Goal: Task Accomplishment & Management: Complete application form

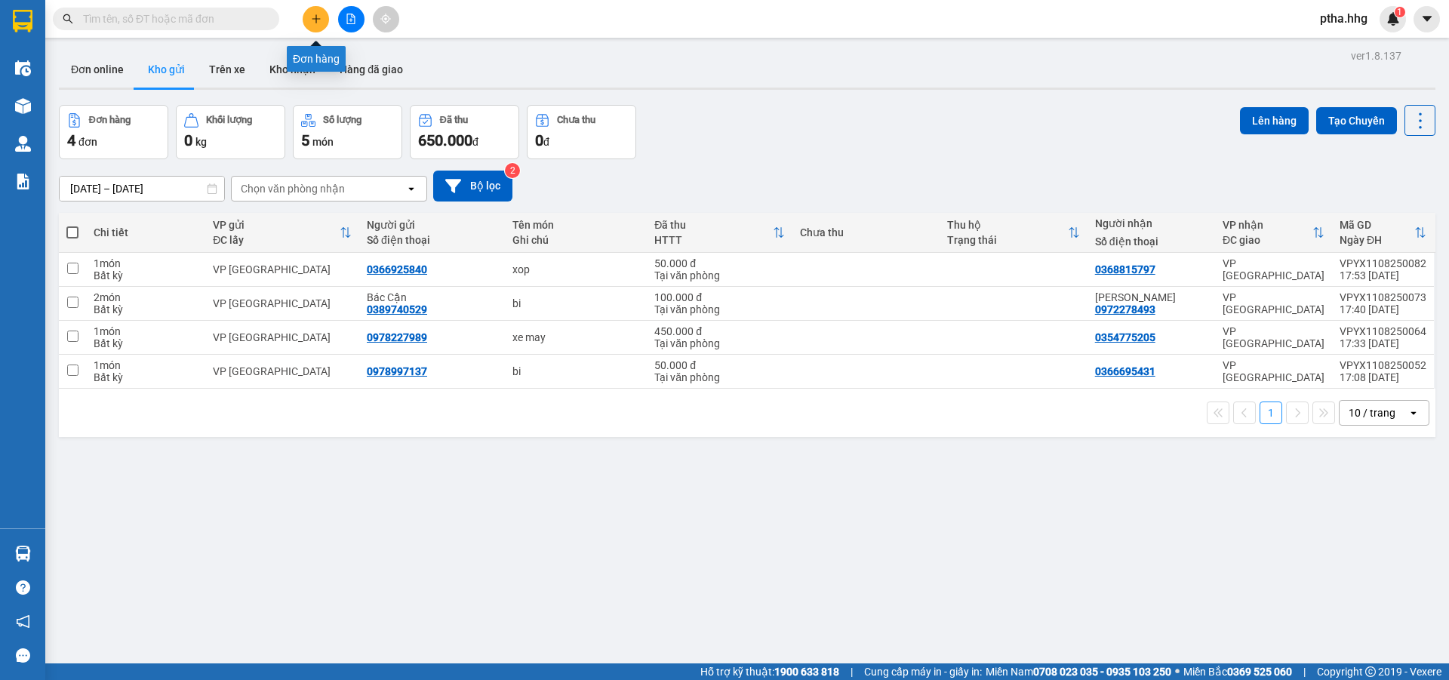
click at [327, 19] on button at bounding box center [316, 19] width 26 height 26
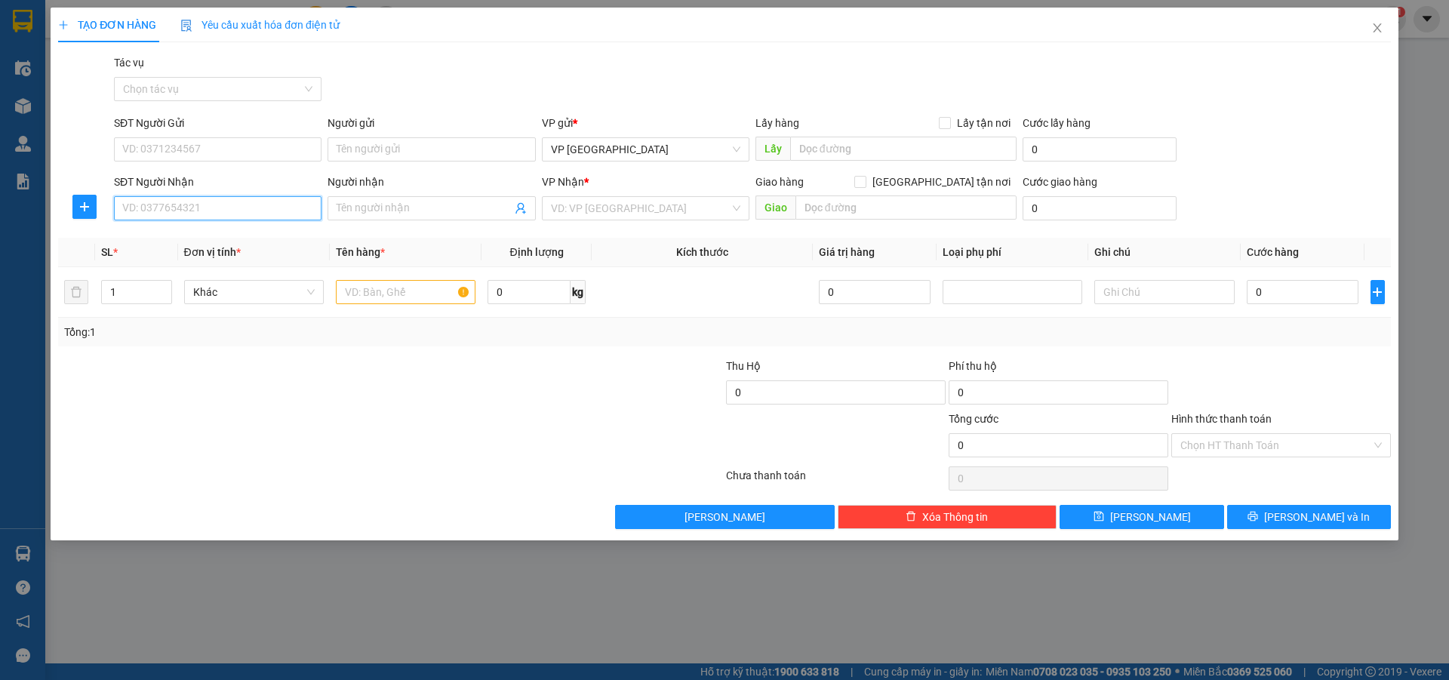
click at [155, 208] on input "SĐT Người Nhận" at bounding box center [217, 208] width 207 height 24
click at [164, 241] on div "0975520320 - Chị Quỳnh" at bounding box center [217, 238] width 189 height 17
type input "0975520320"
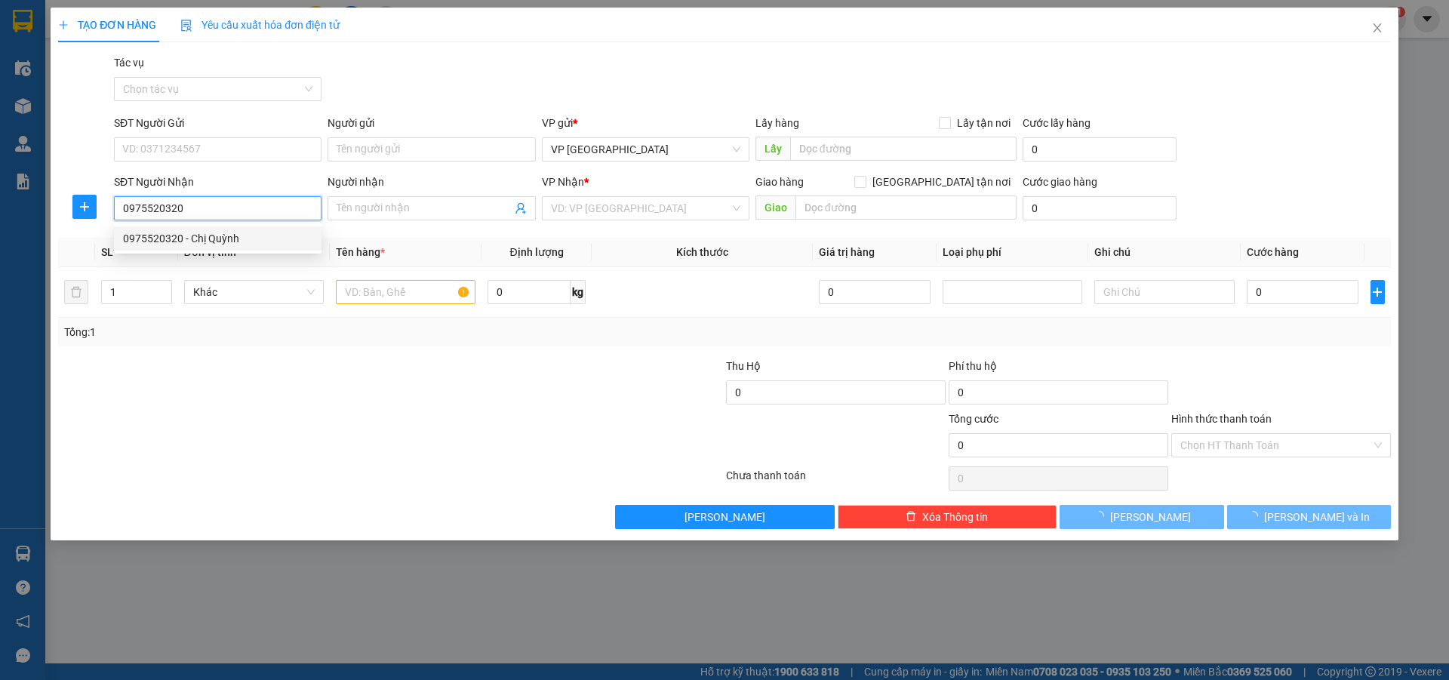
type input "[PERSON_NAME]"
checkbox input "true"
type input "[PERSON_NAME]"
type input "50.000"
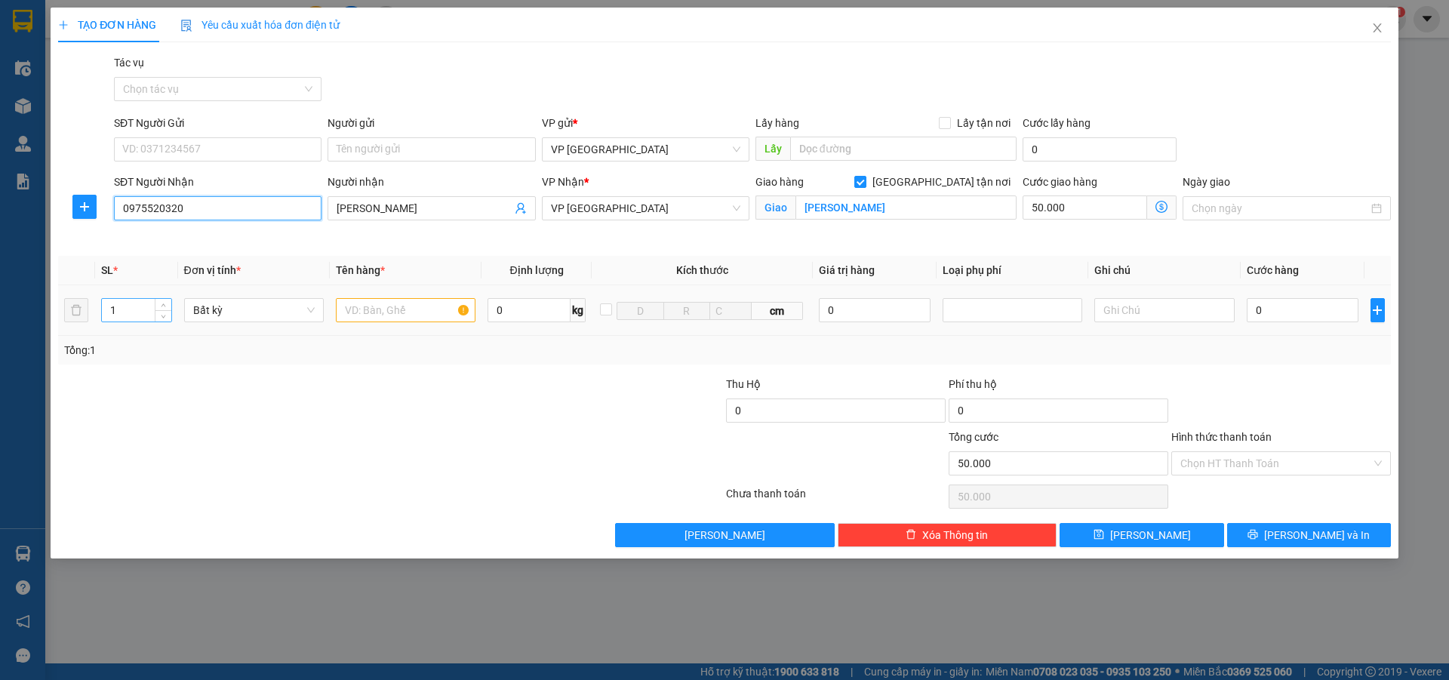
type input "0975520320"
click at [139, 311] on input "1" at bounding box center [136, 310] width 69 height 23
type input "3"
click at [383, 312] on input "text" at bounding box center [406, 310] width 140 height 24
type input "ct+bi"
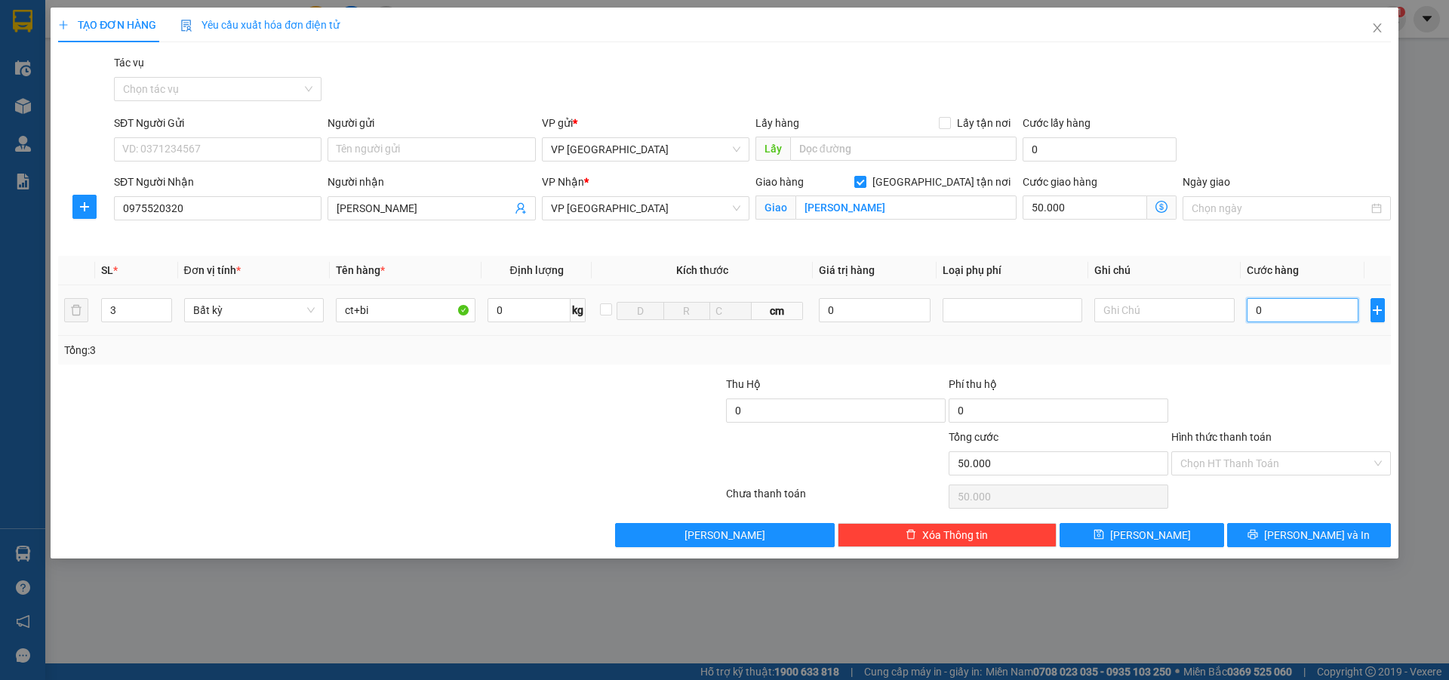
click at [1268, 312] on input "0" at bounding box center [1302, 310] width 112 height 24
type input "1"
type input "50.001"
type input "15"
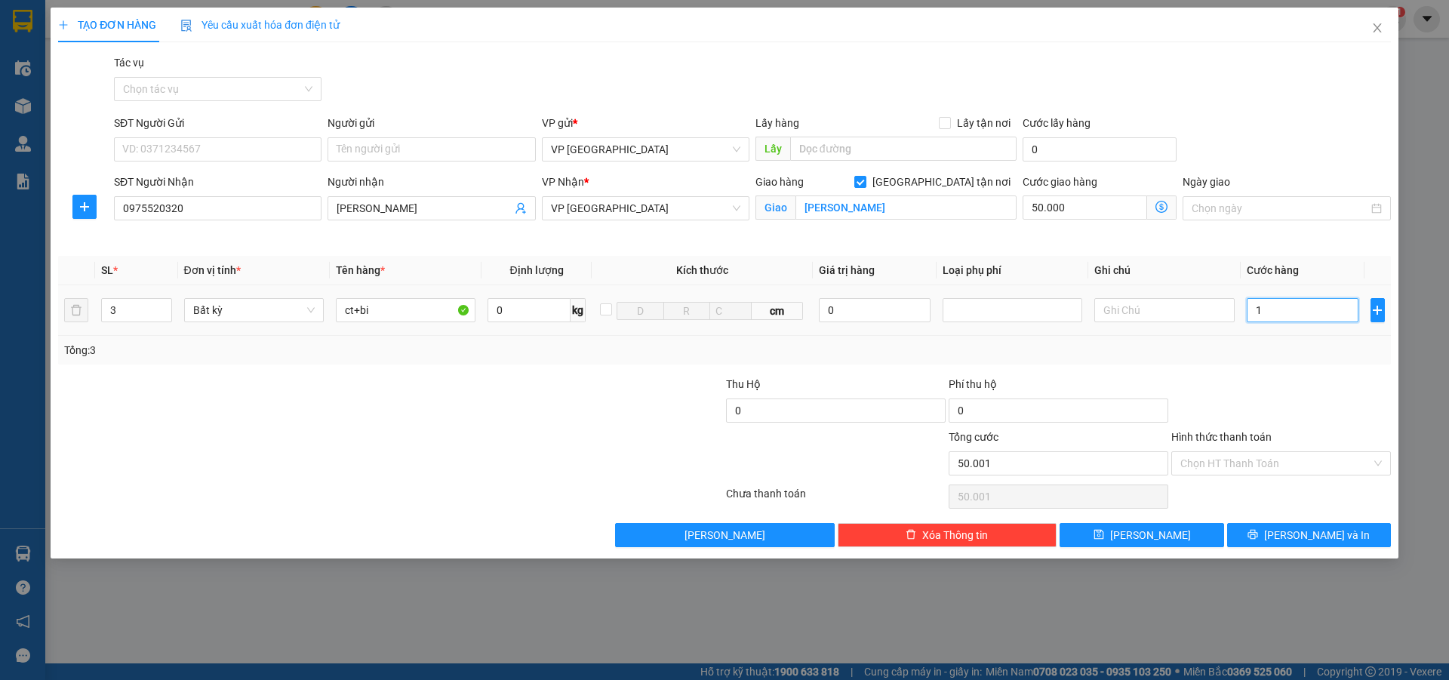
type input "50.015"
type input "150"
type input "50.150"
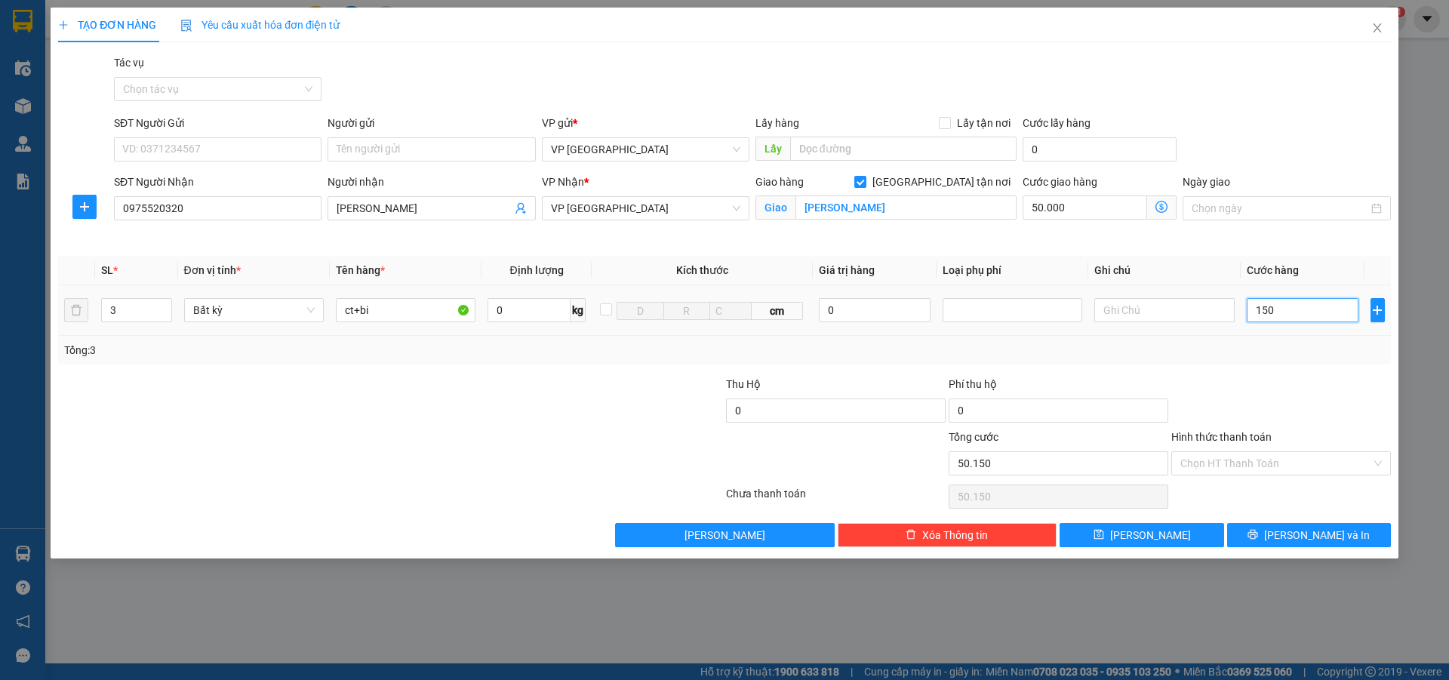
type input "1.500"
type input "51.500"
type input "15.000"
type input "65.000"
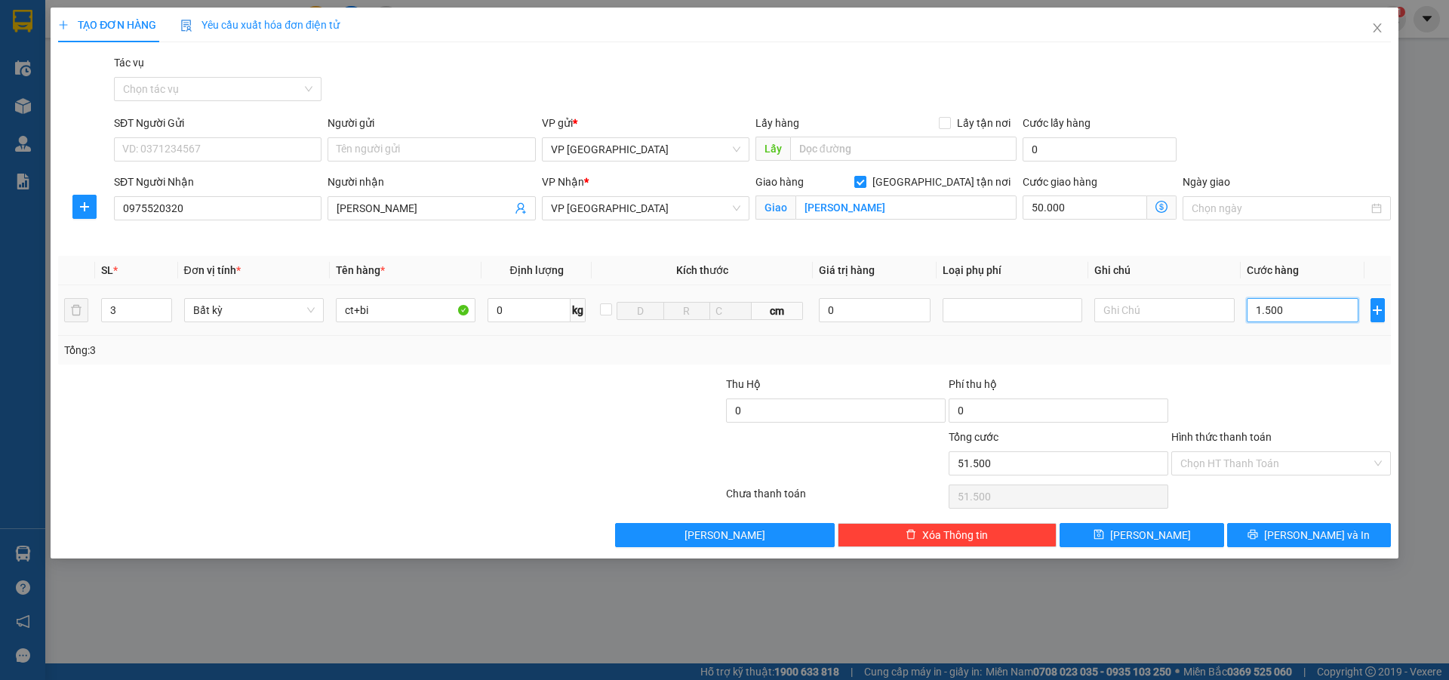
type input "65.000"
type input "150.000"
type input "200.000"
type input "150.000"
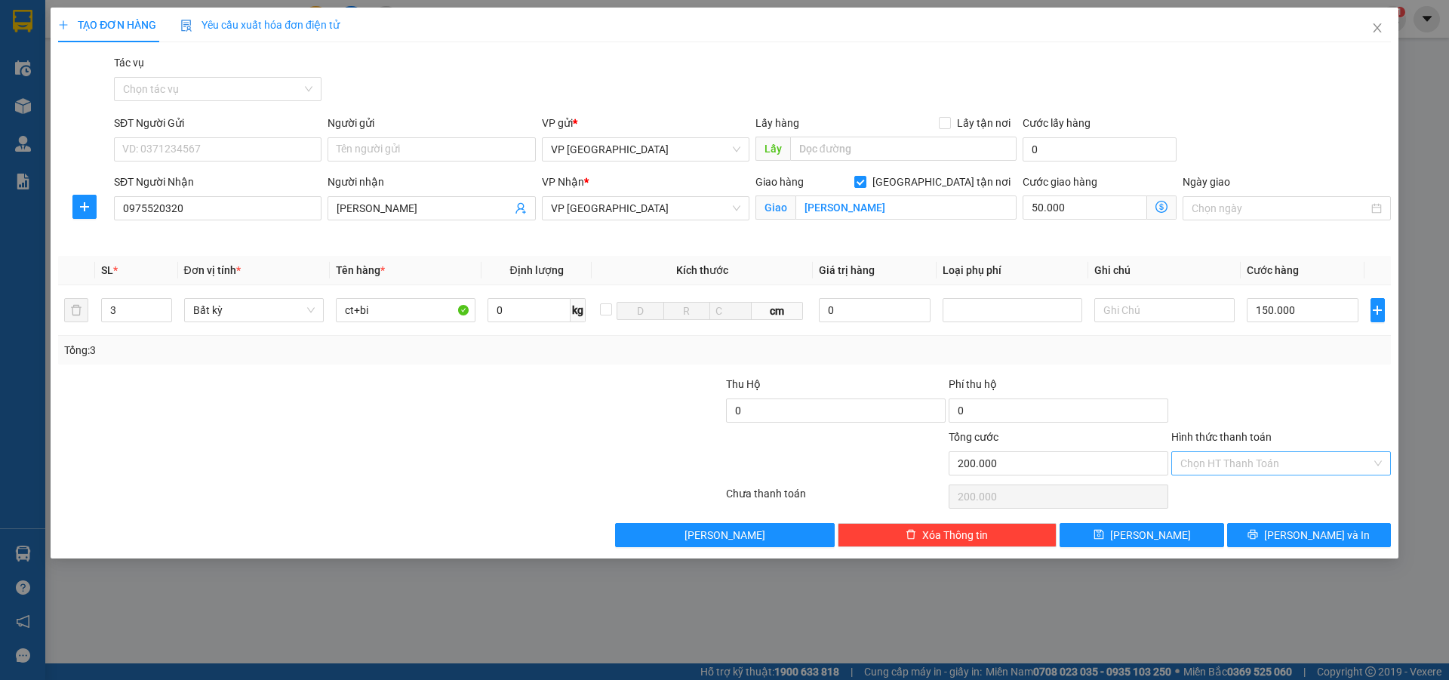
click at [1194, 463] on input "Hình thức thanh toán" at bounding box center [1275, 463] width 191 height 23
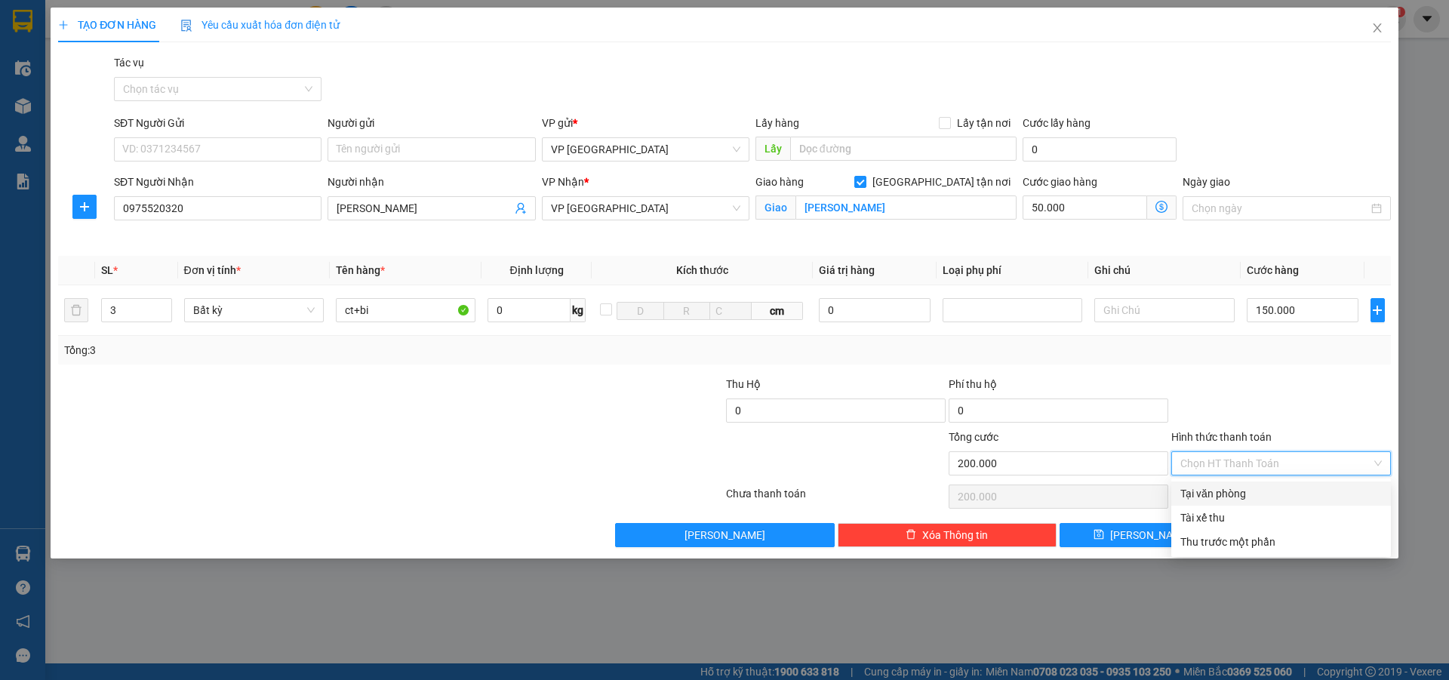
click at [1256, 484] on div "Tại văn phòng" at bounding box center [1281, 493] width 220 height 24
type input "0"
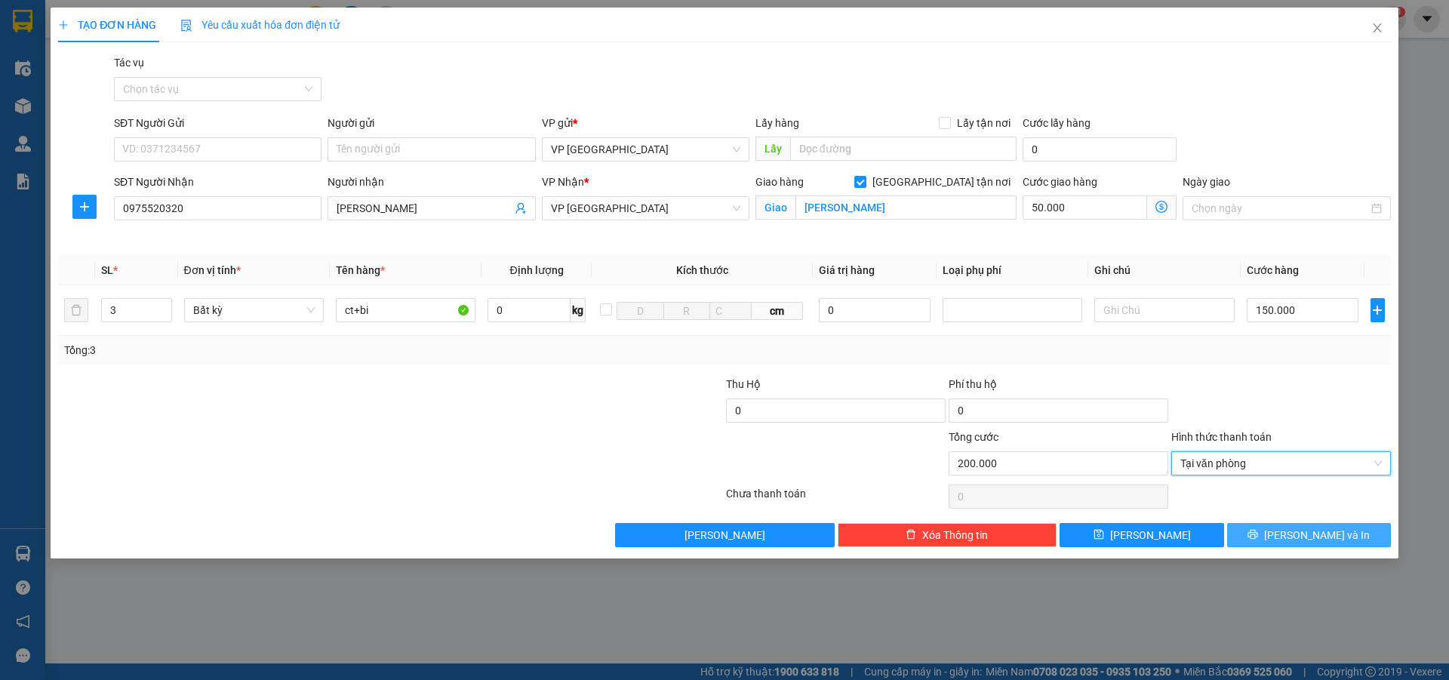
click at [1298, 537] on span "[PERSON_NAME] và In" at bounding box center [1317, 535] width 106 height 17
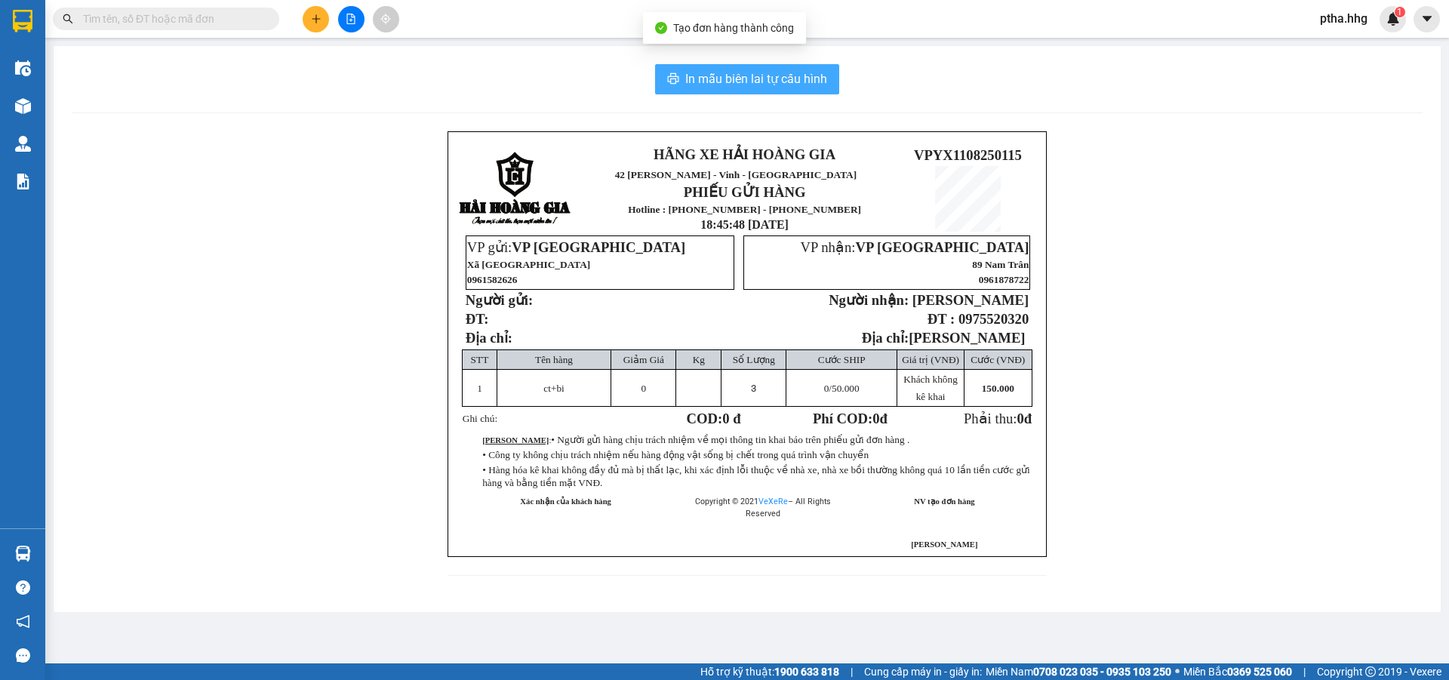
click at [755, 72] on span "In mẫu biên lai tự cấu hình" at bounding box center [756, 78] width 142 height 19
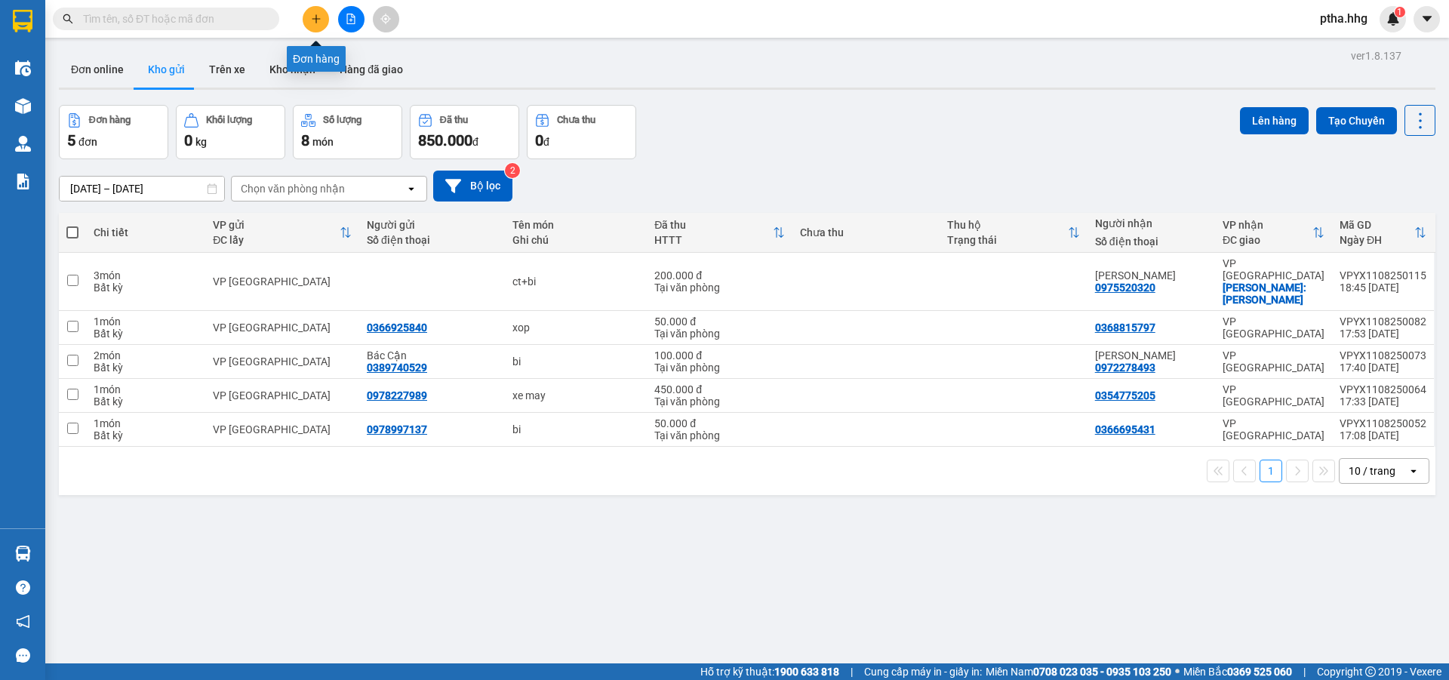
click at [311, 13] on button at bounding box center [316, 19] width 26 height 26
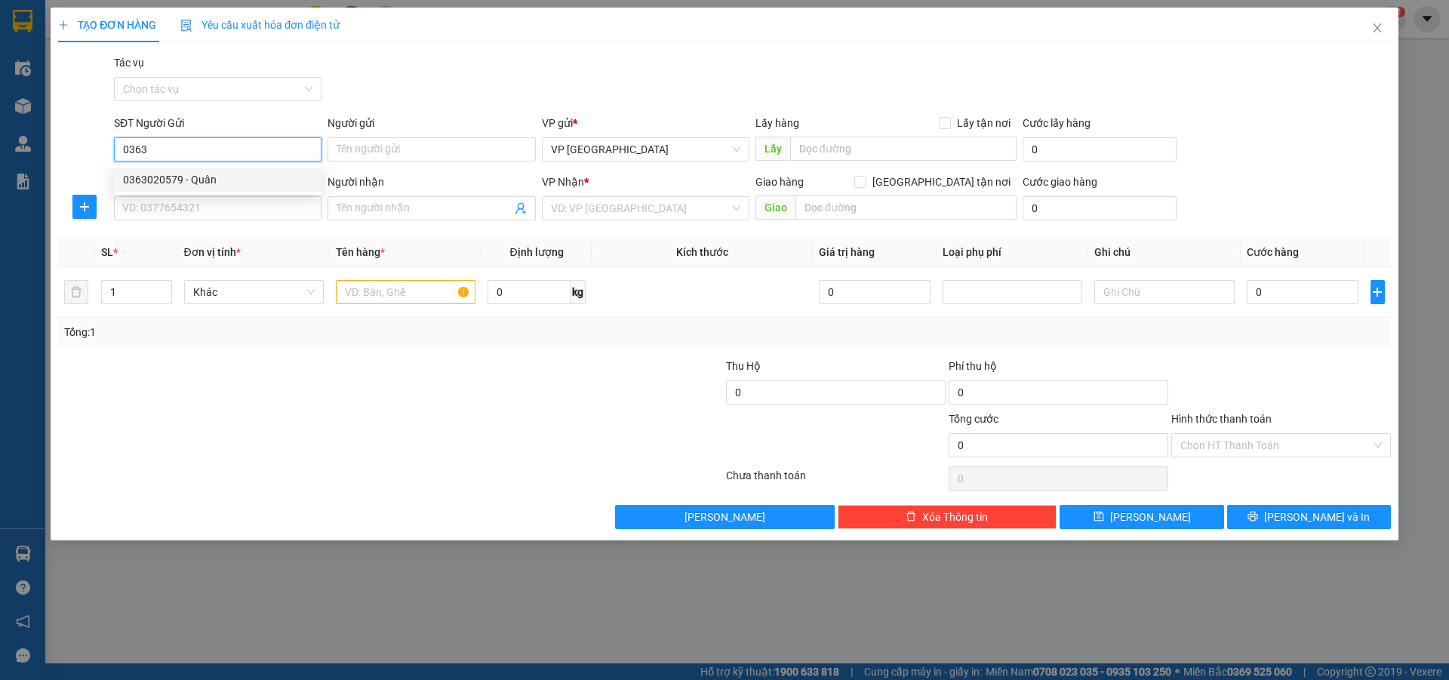
click at [154, 183] on div "0363020579 - Quân" at bounding box center [217, 179] width 189 height 17
type input "0363020579"
type input "Quân"
type input "0363020579"
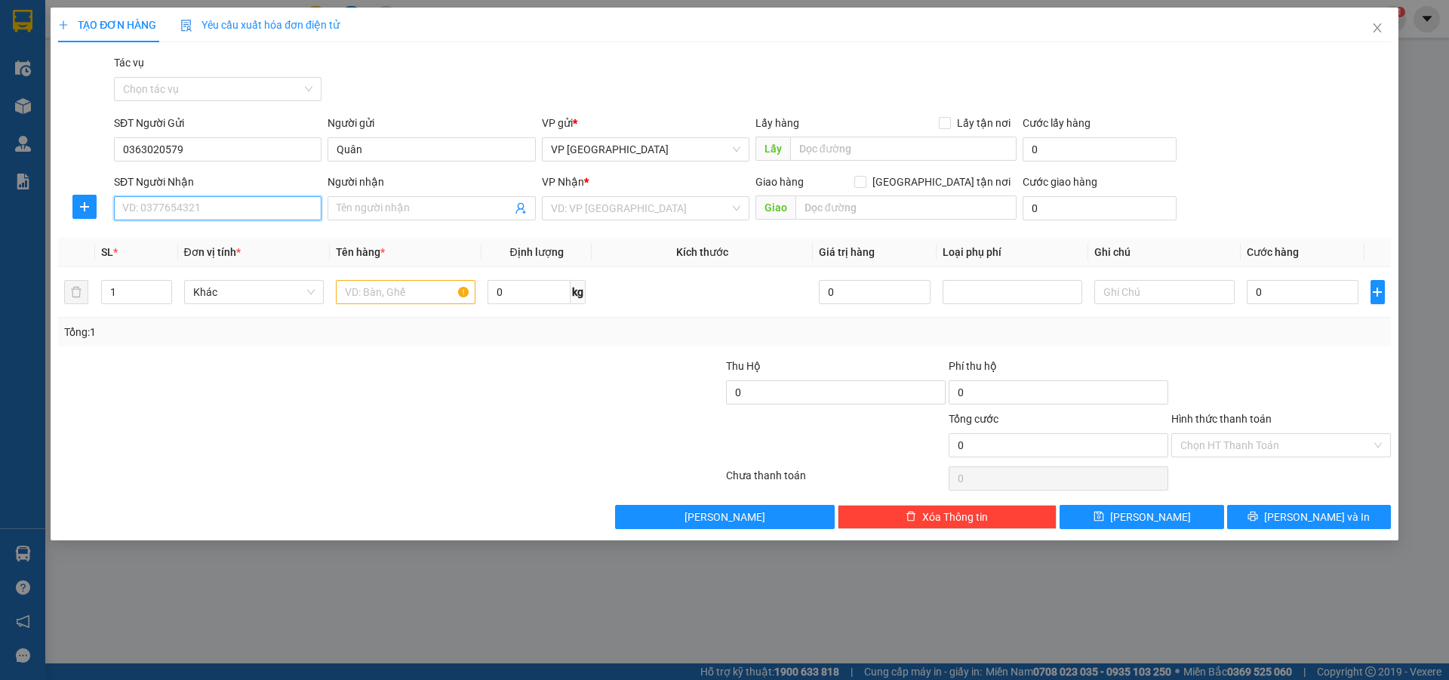
click at [167, 208] on input "SĐT Người Nhận" at bounding box center [217, 208] width 207 height 24
click at [183, 337] on div "0372470244 - TÝ" at bounding box center [217, 335] width 189 height 17
type input "0372470244"
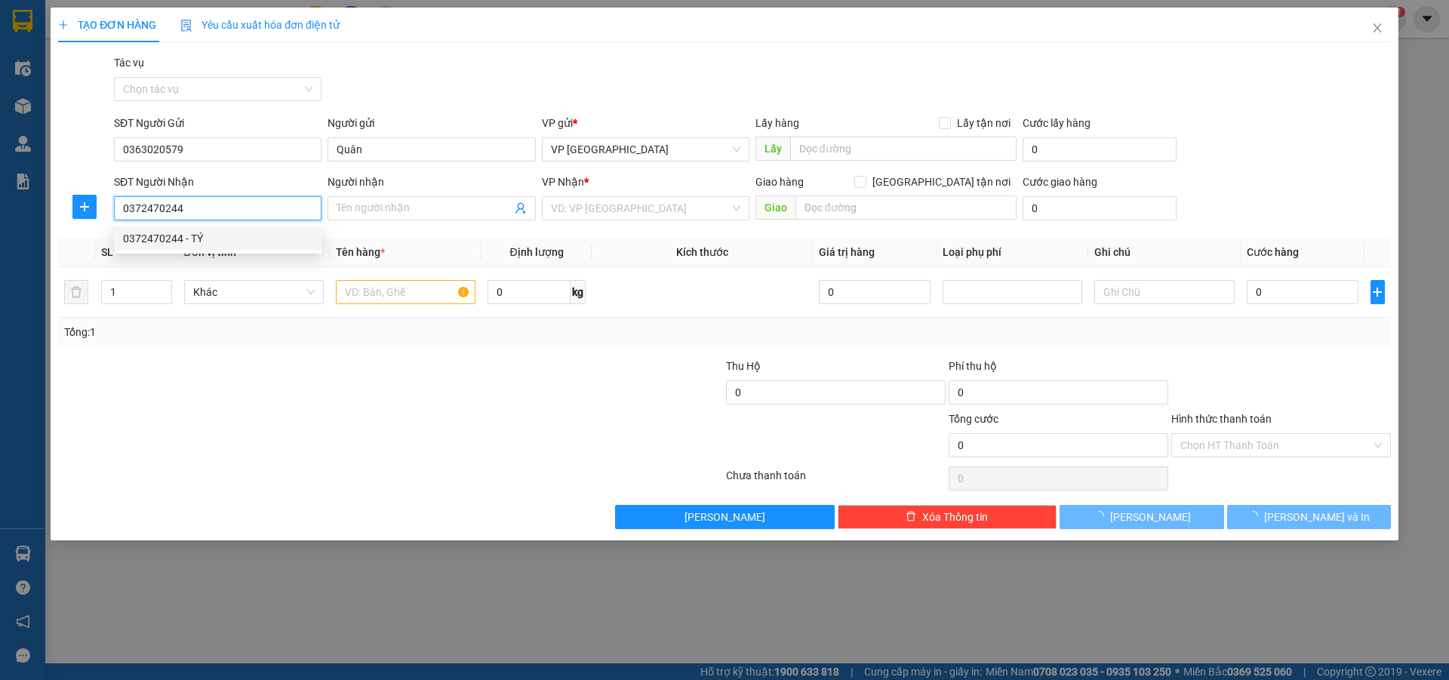
type input "TÝ"
type input "HUế"
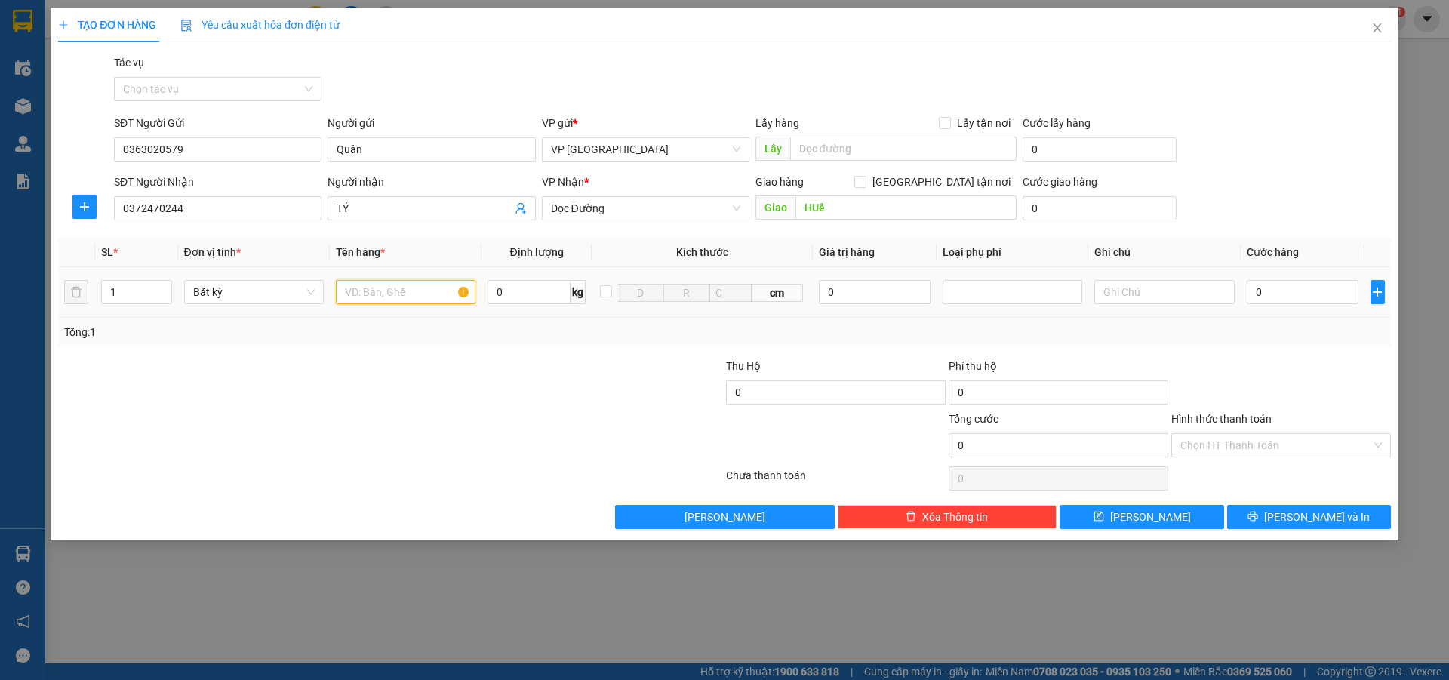
click at [362, 290] on input "text" at bounding box center [406, 292] width 140 height 24
type input "xop"
click at [1270, 282] on input "0" at bounding box center [1302, 292] width 112 height 24
type input "1"
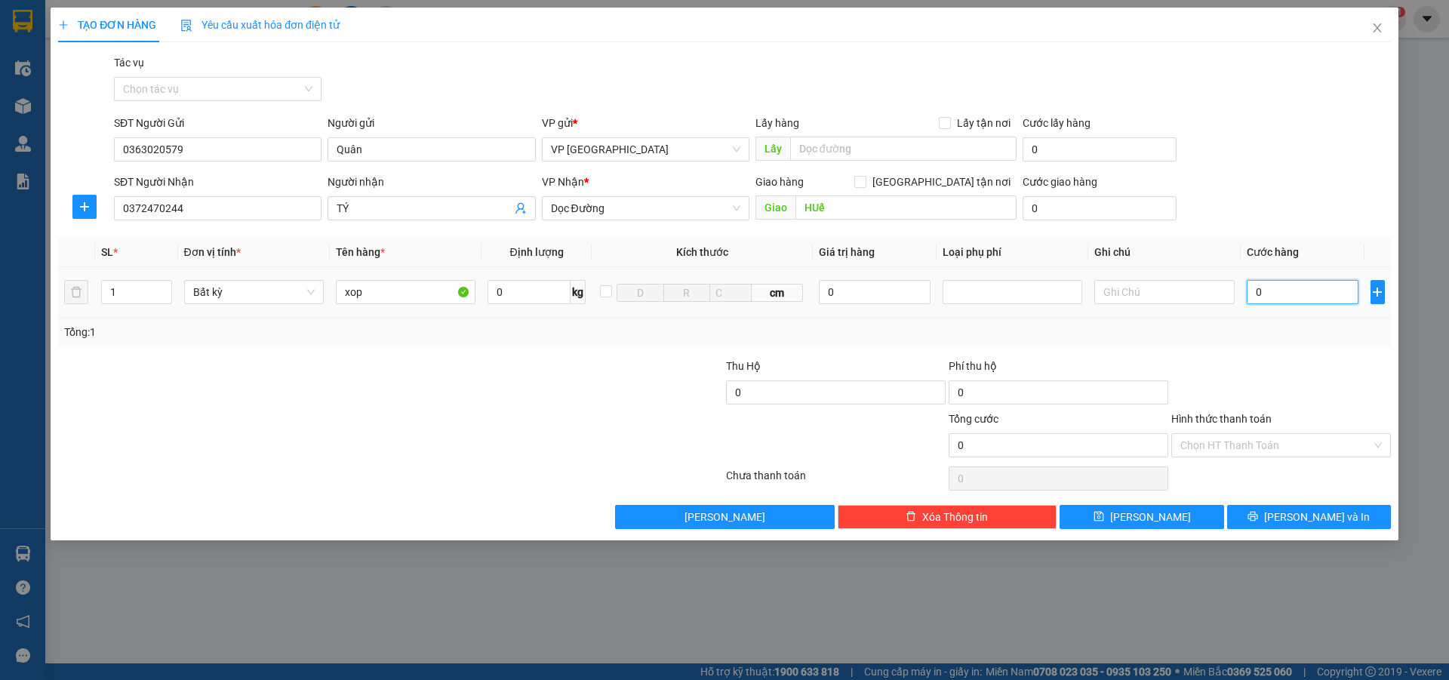
type input "1"
click at [1277, 525] on button "[PERSON_NAME] và In" at bounding box center [1309, 517] width 164 height 24
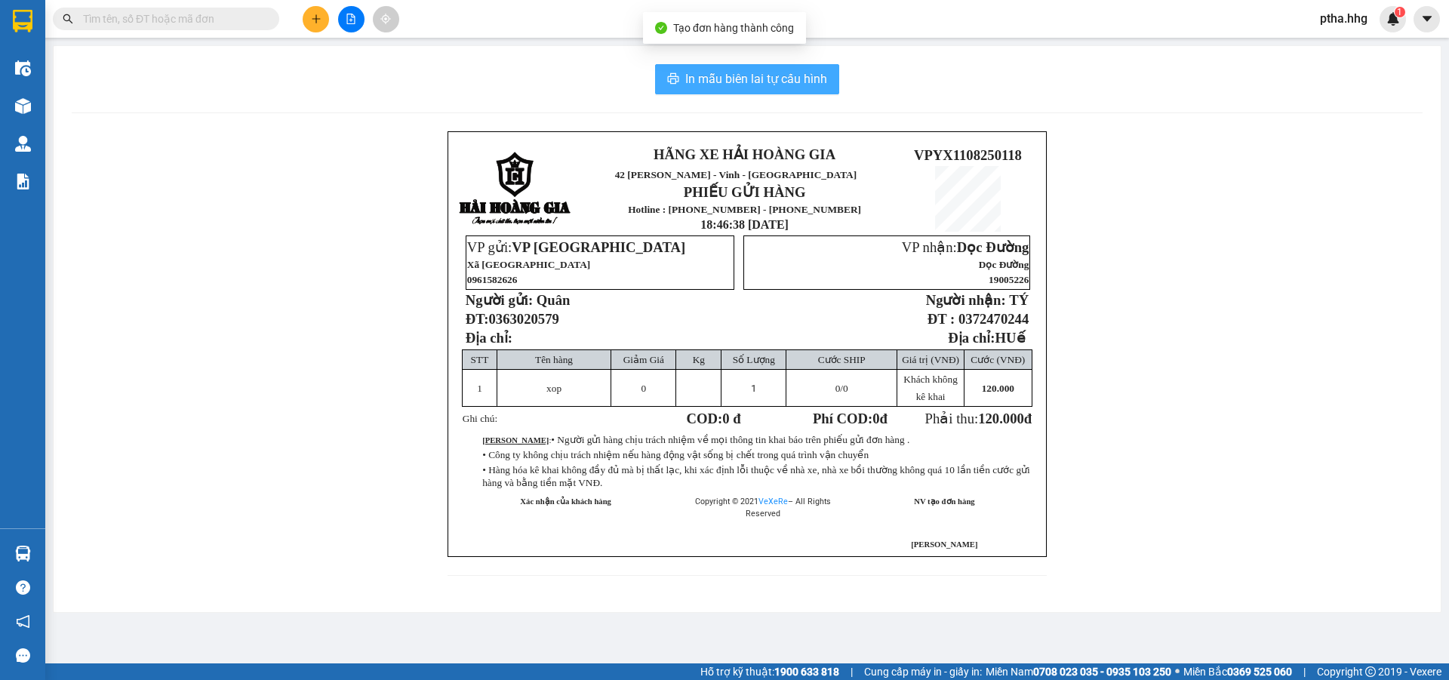
click at [748, 78] on span "In mẫu biên lai tự cấu hình" at bounding box center [756, 78] width 142 height 19
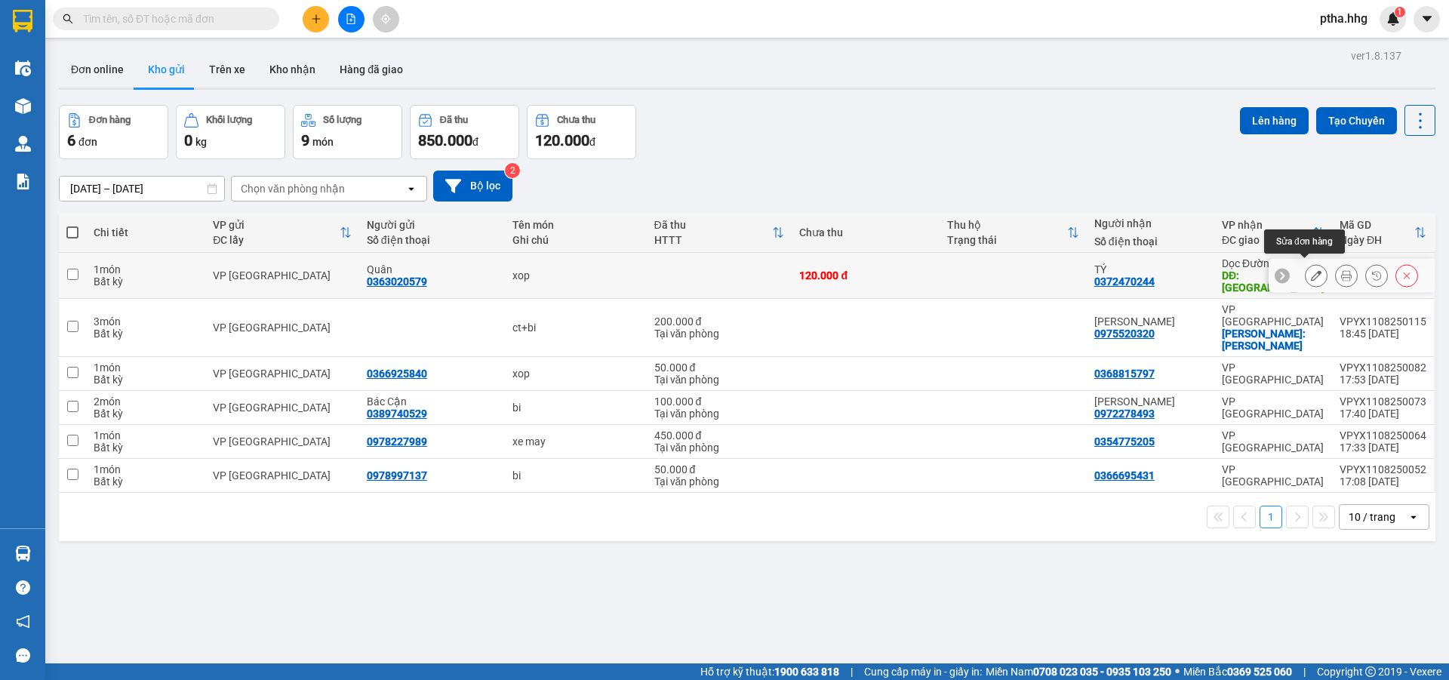
click at [1311, 270] on icon at bounding box center [1316, 275] width 11 height 11
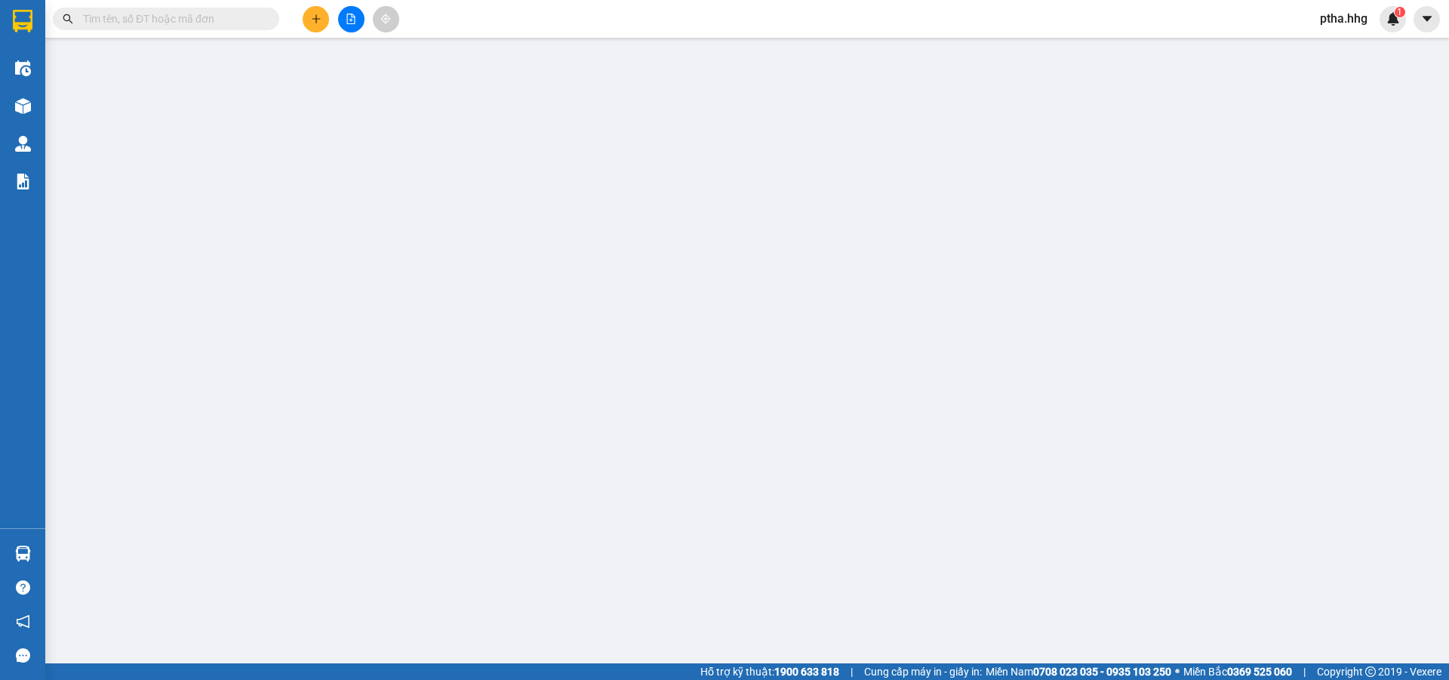
type input "0363020579"
type input "Quân"
type input "0372470244"
type input "TÝ"
type input "HUế"
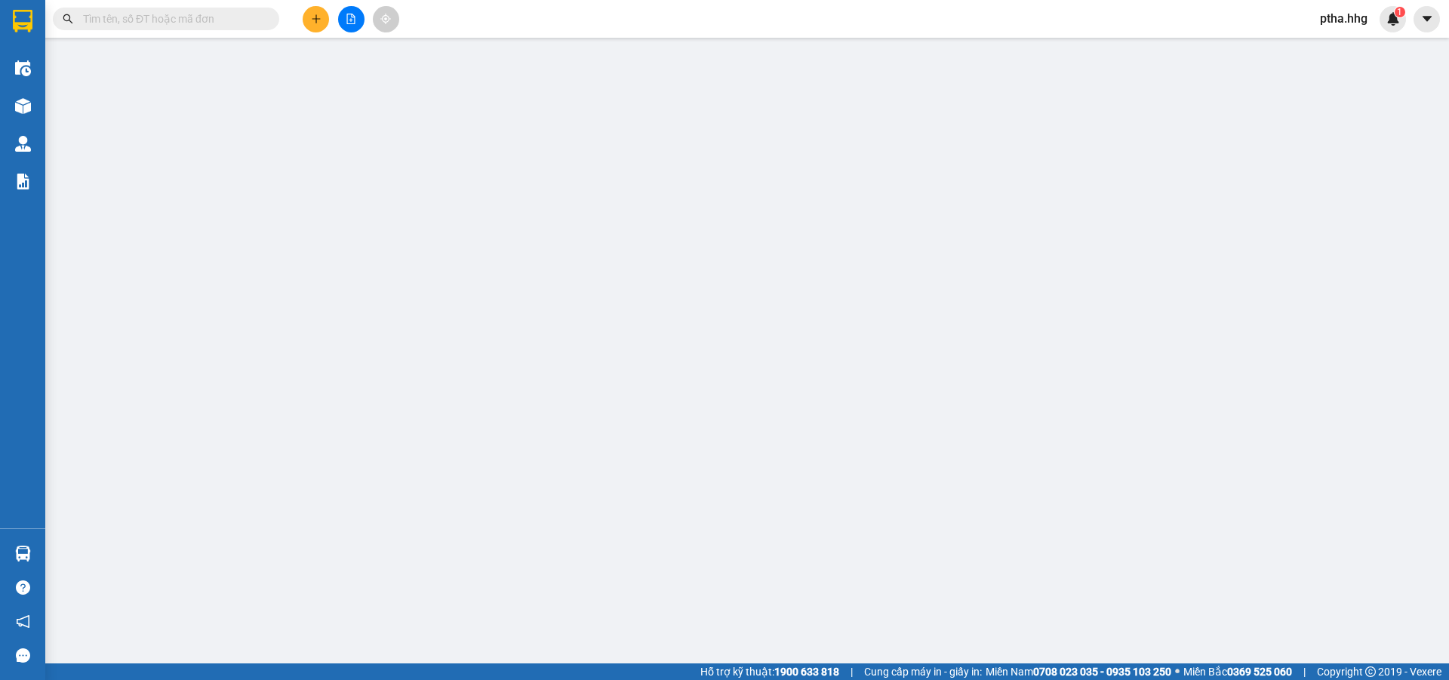
type input "120.000"
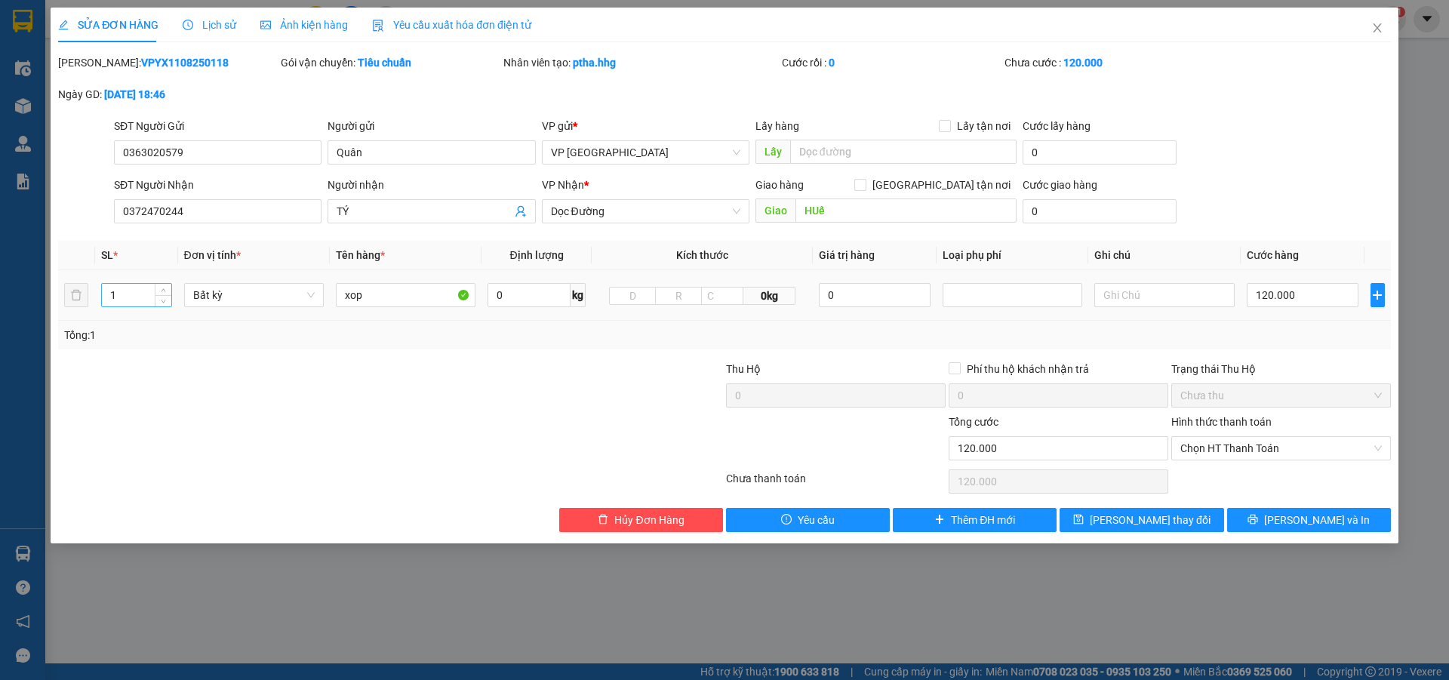
click at [131, 295] on input "1" at bounding box center [136, 295] width 69 height 23
type input "2"
click at [1258, 526] on span "printer" at bounding box center [1252, 520] width 11 height 12
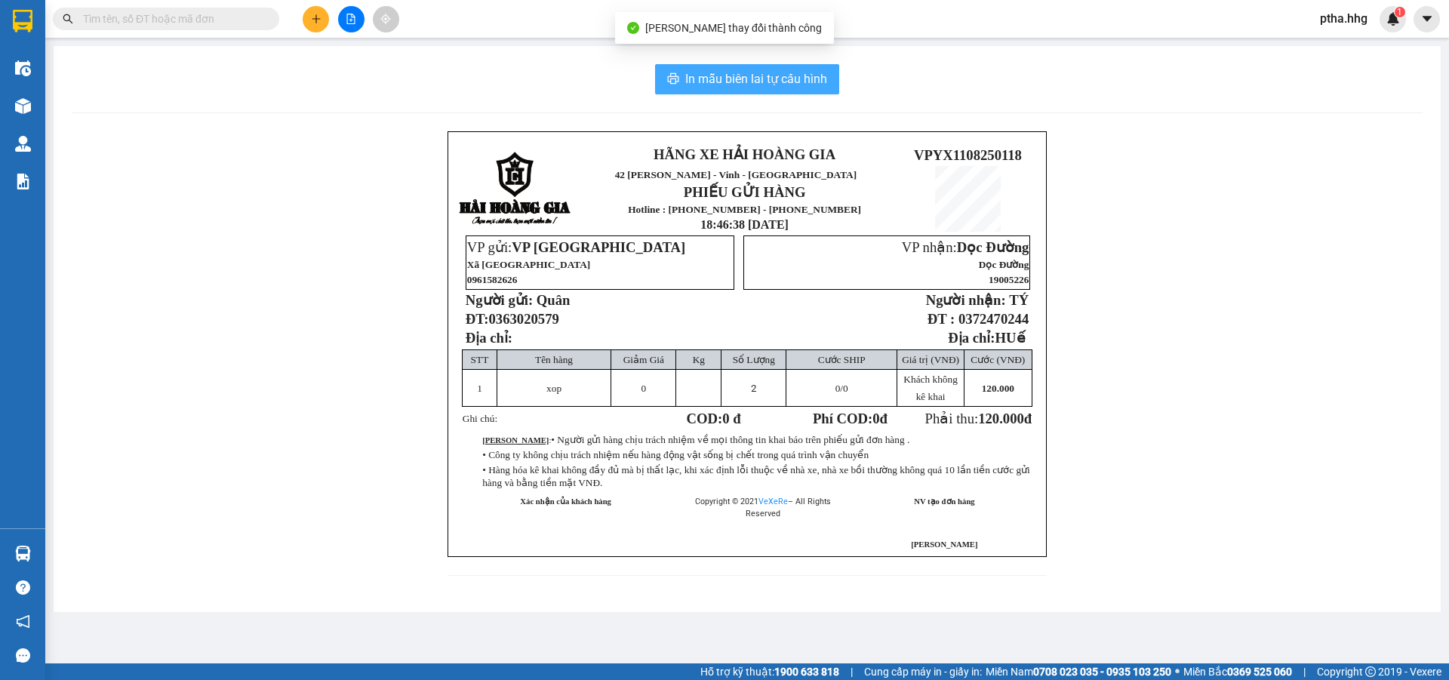
click at [789, 78] on span "In mẫu biên lai tự cấu hình" at bounding box center [756, 78] width 142 height 19
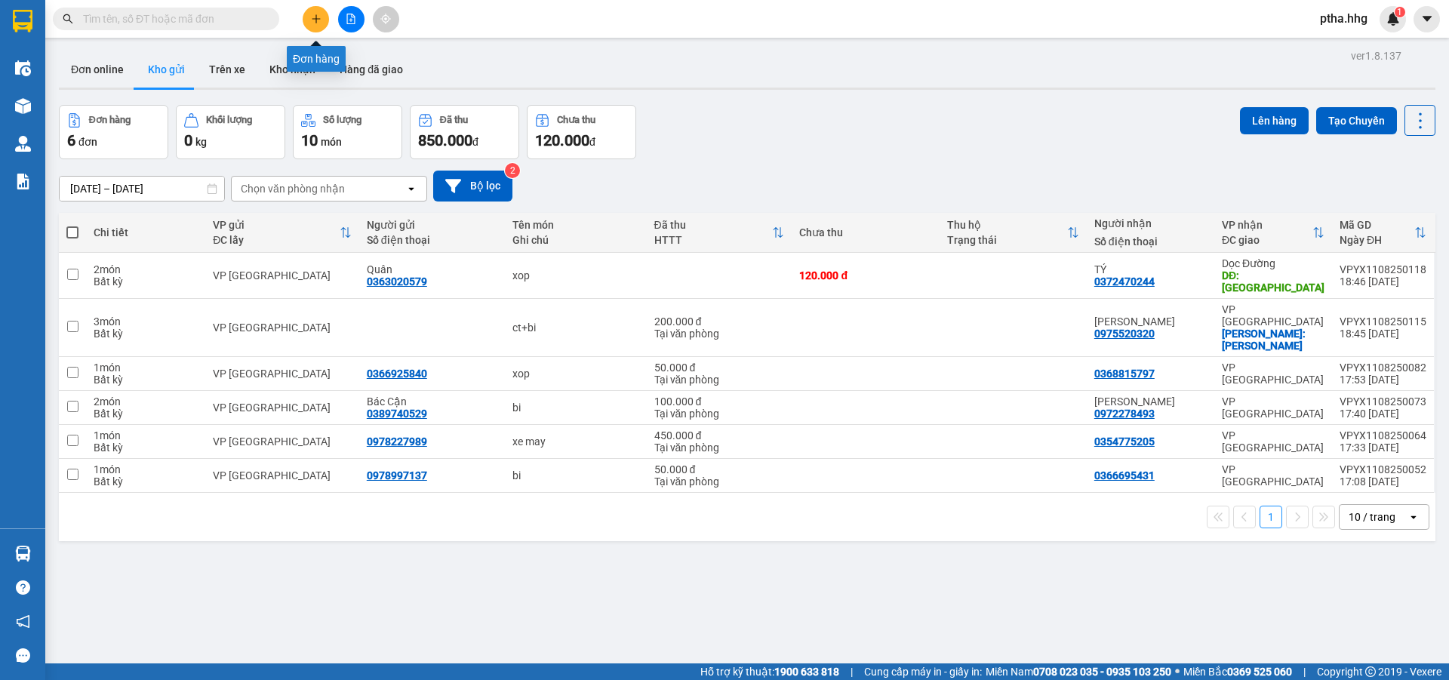
click at [314, 24] on button at bounding box center [316, 19] width 26 height 26
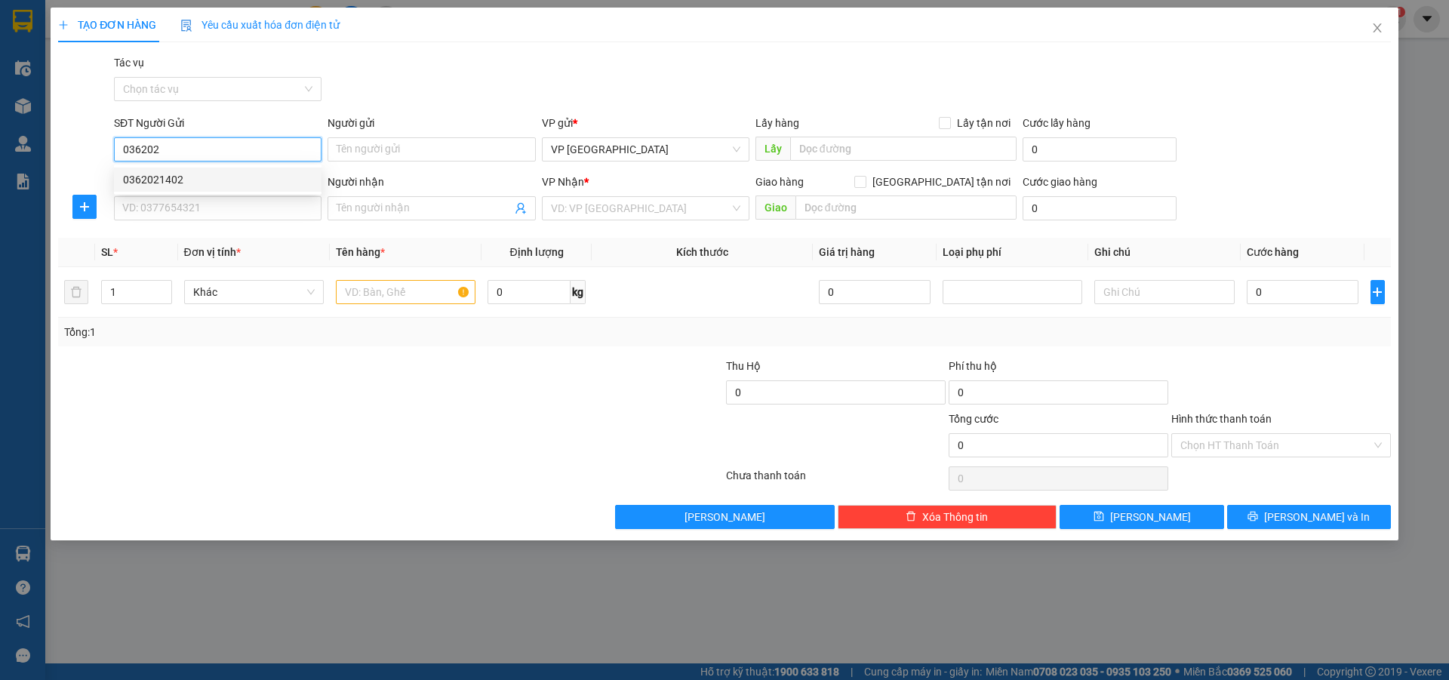
click at [168, 183] on div "0362021402" at bounding box center [217, 179] width 189 height 17
type input "0362021402"
click at [166, 204] on input "SĐT Người Nhận" at bounding box center [217, 208] width 207 height 24
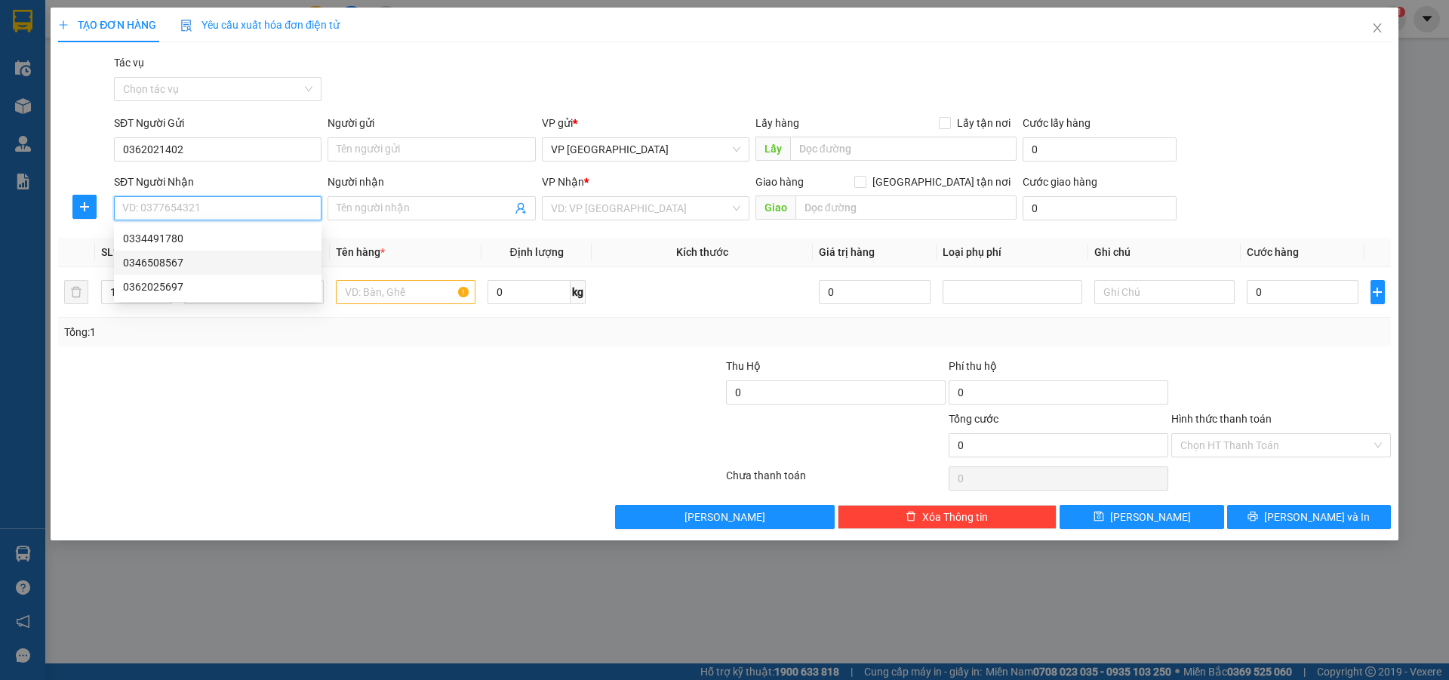
click at [148, 263] on div "0346508567" at bounding box center [217, 262] width 189 height 17
type input "0346508567"
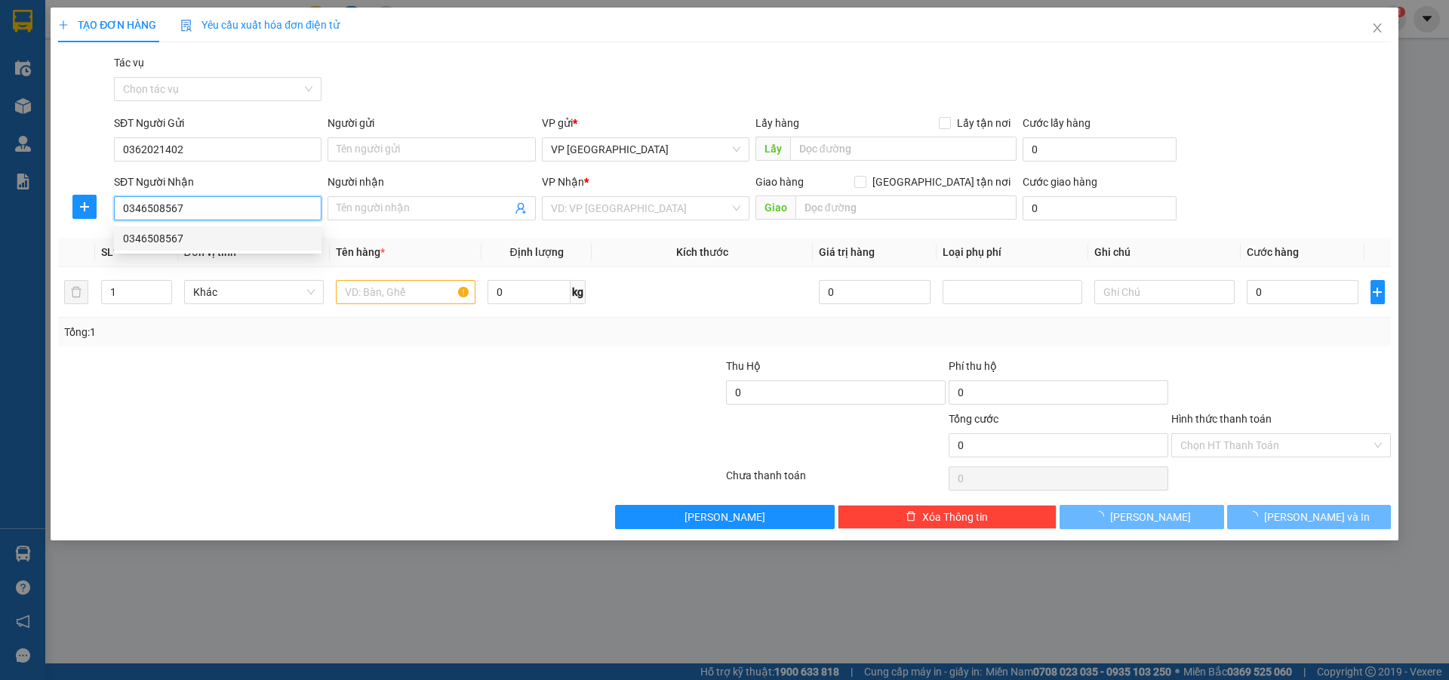
type input "kỳ anh"
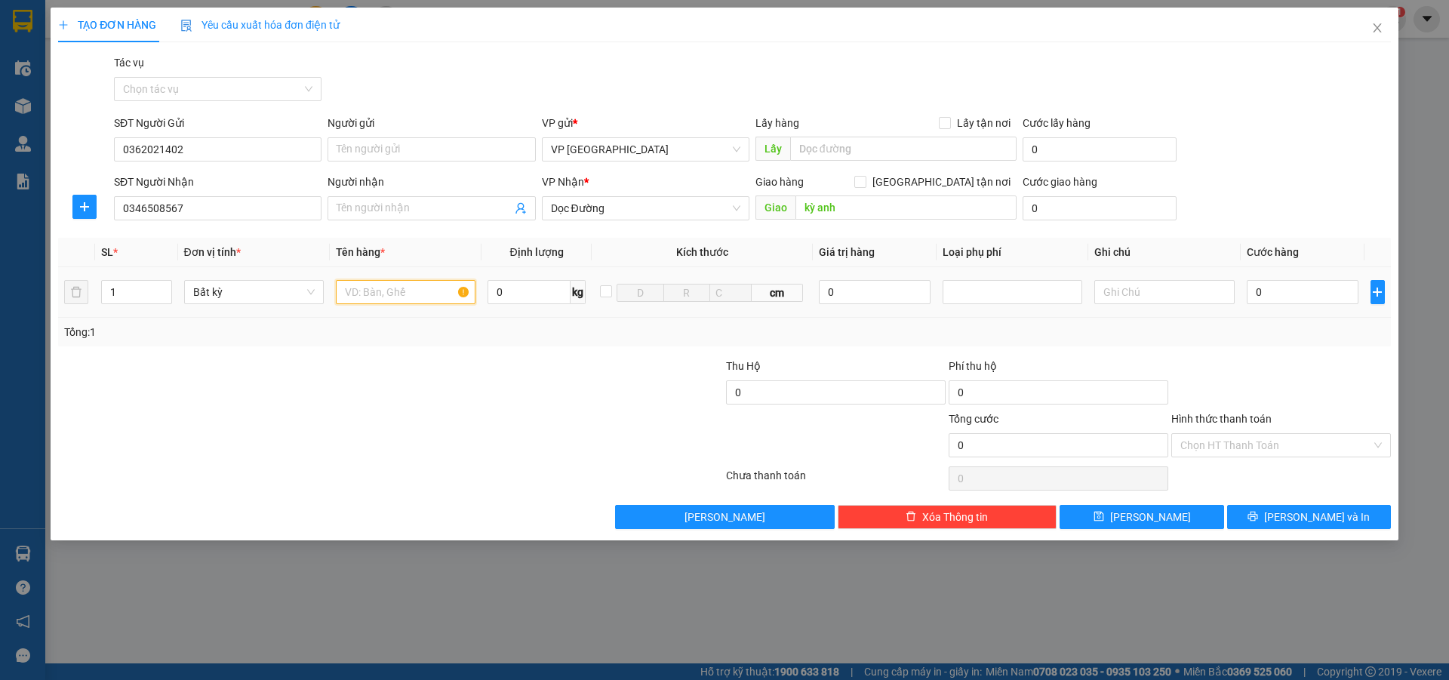
click at [362, 291] on input "text" at bounding box center [406, 292] width 140 height 24
type input "bi"
drag, startPoint x: 1289, startPoint y: 288, endPoint x: 1279, endPoint y: 316, distance: 29.6
click at [1289, 290] on input "0" at bounding box center [1302, 292] width 112 height 24
type input "5"
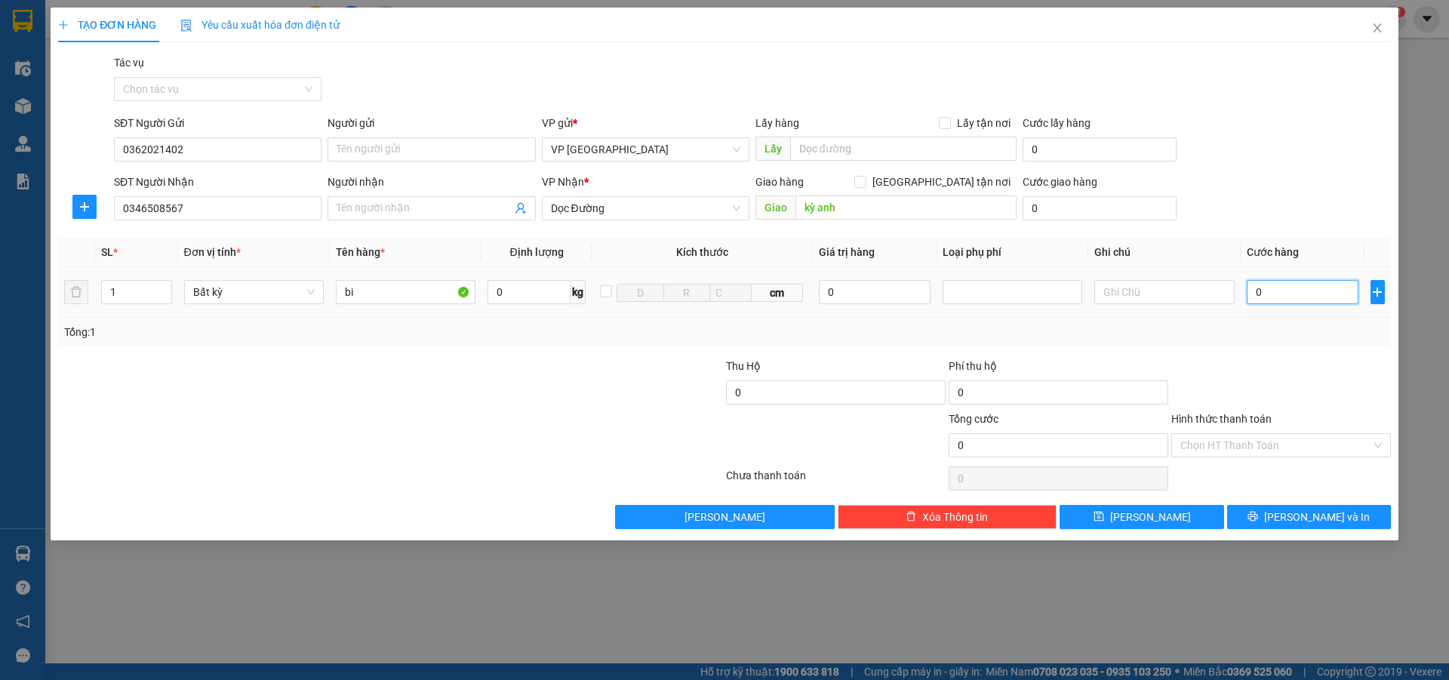
type input "5"
type input "50"
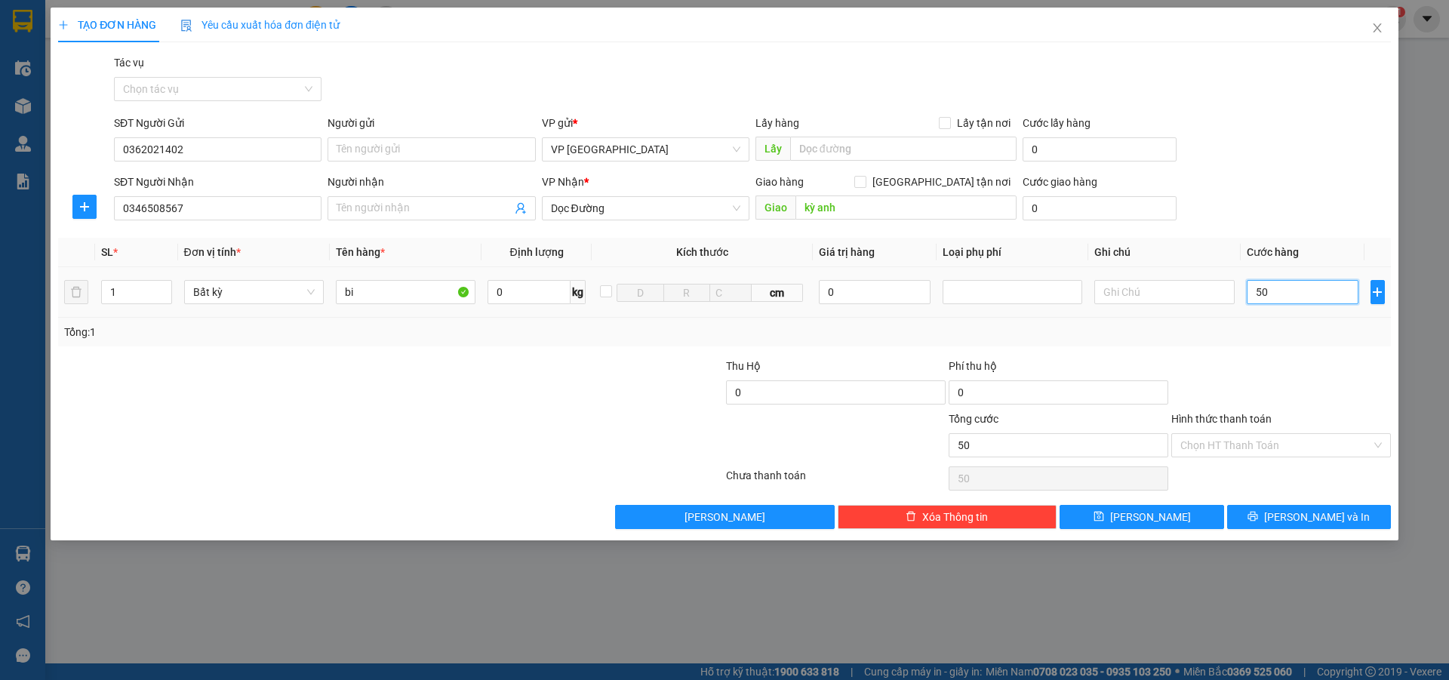
type input "500"
type input "5.000"
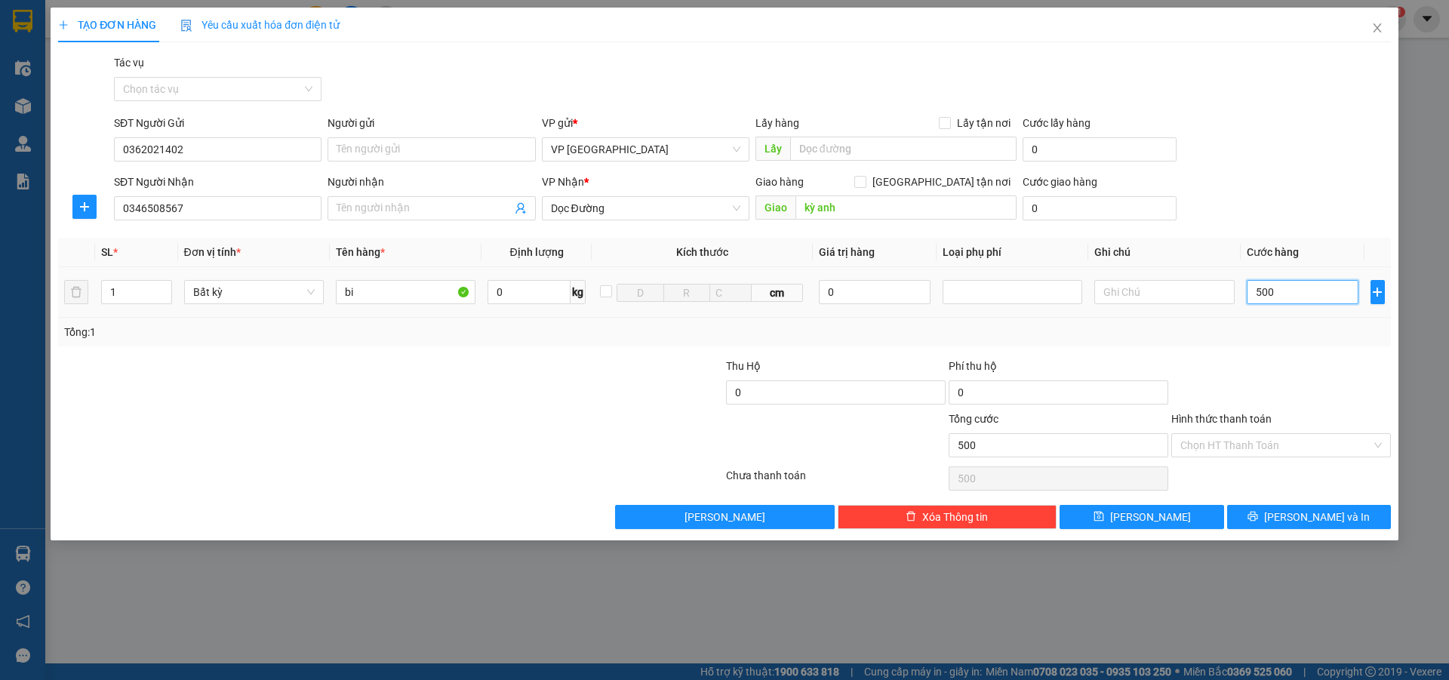
type input "5.000"
type input "50.000"
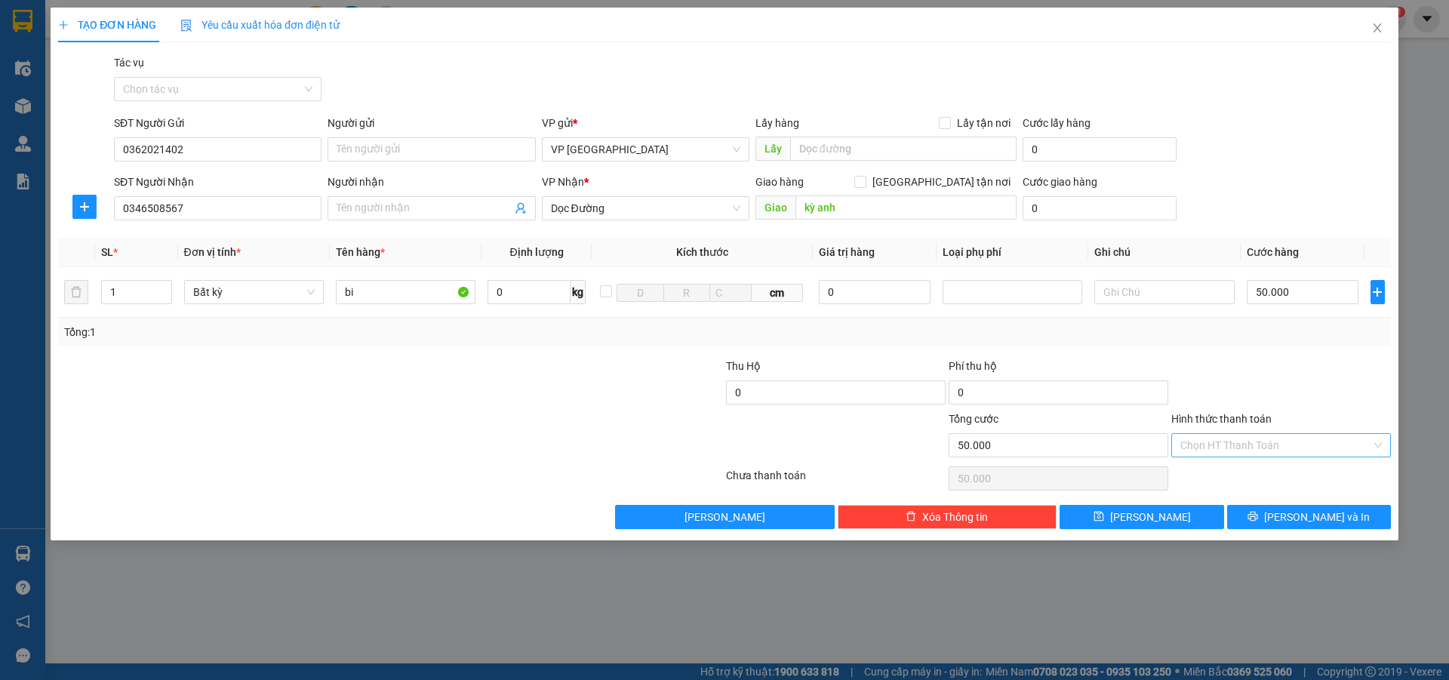
click at [1217, 448] on input "Hình thức thanh toán" at bounding box center [1275, 445] width 191 height 23
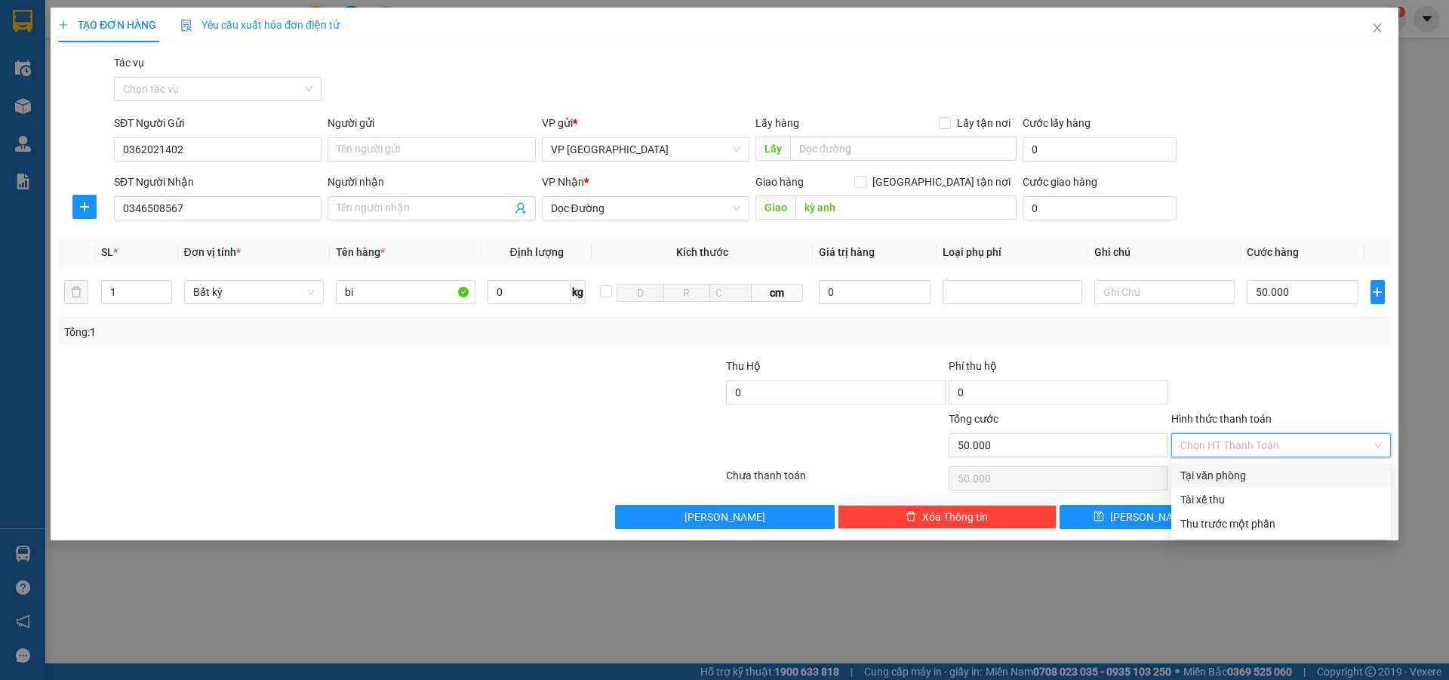
click at [1225, 470] on div "Tại văn phòng" at bounding box center [1280, 475] width 201 height 17
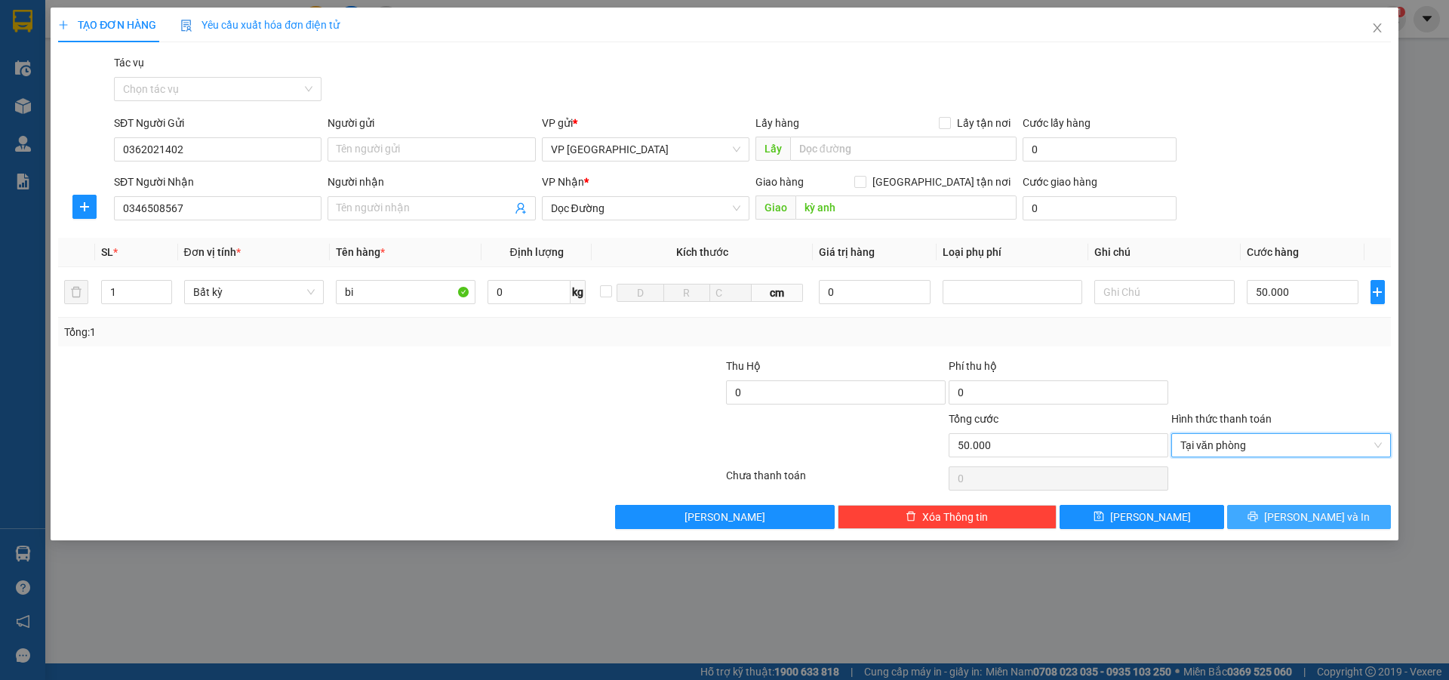
click at [1252, 511] on button "[PERSON_NAME] và In" at bounding box center [1309, 517] width 164 height 24
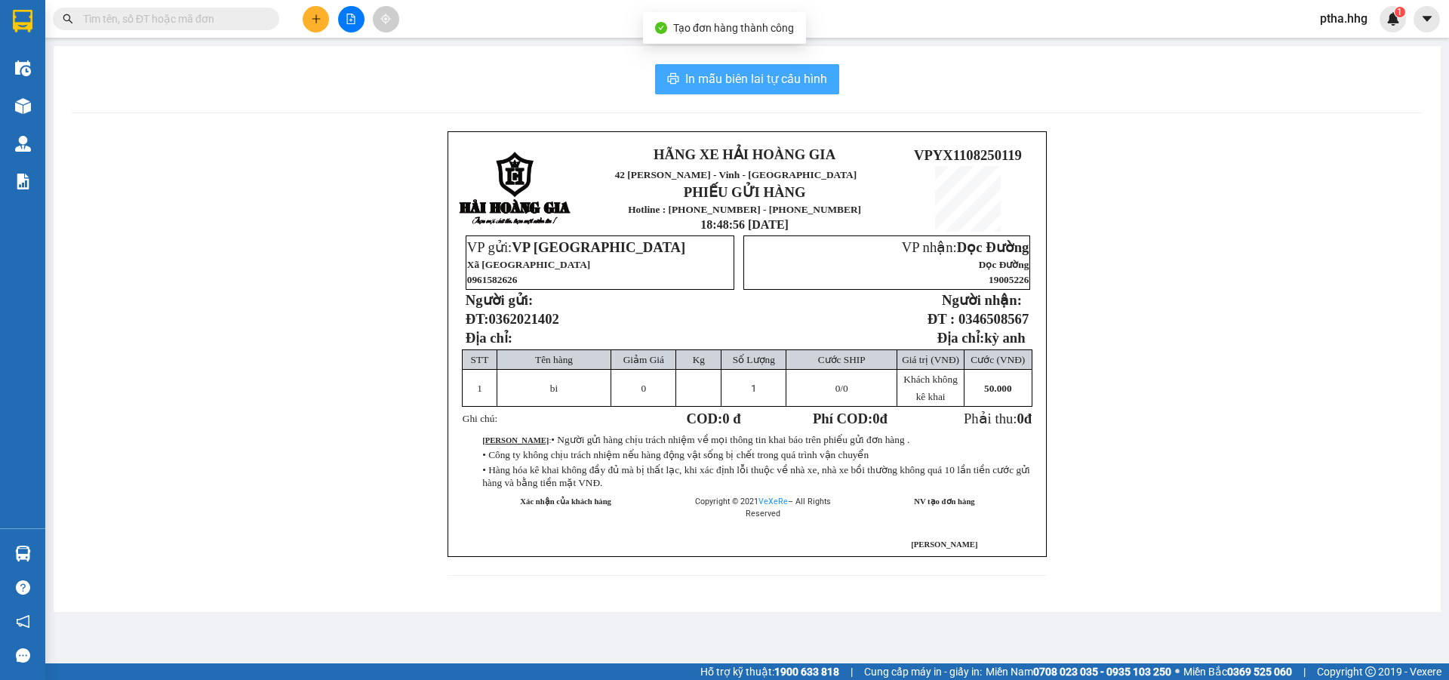
click at [801, 75] on span "In mẫu biên lai tự cấu hình" at bounding box center [756, 78] width 142 height 19
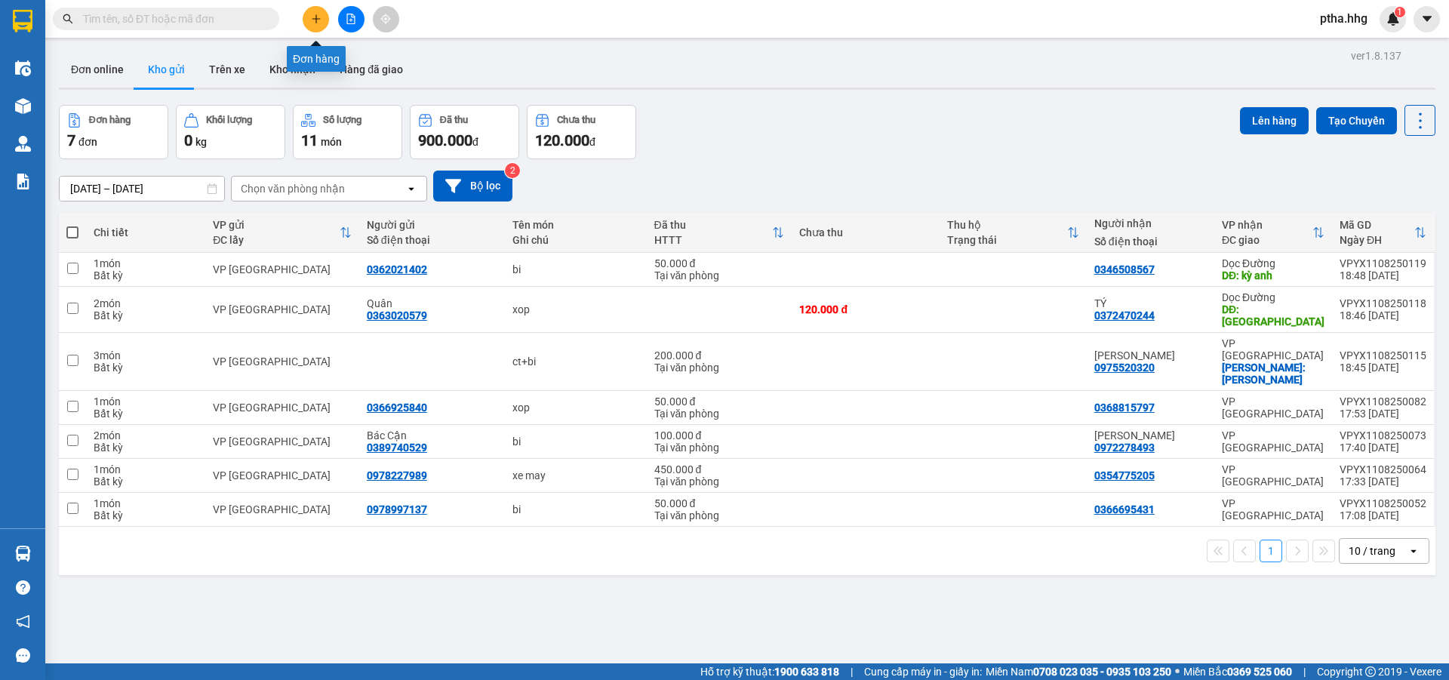
click at [312, 12] on button at bounding box center [316, 19] width 26 height 26
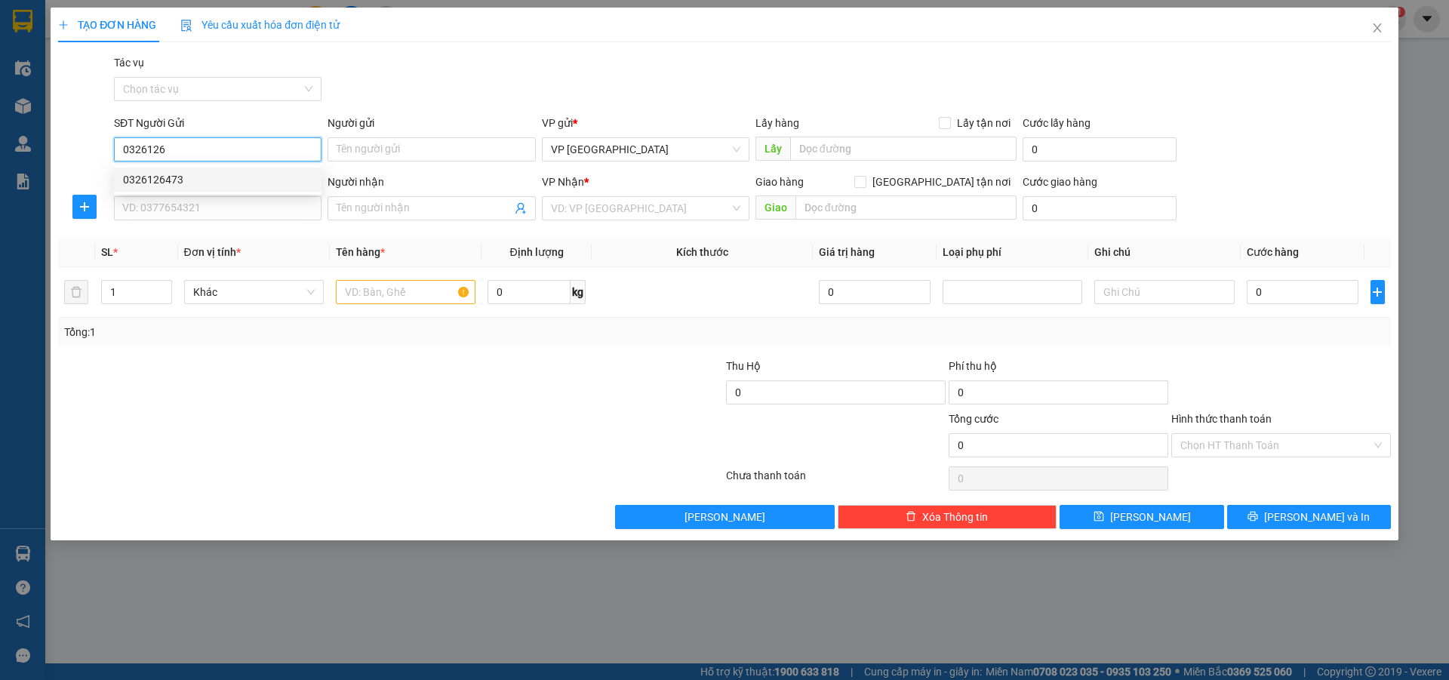
click at [160, 179] on div "0326126473" at bounding box center [217, 179] width 189 height 17
type input "0326126473"
click at [154, 217] on input "SĐT Người Nhận" at bounding box center [217, 208] width 207 height 24
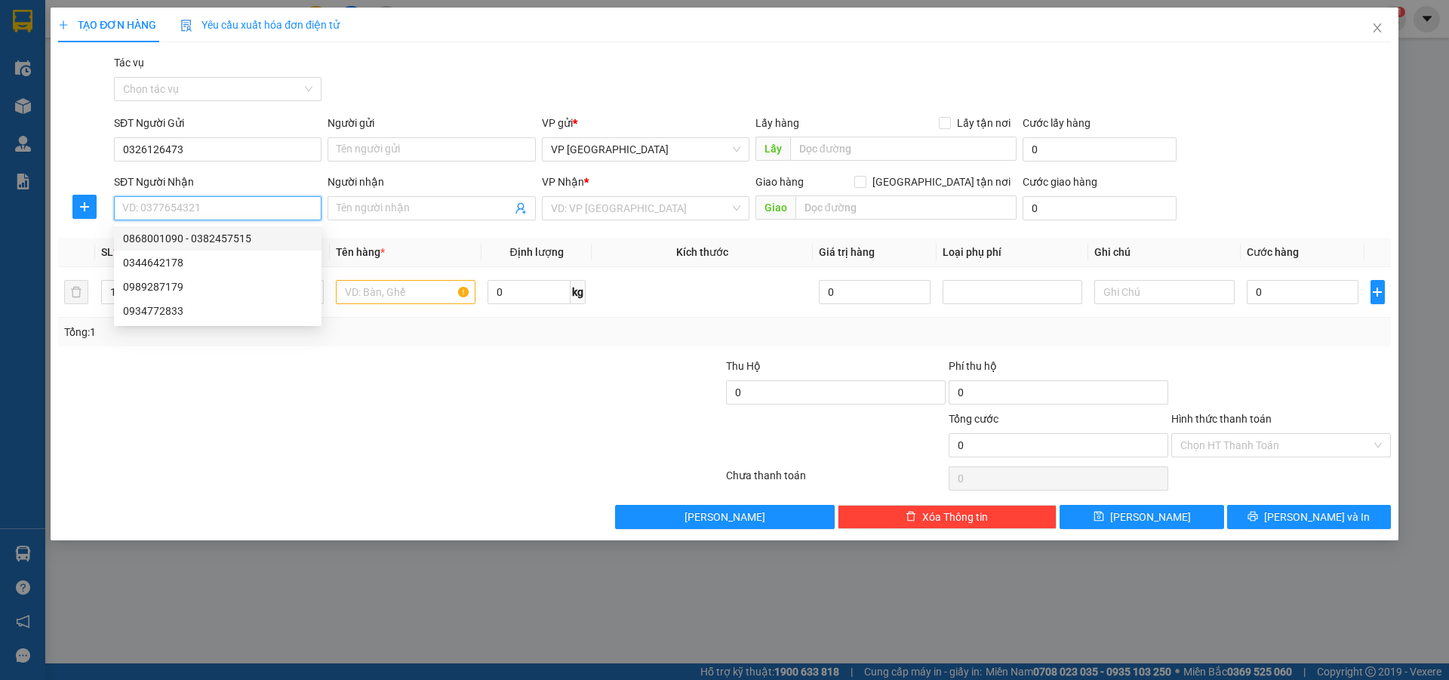
click at [150, 233] on div "0868001090 - 0382457515" at bounding box center [217, 238] width 189 height 17
type input "0868001090"
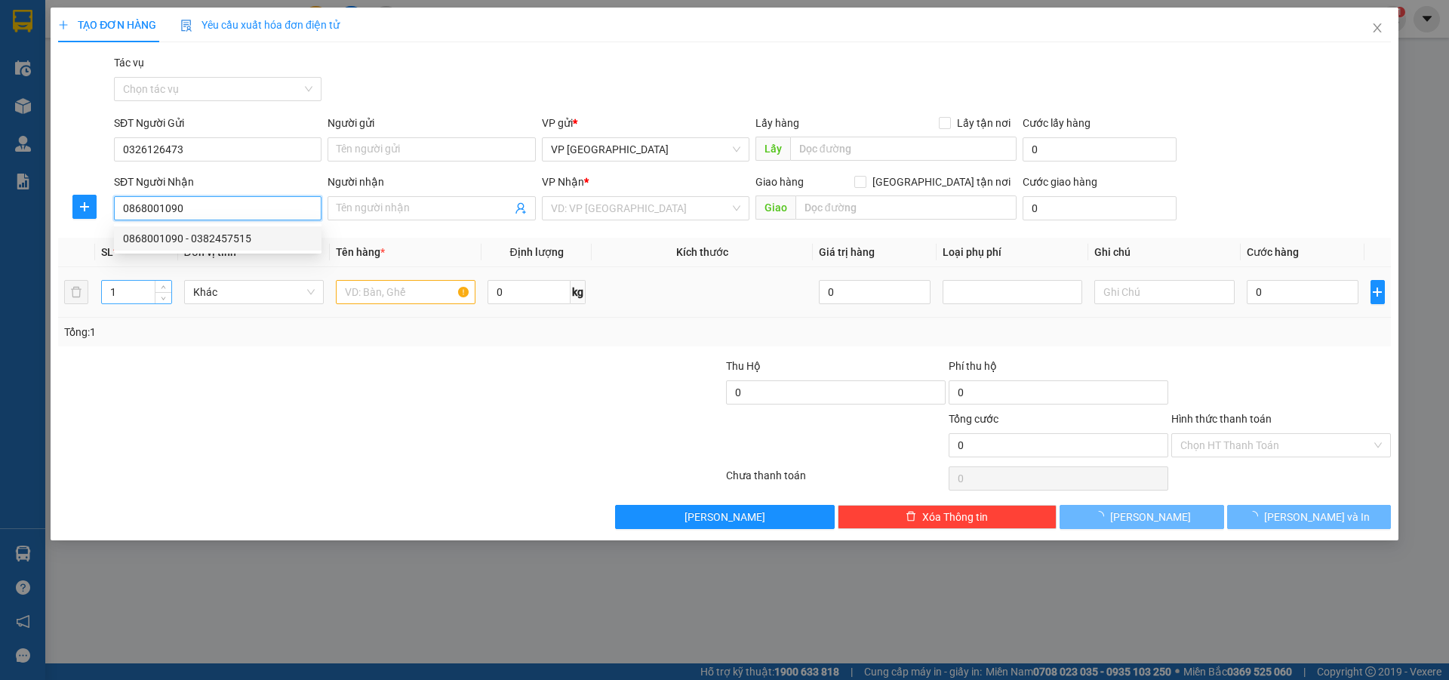
type input "0382457515"
type input "Cây xăng, my chanh Q tri"
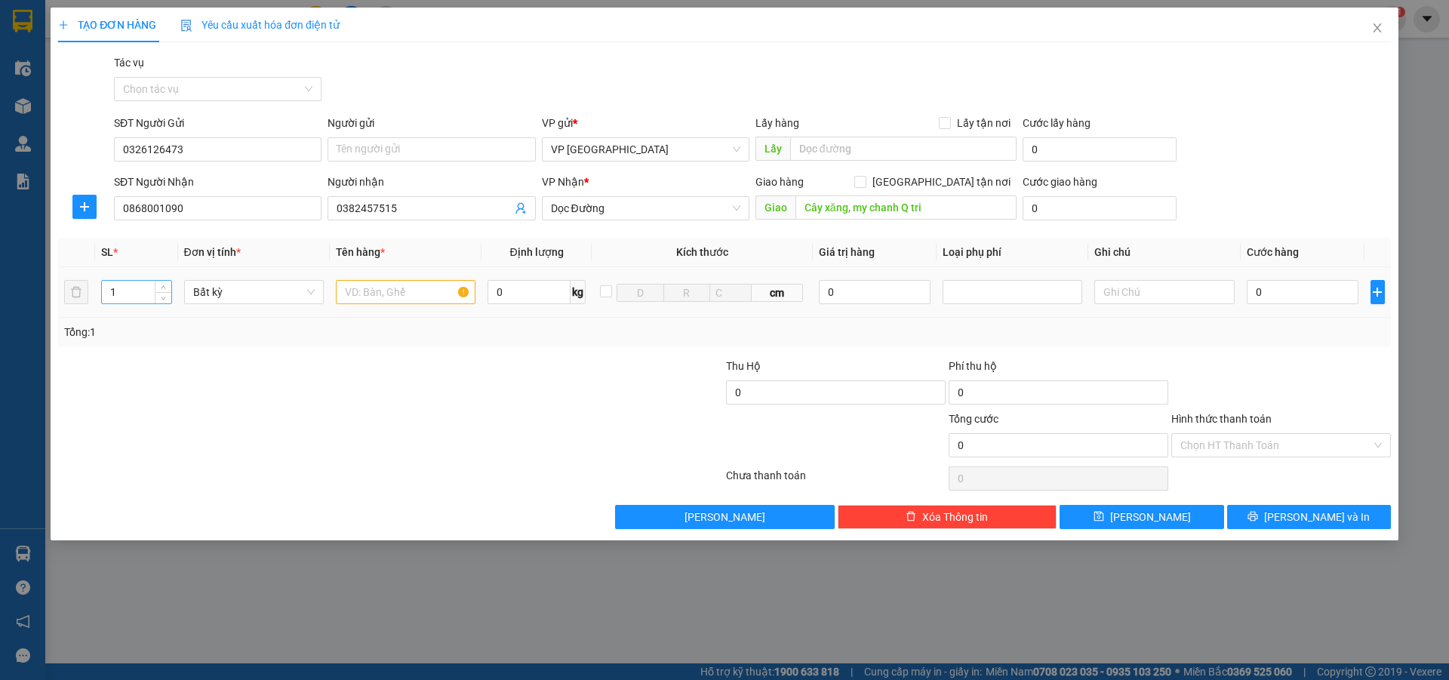
click at [134, 297] on input "1" at bounding box center [136, 292] width 69 height 23
type input "2"
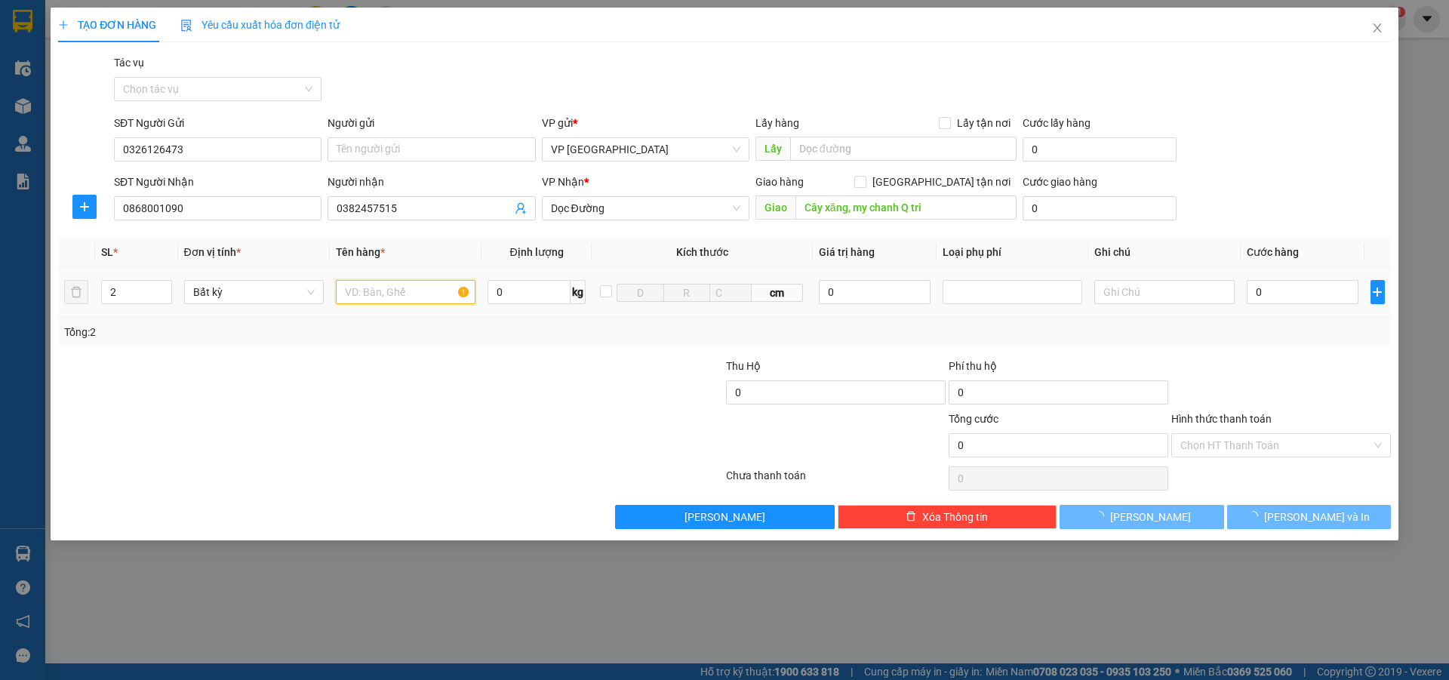
click at [366, 294] on input "text" at bounding box center [406, 292] width 140 height 24
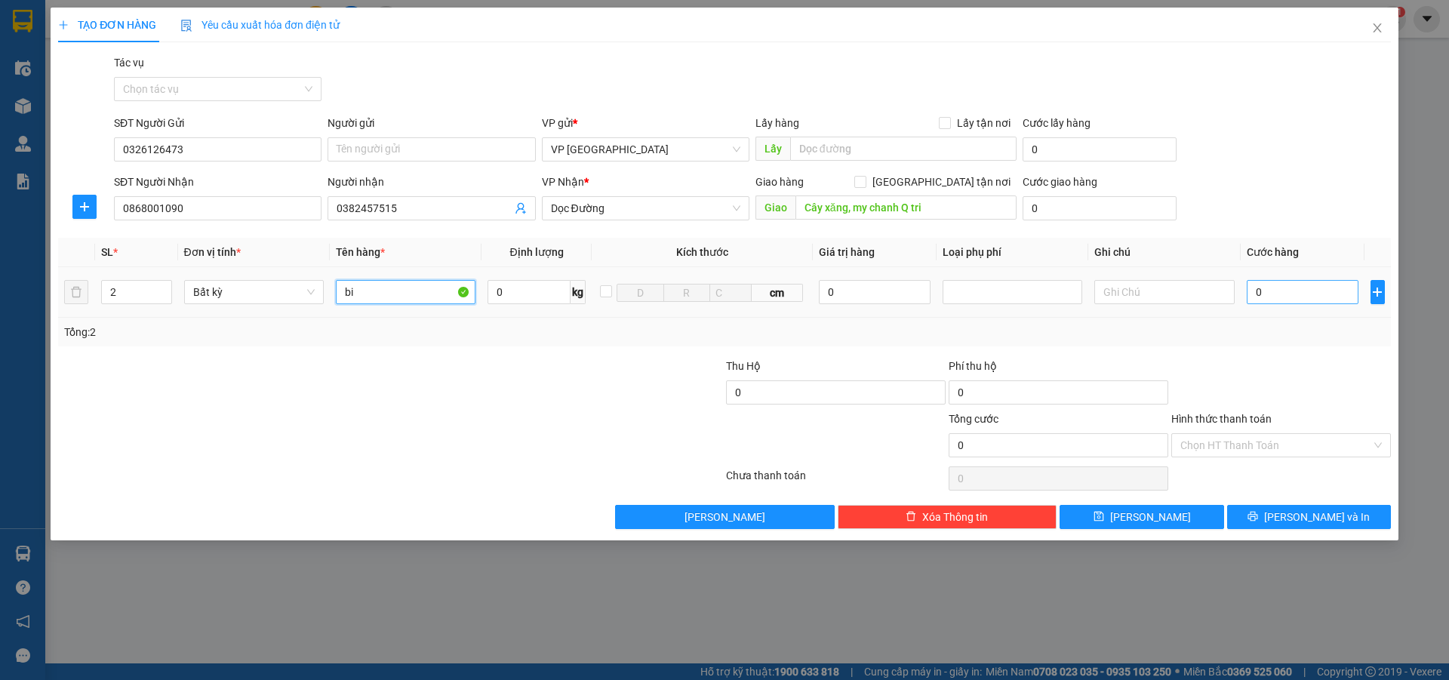
type input "bi"
click at [1274, 290] on input "0" at bounding box center [1302, 292] width 112 height 24
type input "2"
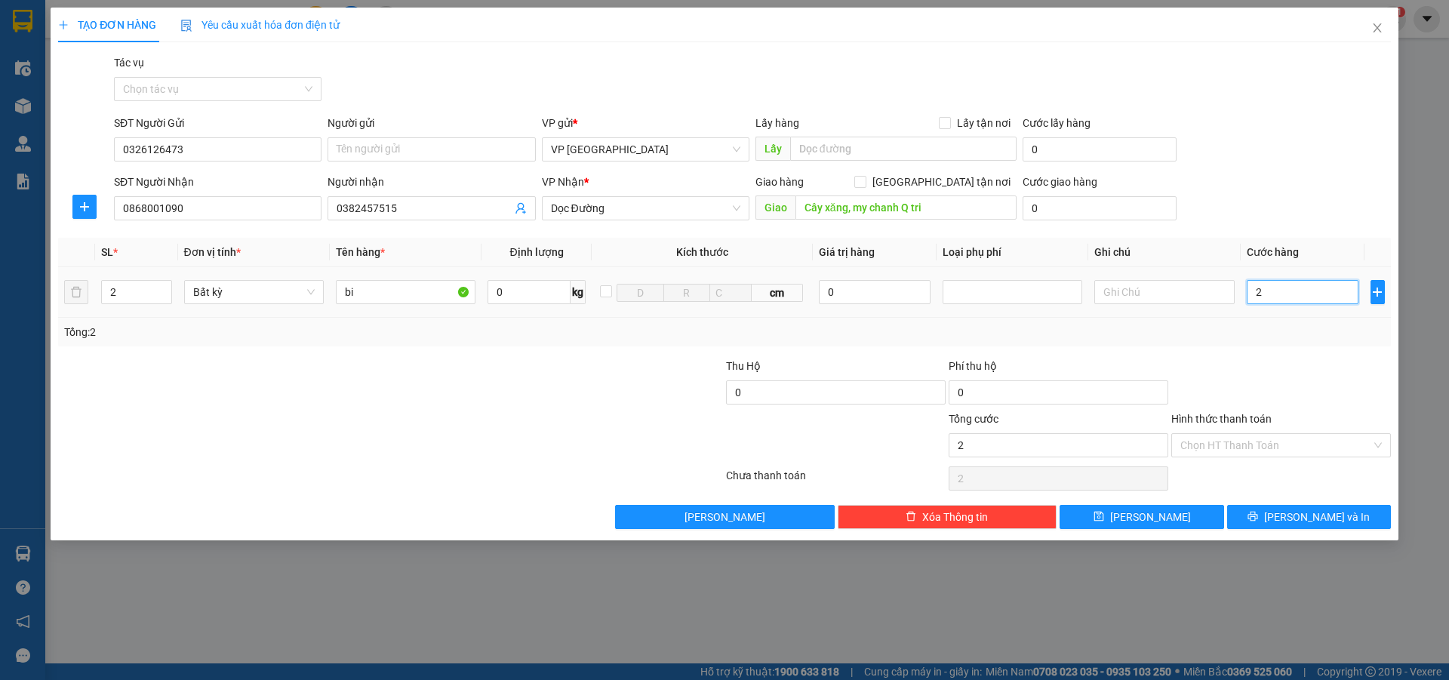
type input "20"
type input "200"
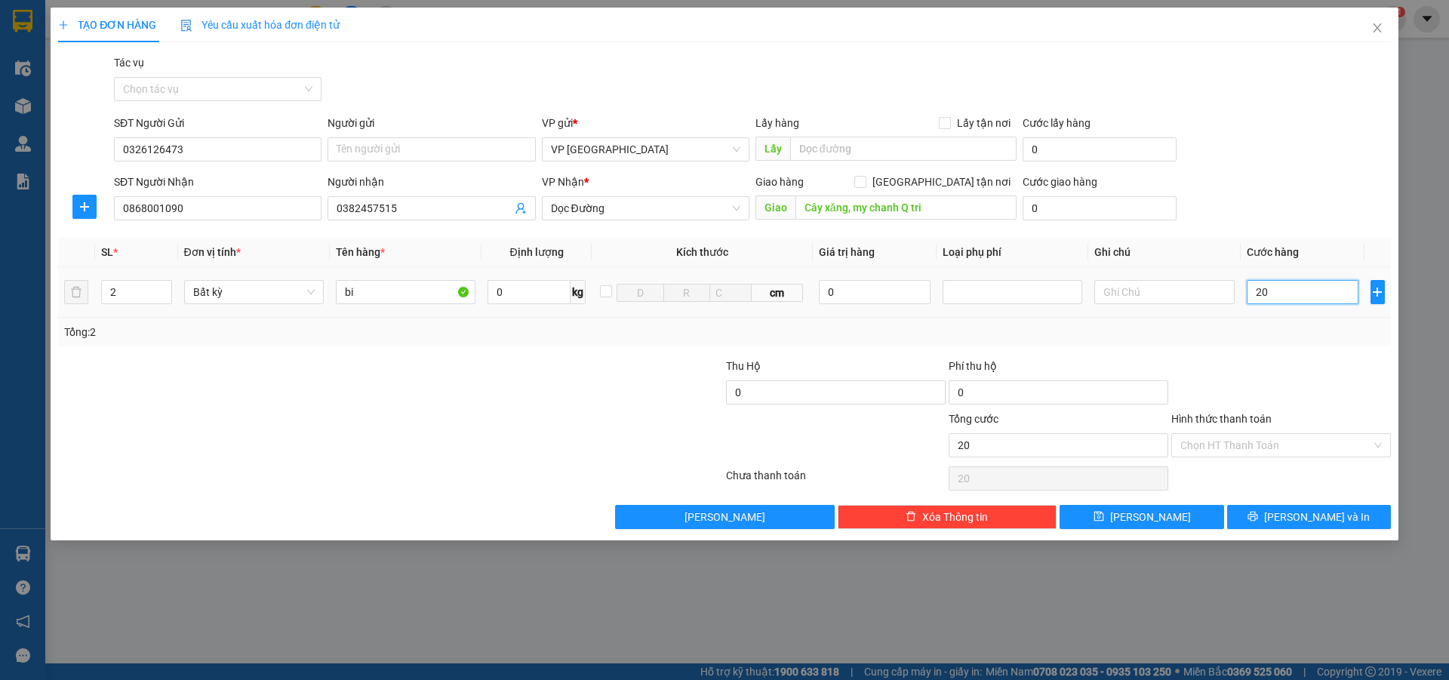
type input "200"
type input "2.000"
type input "20.000"
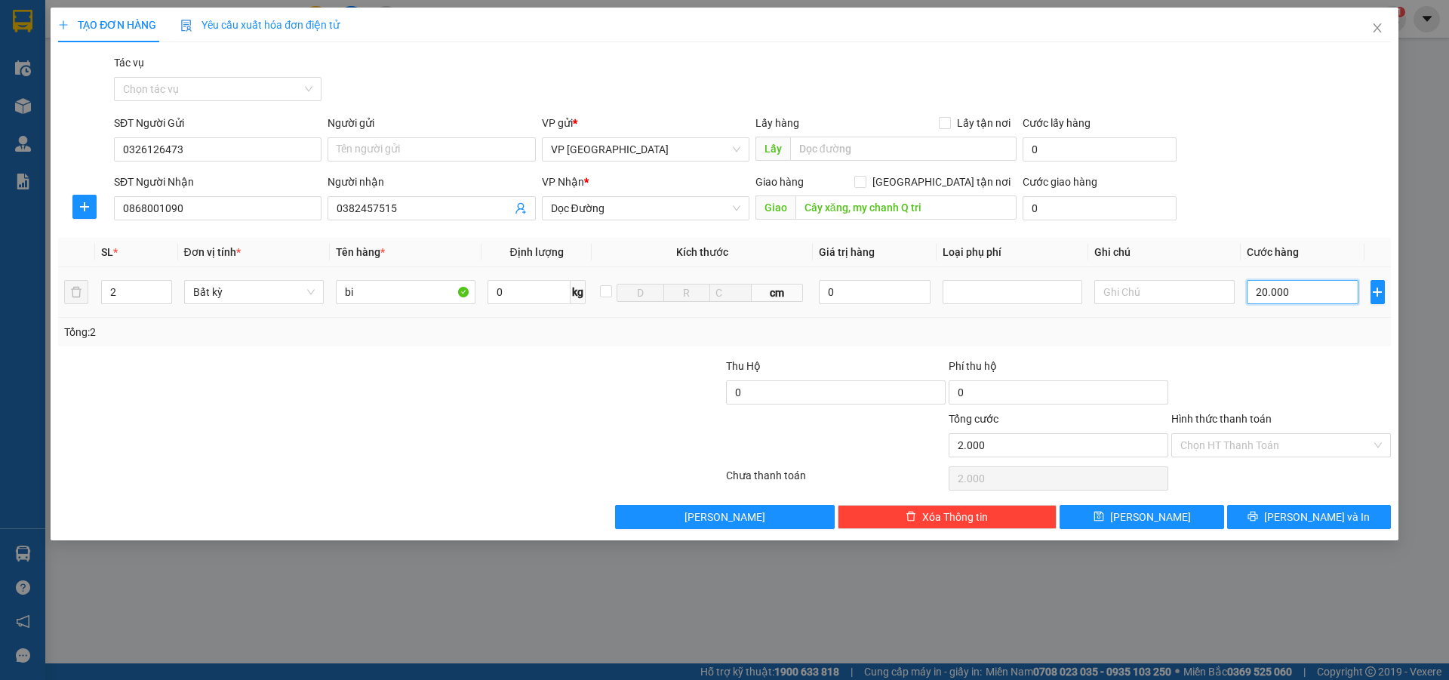
type input "20.000"
type input "200.000"
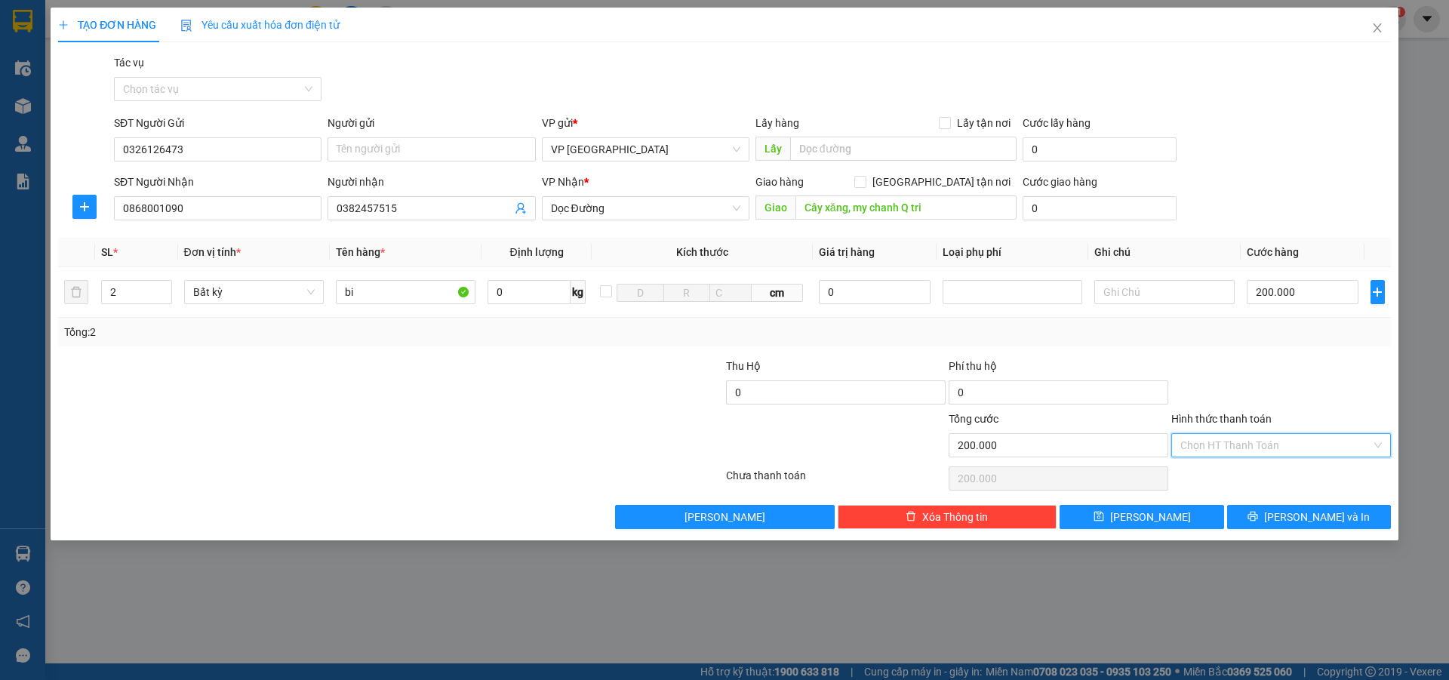
click at [1231, 443] on input "Hình thức thanh toán" at bounding box center [1275, 445] width 191 height 23
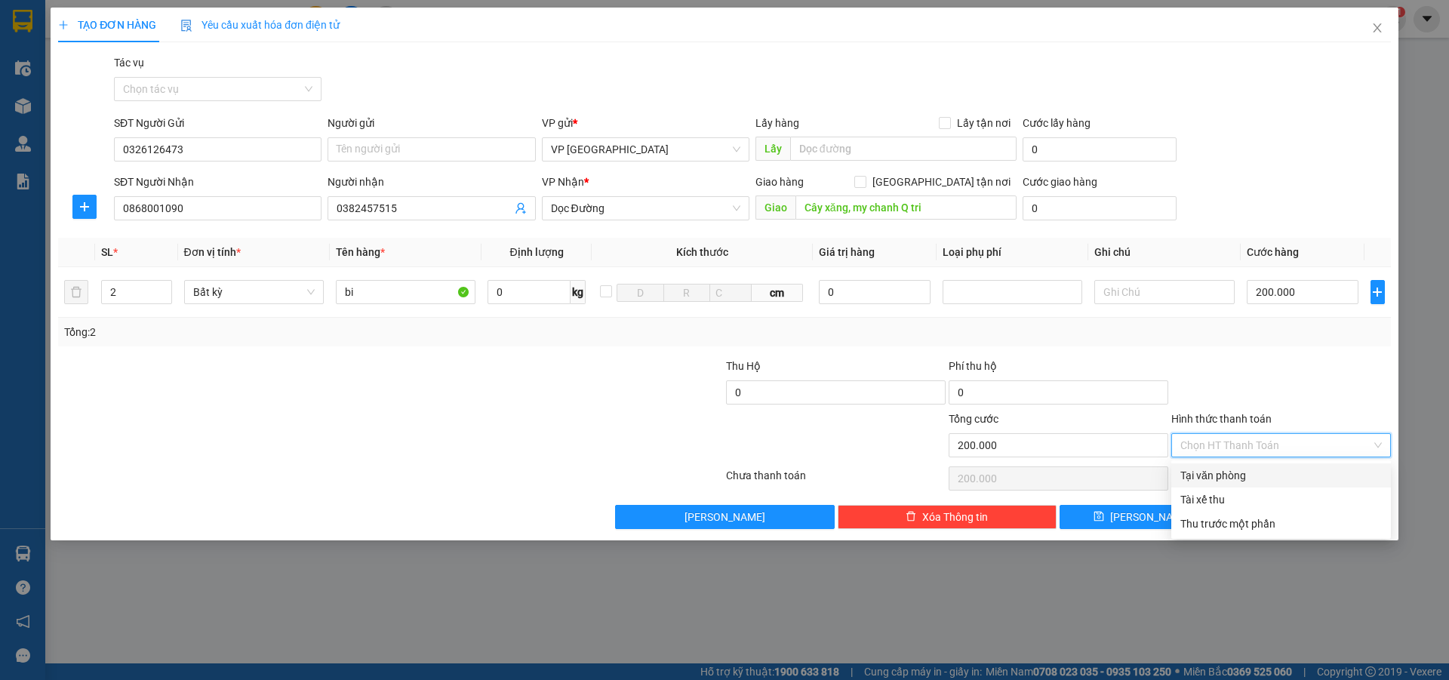
click at [1232, 472] on div "Tại văn phòng" at bounding box center [1280, 475] width 201 height 17
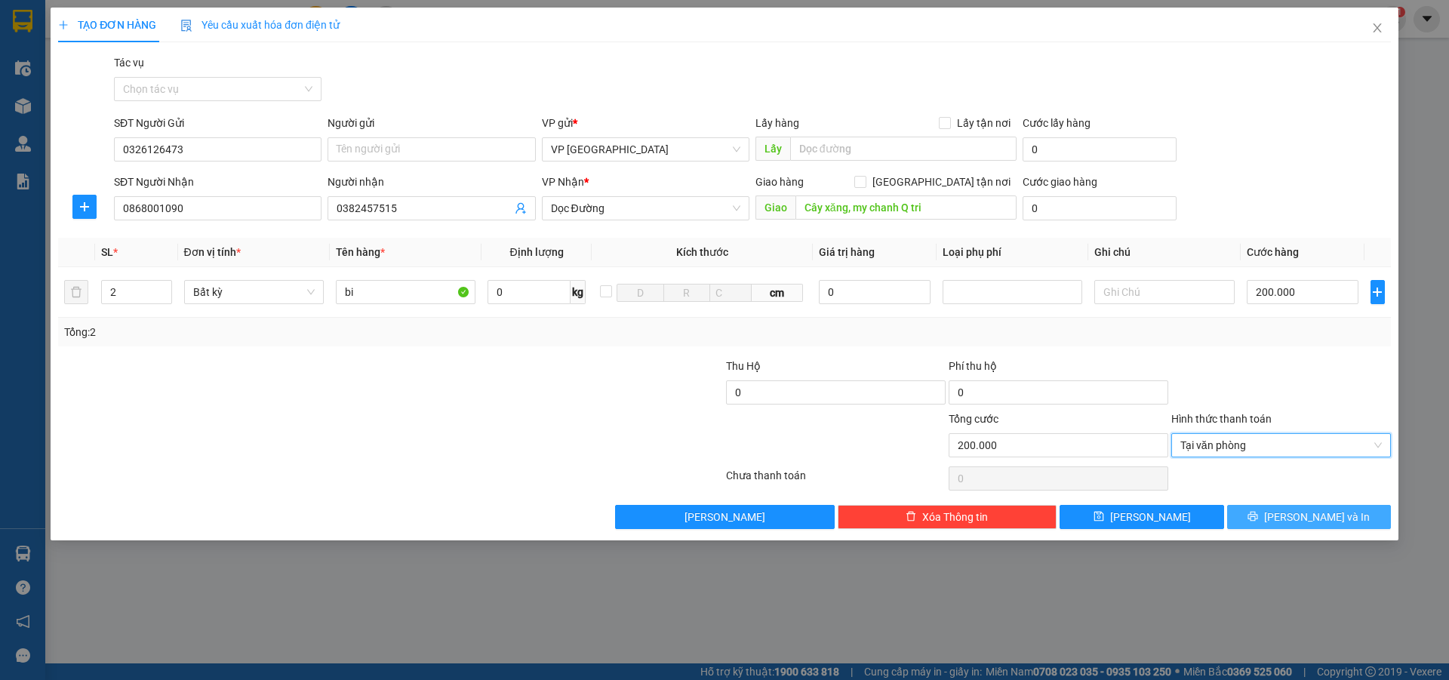
click at [1266, 515] on button "[PERSON_NAME] và In" at bounding box center [1309, 517] width 164 height 24
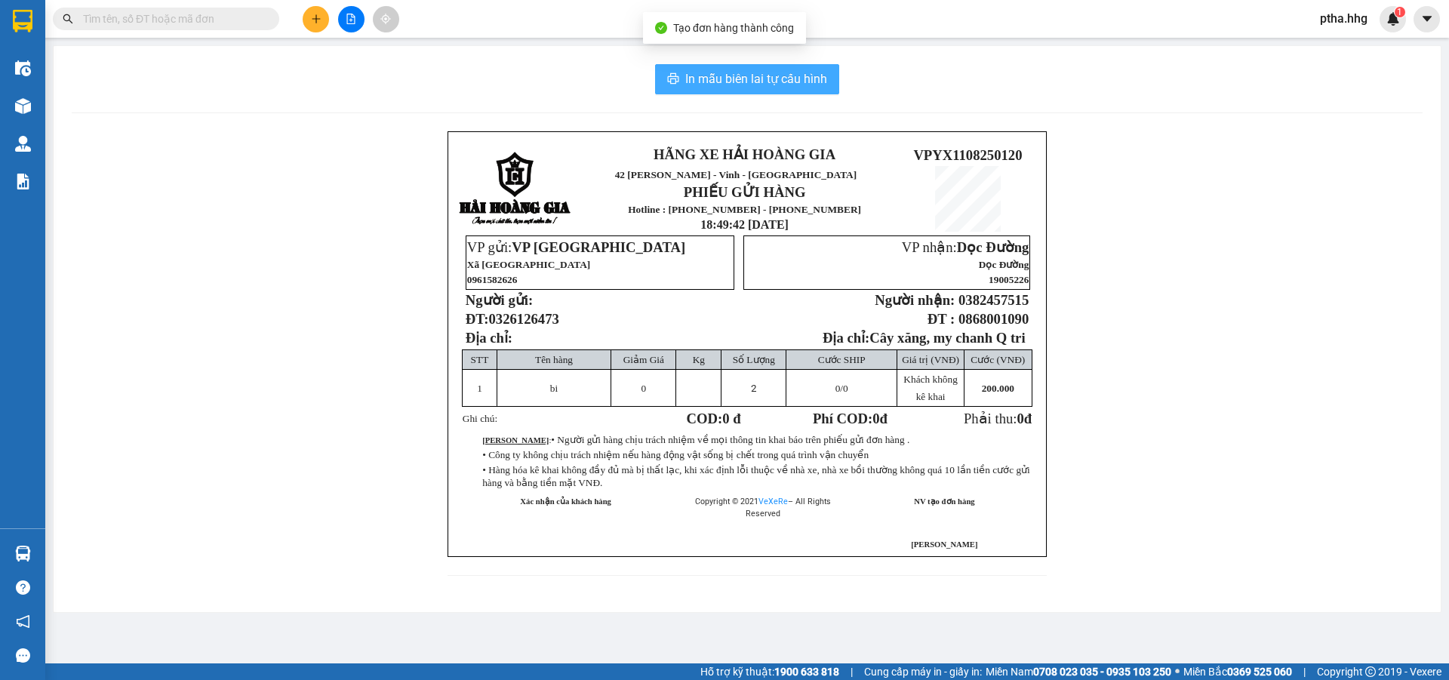
click at [795, 85] on span "In mẫu biên lai tự cấu hình" at bounding box center [756, 78] width 142 height 19
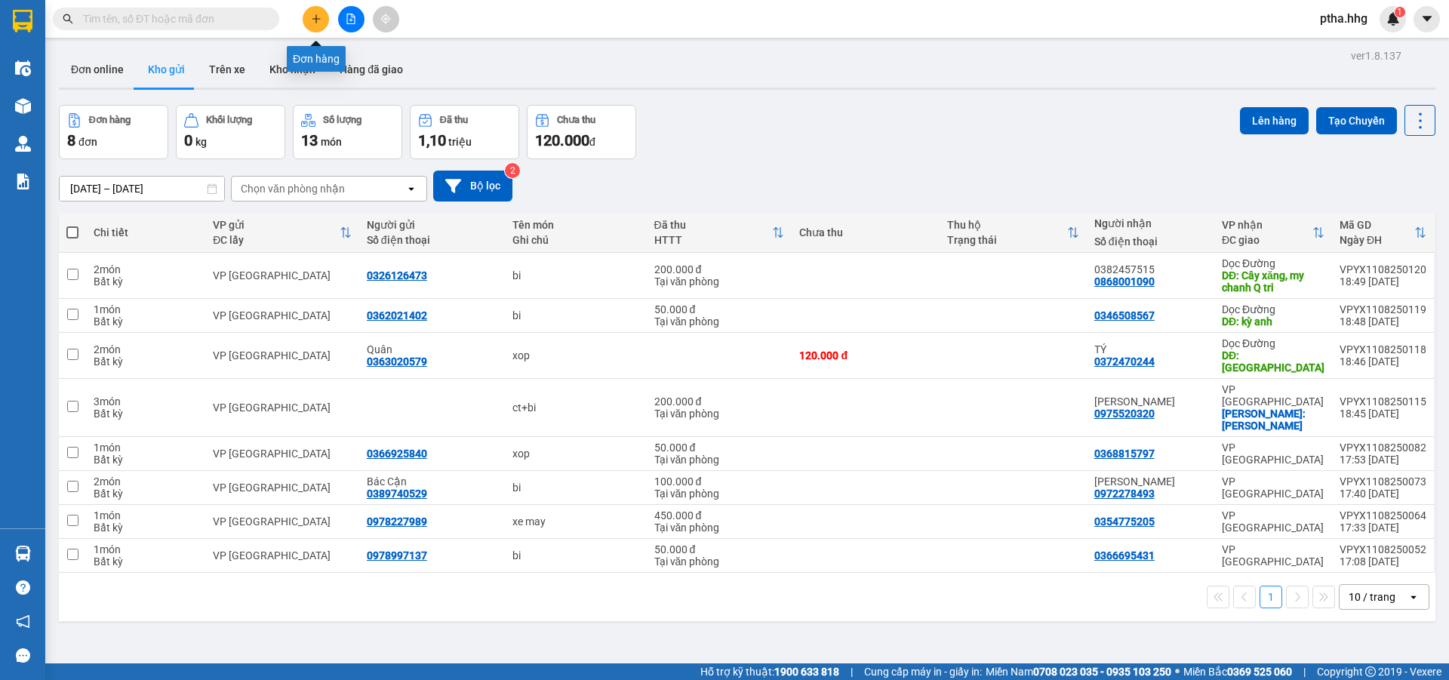
click at [312, 21] on icon "plus" at bounding box center [316, 19] width 11 height 11
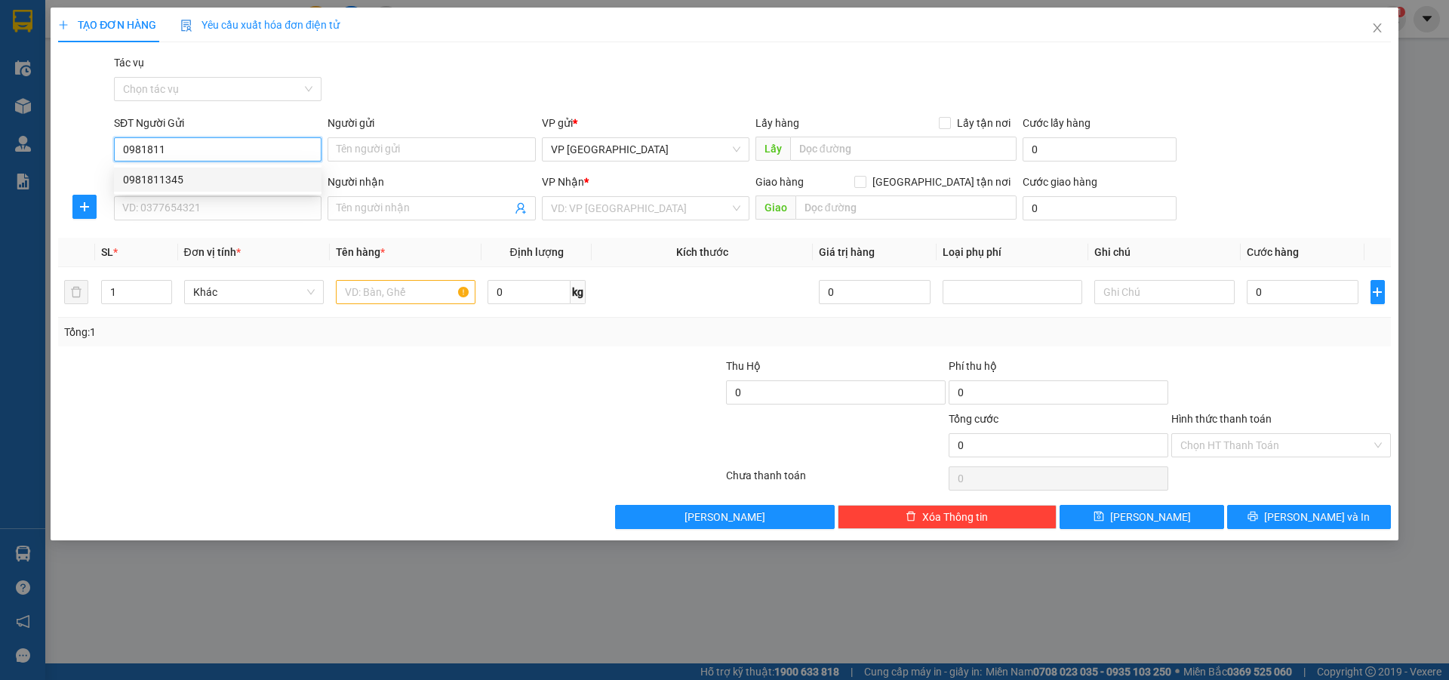
click at [166, 174] on div "0981811345" at bounding box center [217, 179] width 189 height 17
type input "0981811345"
click at [161, 207] on input "SĐT Người Nhận" at bounding box center [217, 208] width 207 height 24
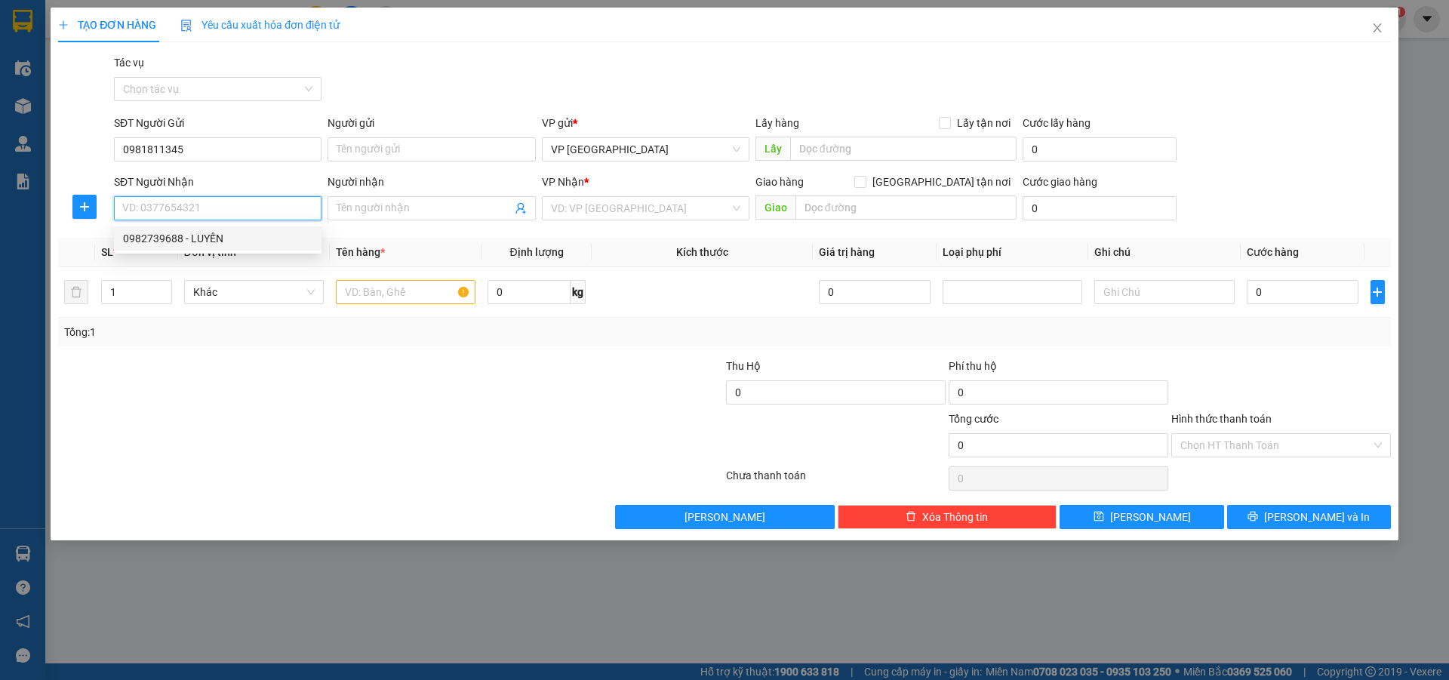
click at [158, 235] on div "0982739688 - LUYẾN" at bounding box center [217, 238] width 189 height 17
type input "0982739688"
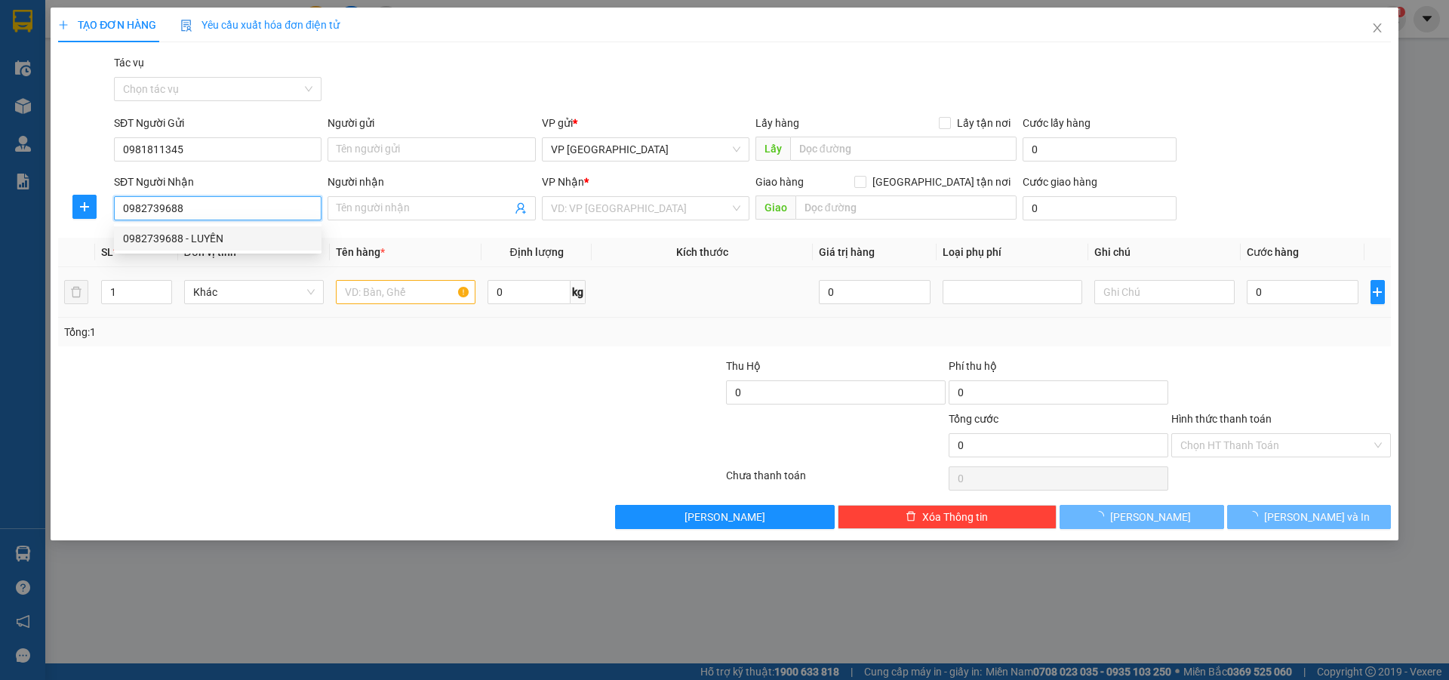
type input "LUYẾN"
type input "[PERSON_NAME],[GEOGRAPHIC_DATA]"
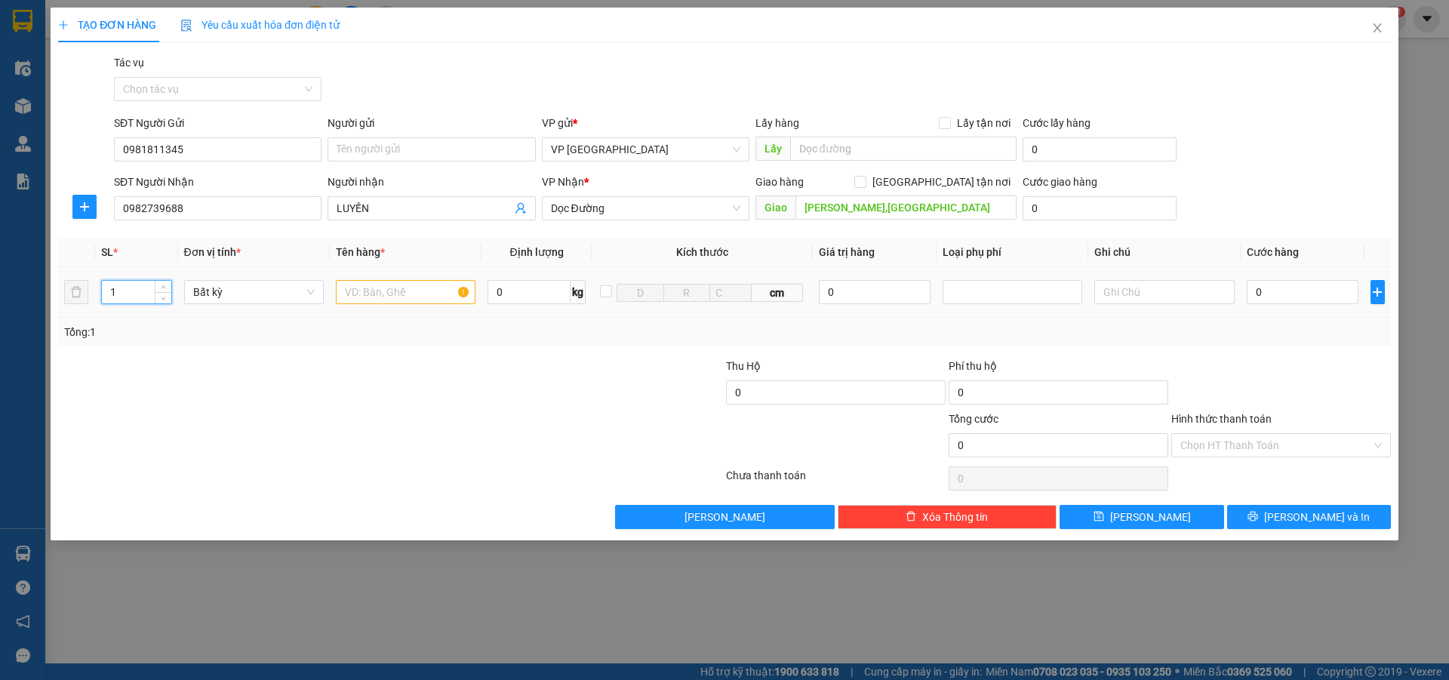
click at [123, 295] on input "1" at bounding box center [136, 292] width 69 height 23
type input "7"
click at [346, 290] on input "text" at bounding box center [406, 292] width 140 height 24
type input "ct"
click at [1270, 293] on input "0" at bounding box center [1302, 292] width 112 height 24
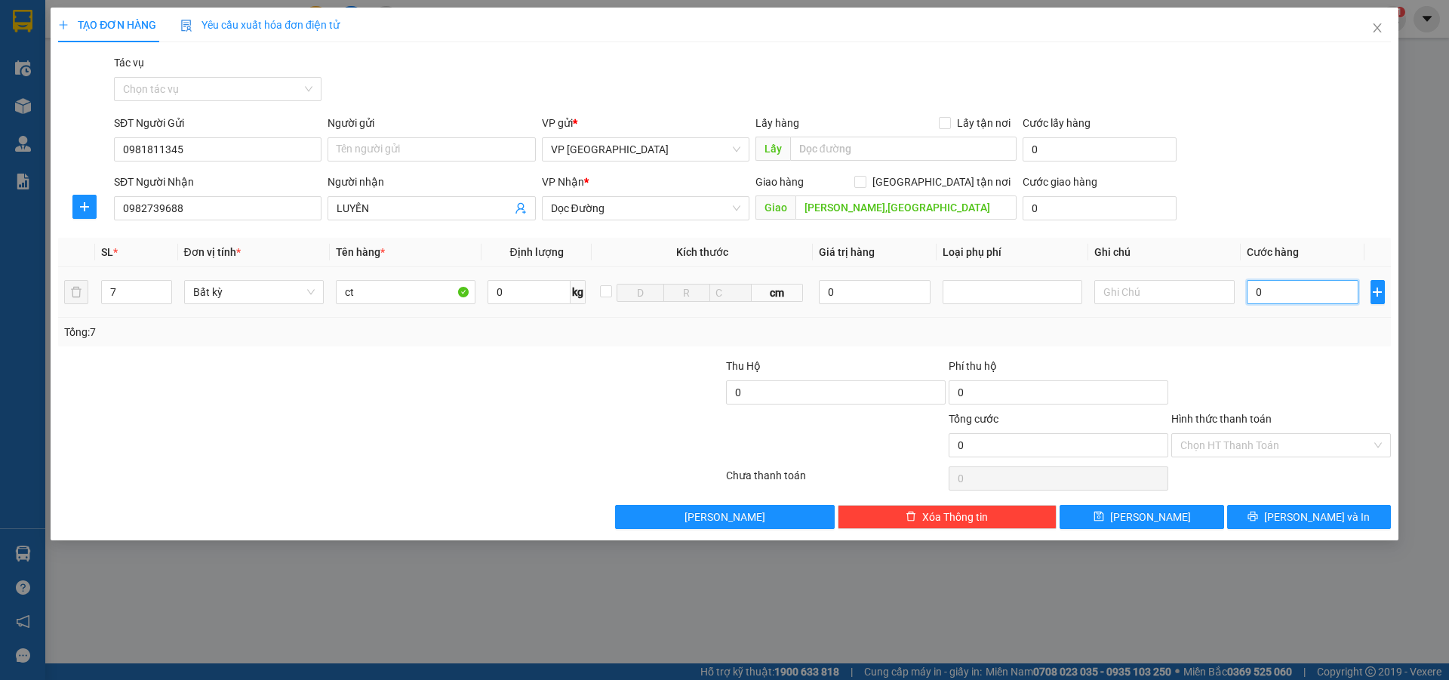
type input "4"
type input "49"
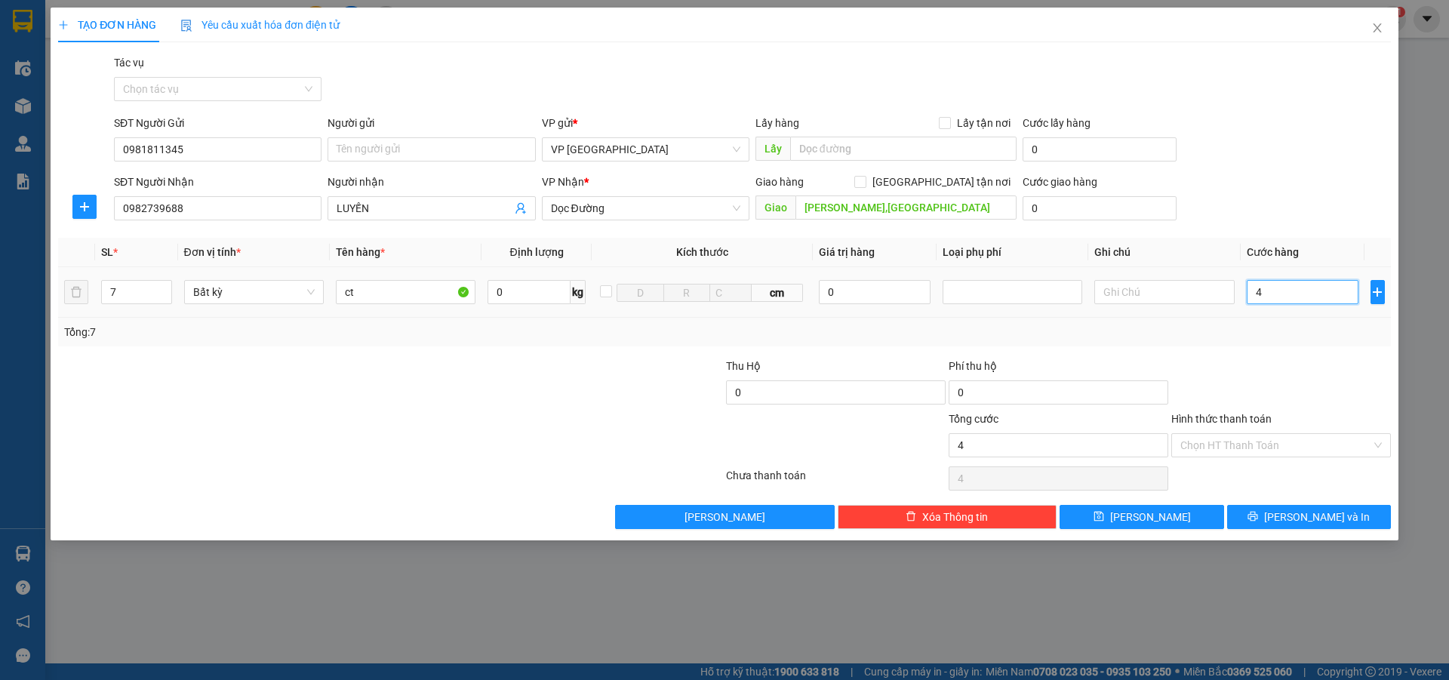
type input "49"
type input "490"
type input "4.900"
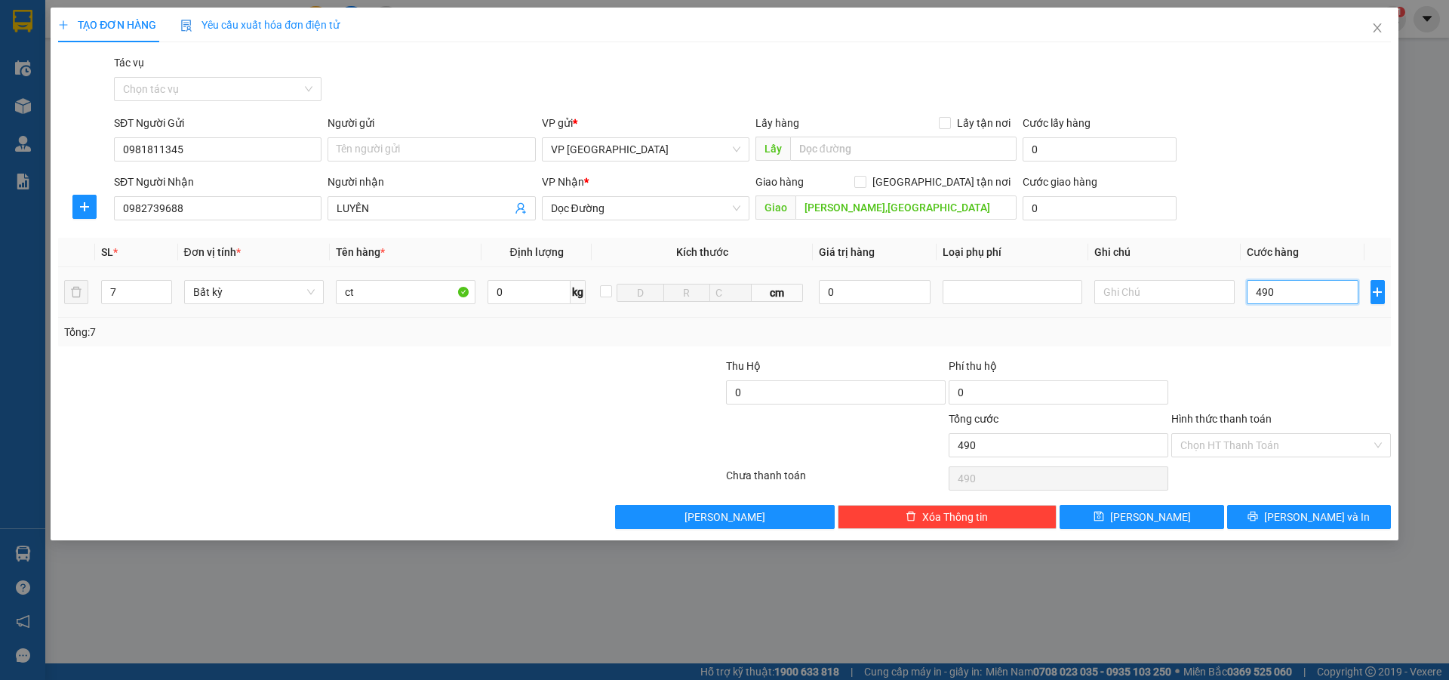
type input "4.900"
click at [1237, 442] on input "Hình thức thanh toán" at bounding box center [1275, 445] width 191 height 23
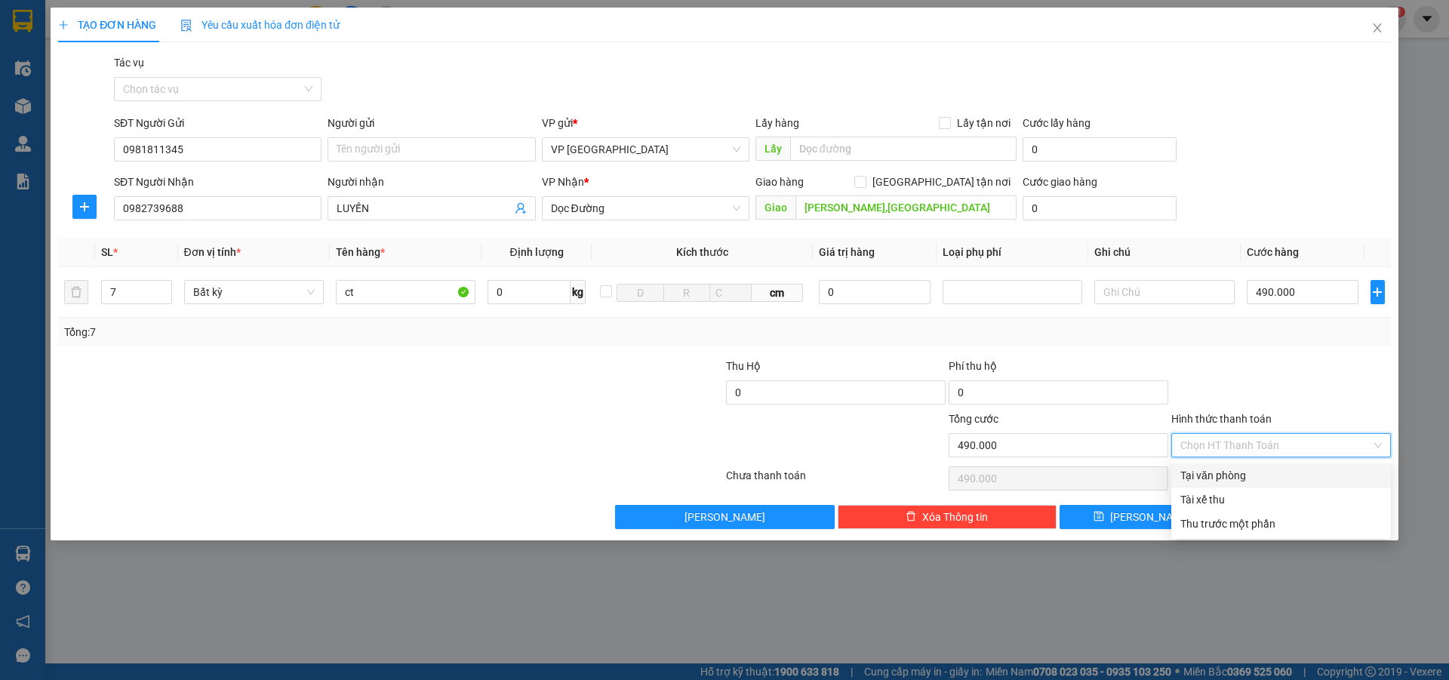
click at [1235, 472] on div "Tại văn phòng" at bounding box center [1280, 475] width 201 height 17
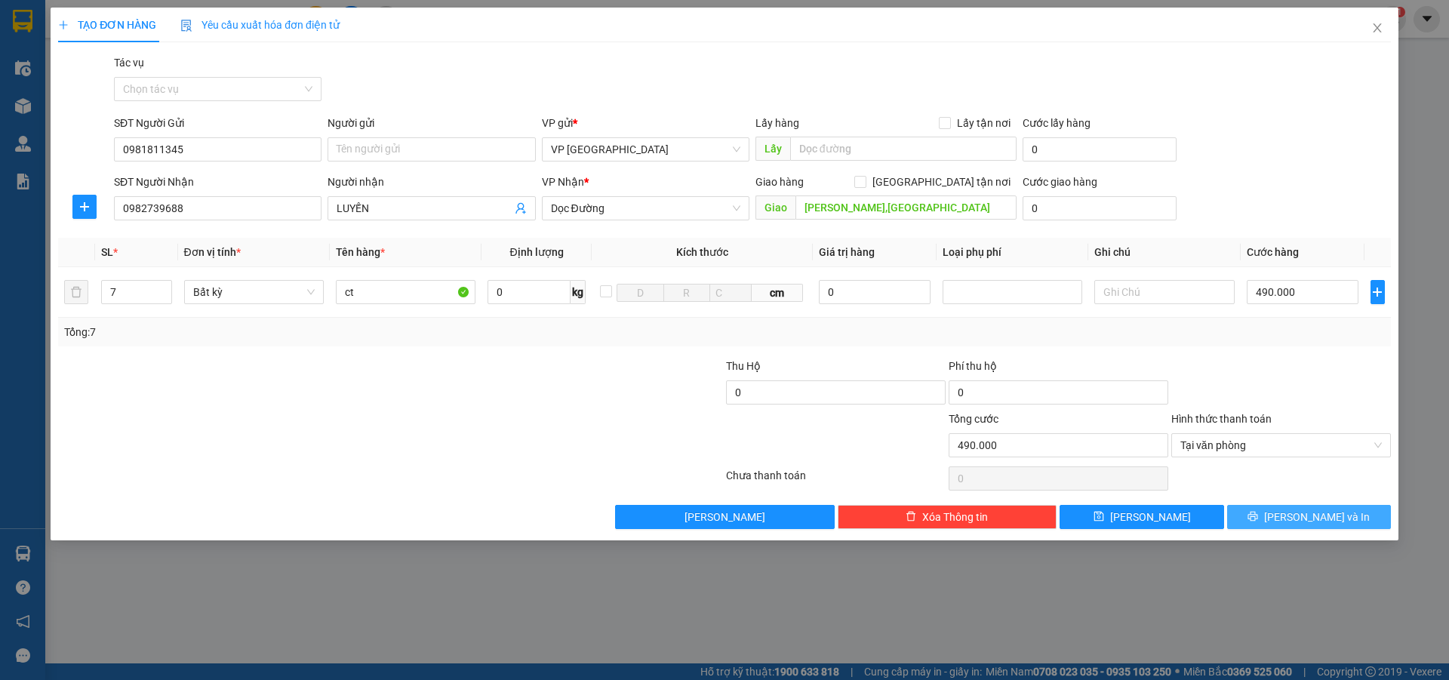
click at [1271, 510] on button "[PERSON_NAME] và In" at bounding box center [1309, 517] width 164 height 24
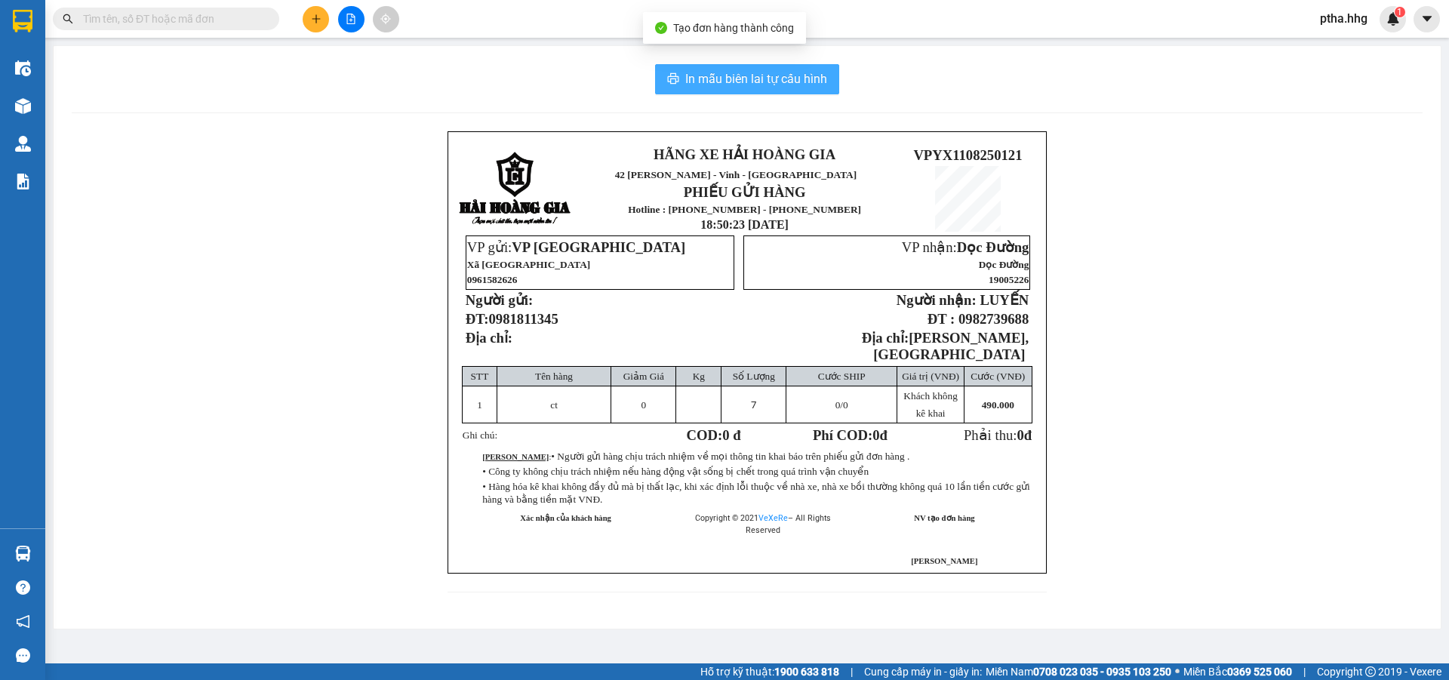
click at [813, 83] on span "In mẫu biên lai tự cấu hình" at bounding box center [756, 78] width 142 height 19
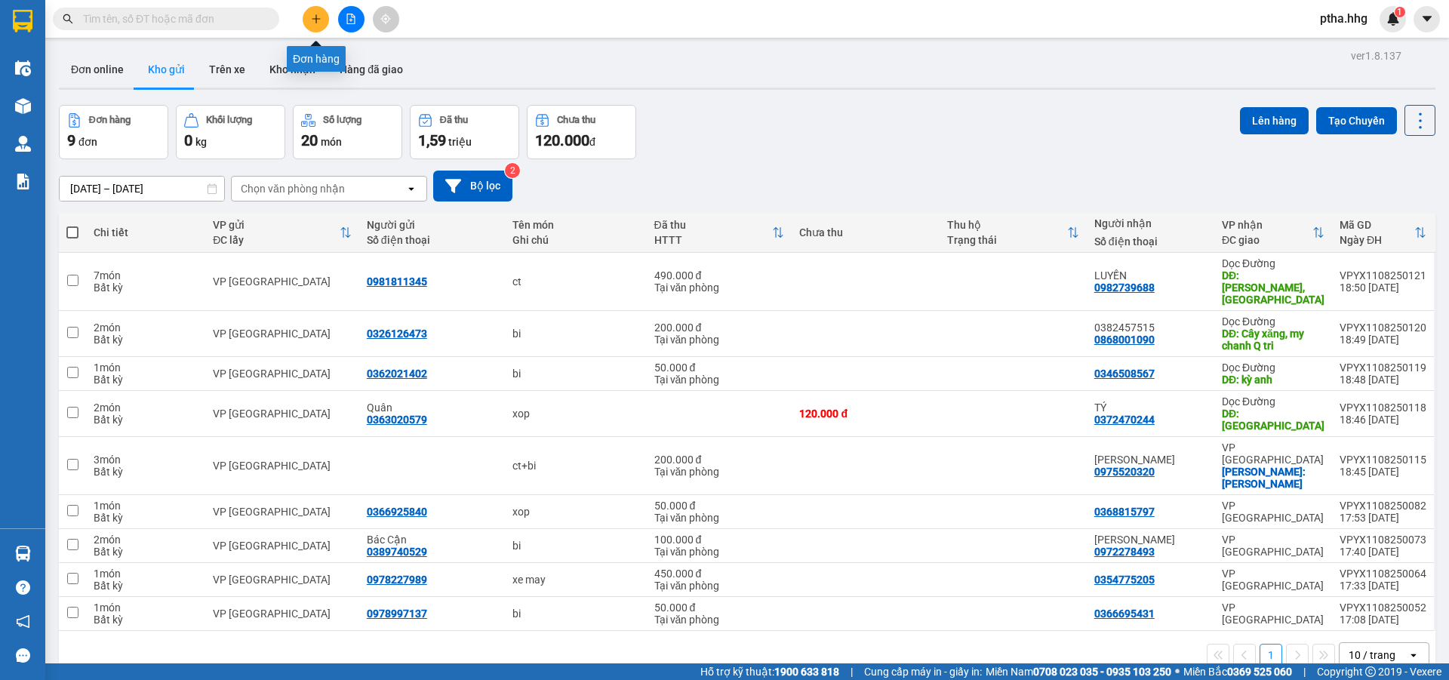
drag, startPoint x: 330, startPoint y: 15, endPoint x: 316, endPoint y: 21, distance: 14.9
click at [321, 18] on div at bounding box center [350, 19] width 113 height 26
click at [316, 21] on icon "plus" at bounding box center [315, 18] width 1 height 8
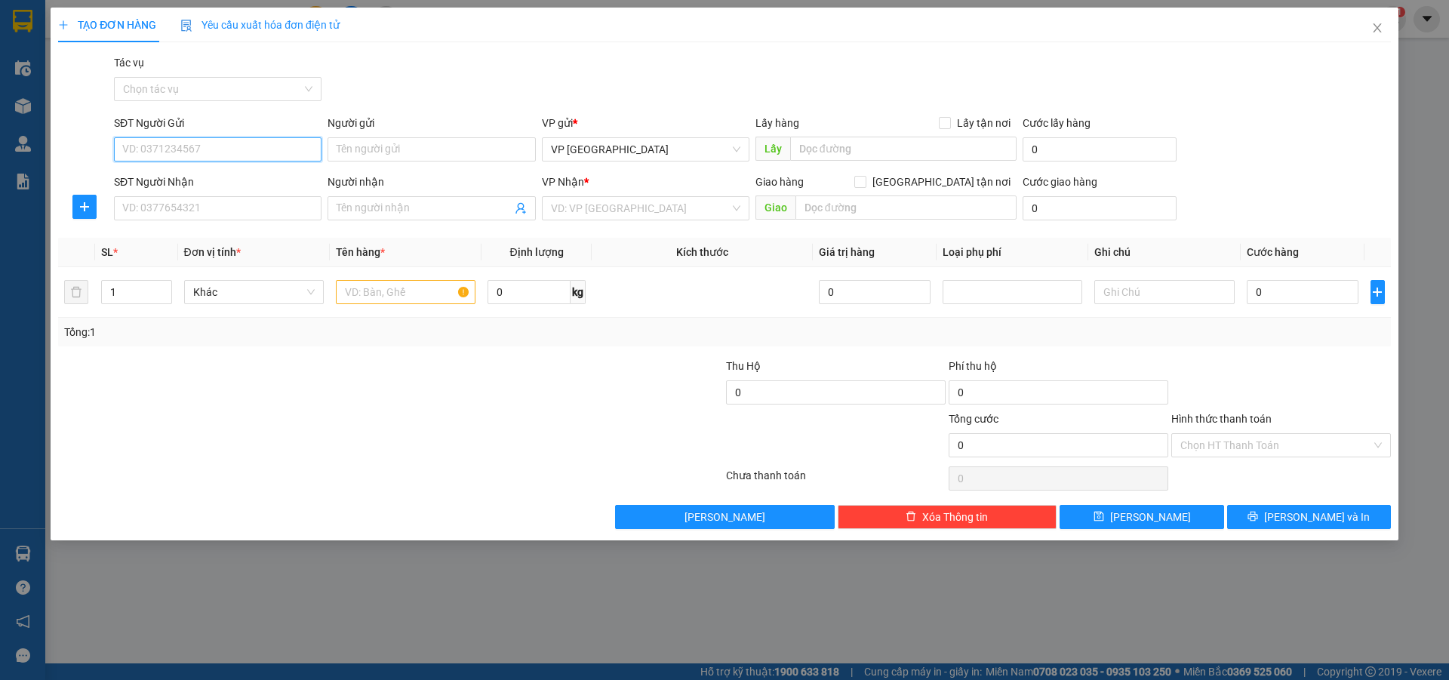
click at [230, 149] on input "SĐT Người Gửi" at bounding box center [217, 149] width 207 height 24
click at [155, 183] on div "0363625333 - Chung" at bounding box center [217, 179] width 189 height 17
type input "0363625333"
type input "[PERSON_NAME]"
type input "0363625333"
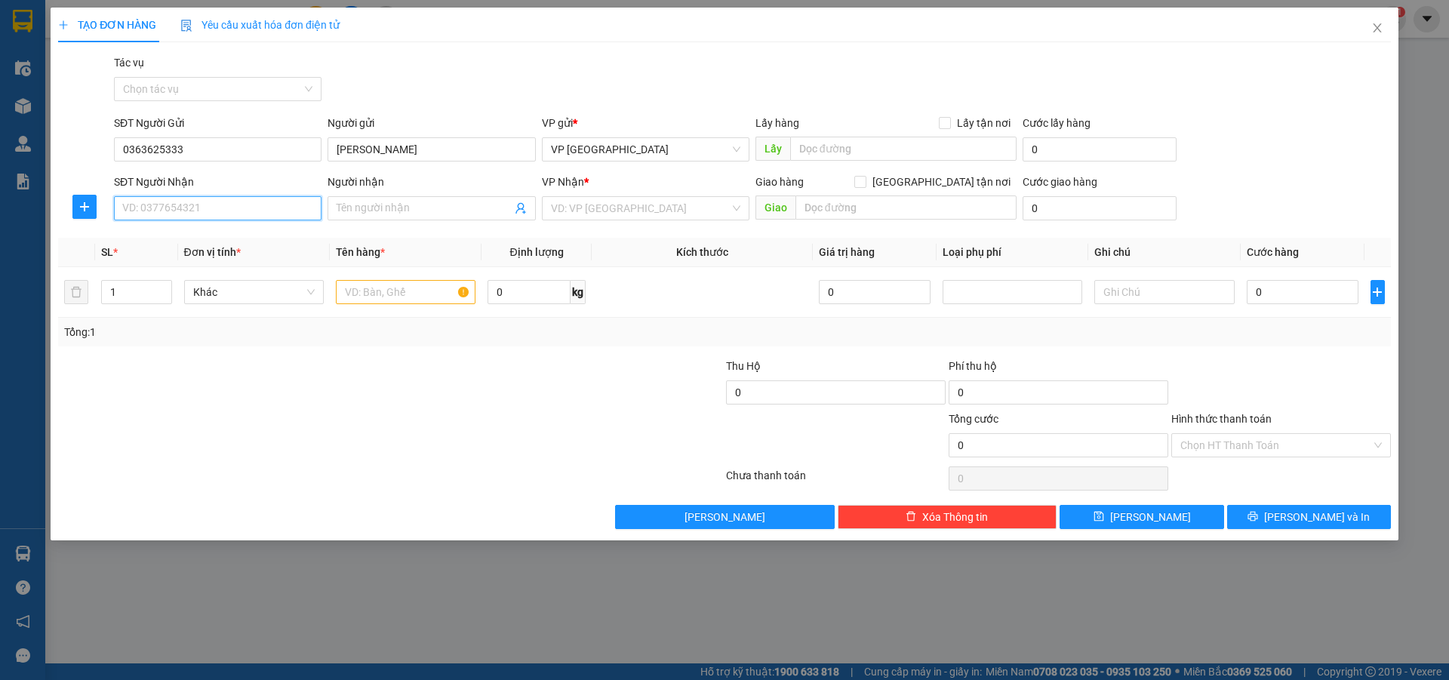
click at [174, 211] on input "SĐT Người Nhận" at bounding box center [217, 208] width 207 height 24
click at [167, 311] on div "0915776848" at bounding box center [217, 311] width 189 height 17
type input "0915776848"
click at [343, 290] on input "text" at bounding box center [406, 292] width 140 height 24
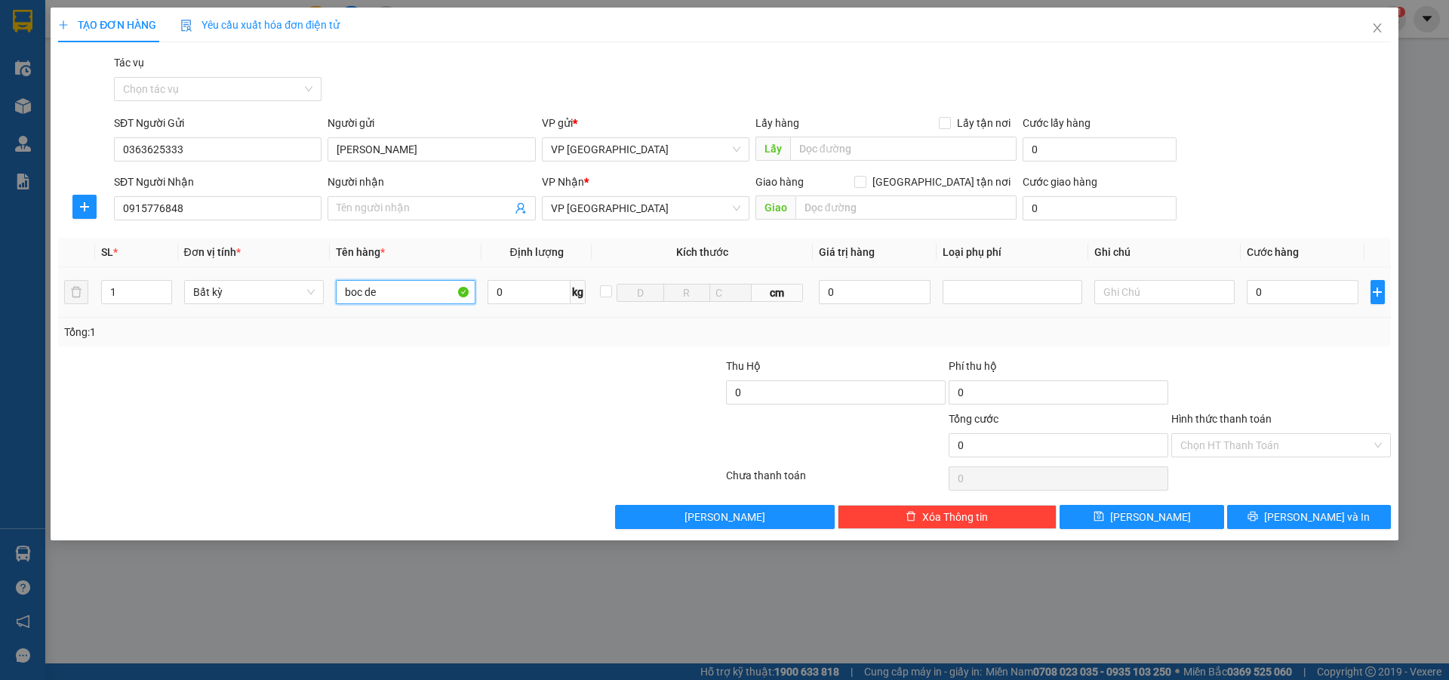
type input "boc den"
click at [1281, 291] on input "0" at bounding box center [1302, 292] width 112 height 24
click at [1301, 515] on span "[PERSON_NAME] và In" at bounding box center [1317, 517] width 106 height 17
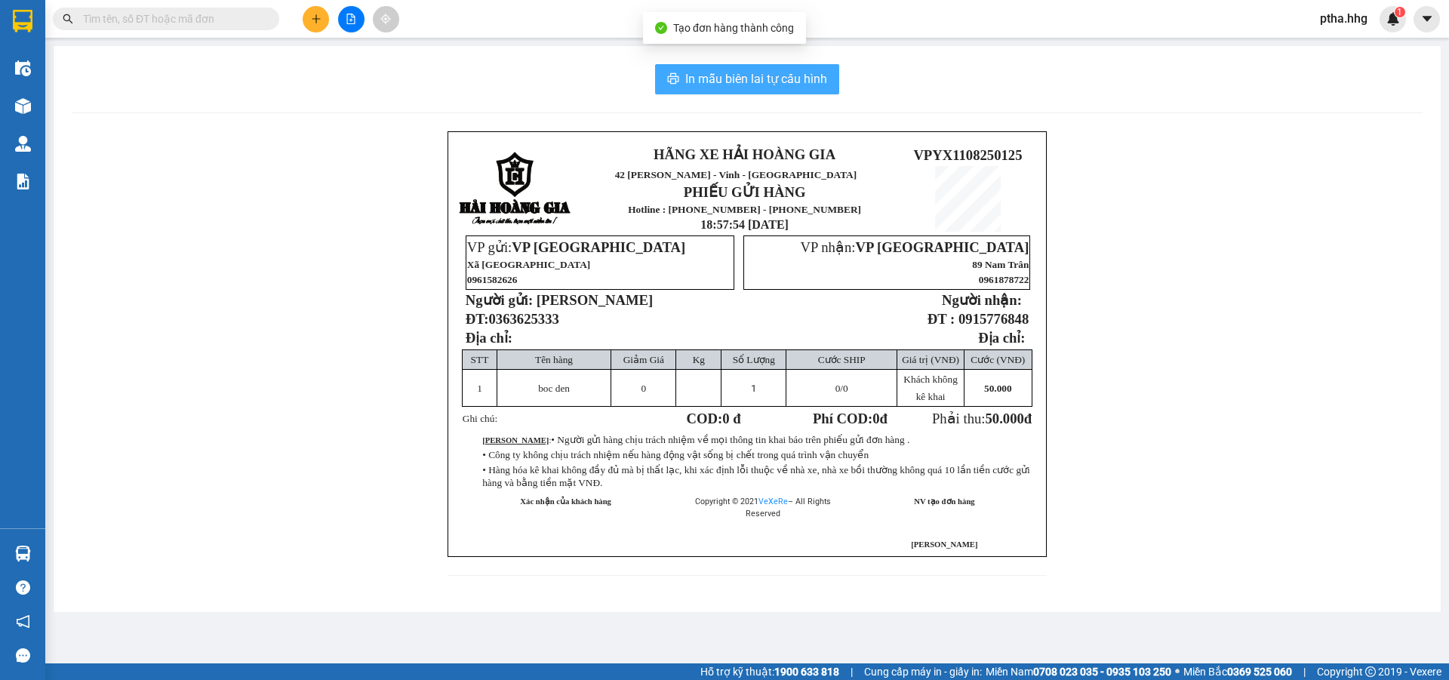
click at [790, 86] on span "In mẫu biên lai tự cấu hình" at bounding box center [756, 78] width 142 height 19
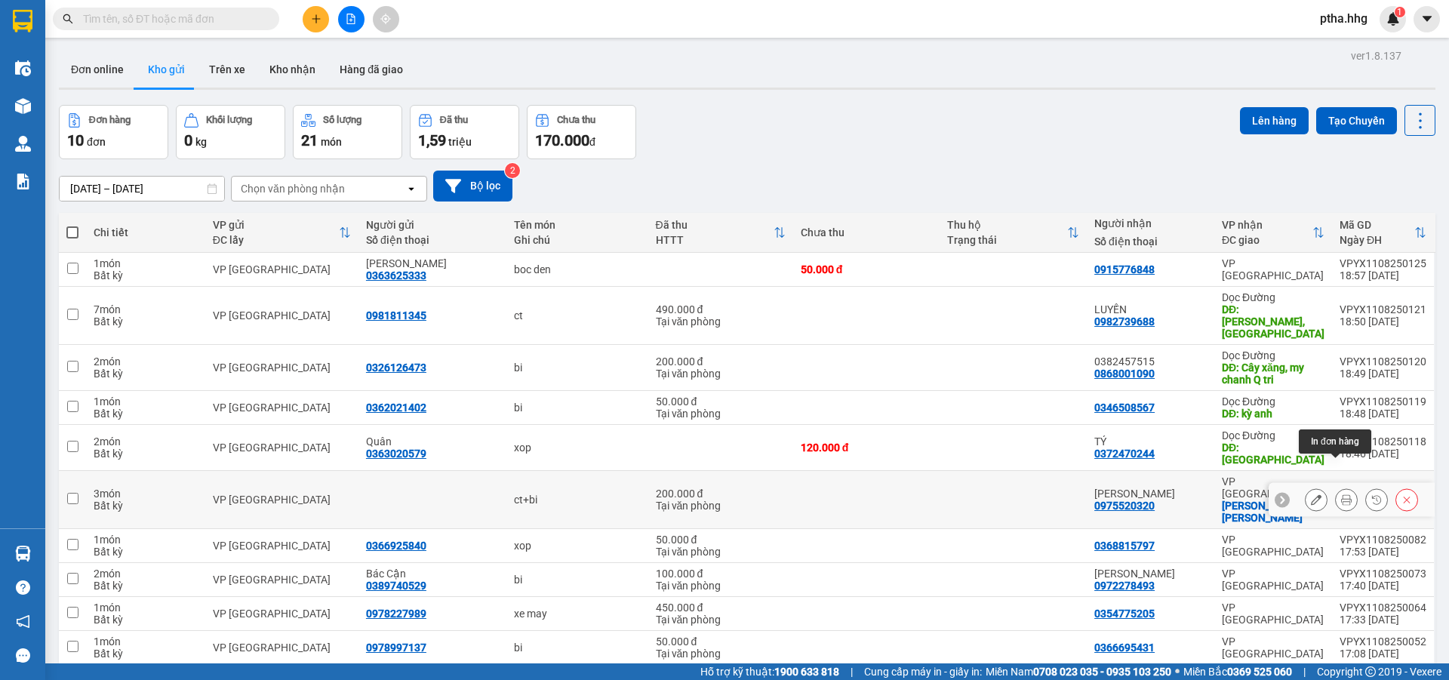
click at [1341, 494] on icon at bounding box center [1346, 499] width 11 height 11
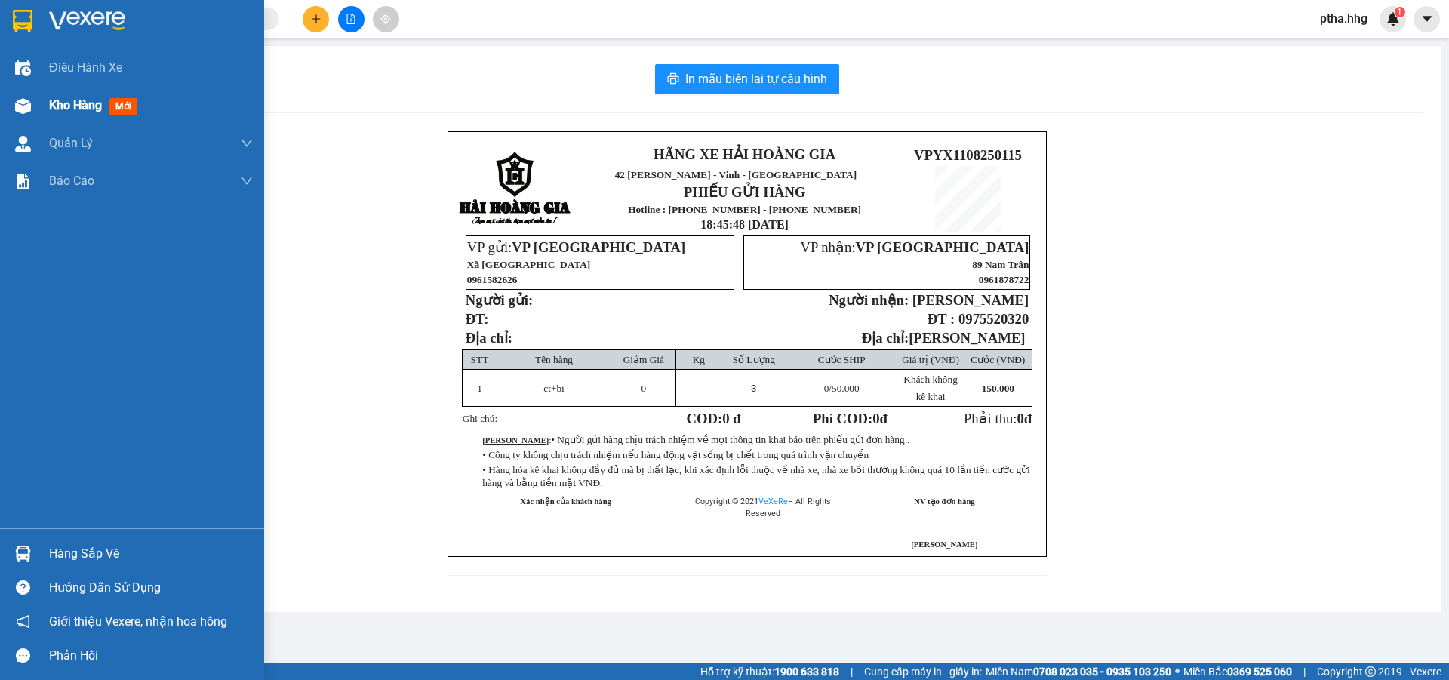
click at [68, 105] on span "Kho hàng" at bounding box center [75, 105] width 53 height 14
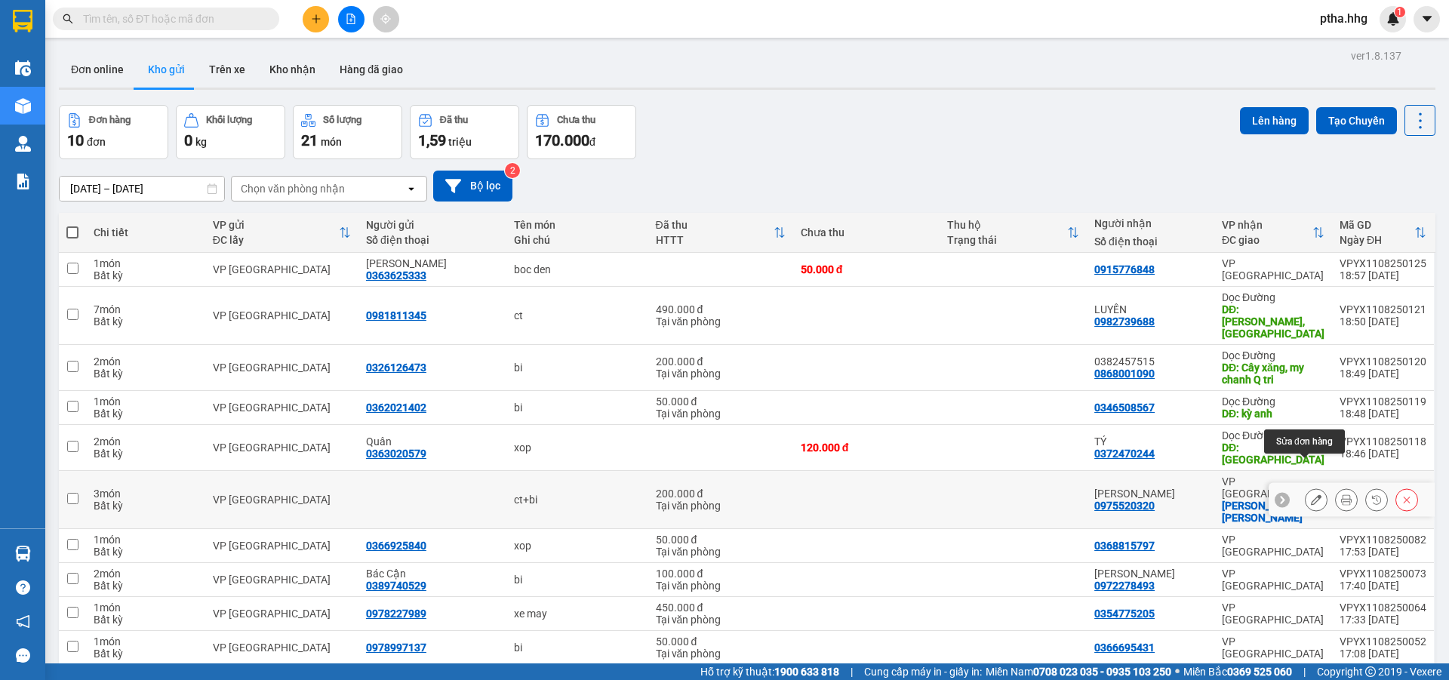
click at [1310, 487] on button at bounding box center [1315, 500] width 21 height 26
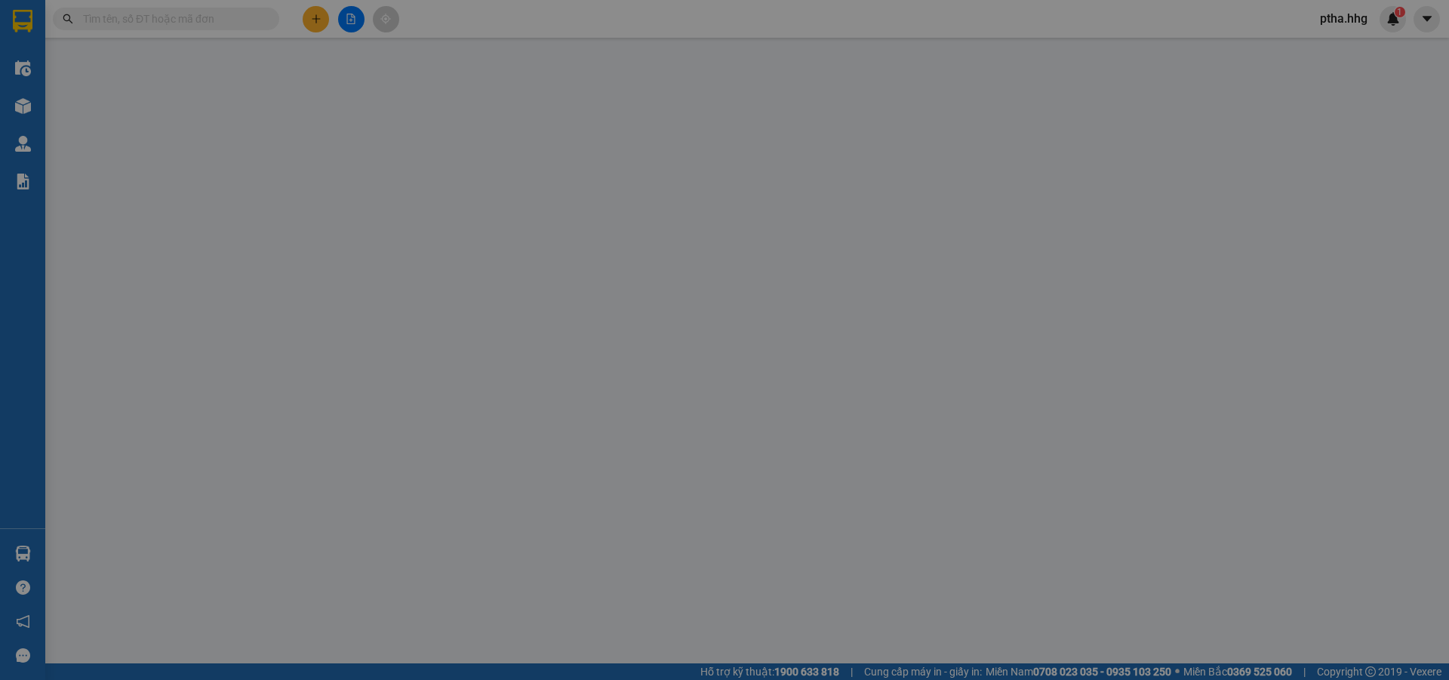
type input "0975520320"
type input "[PERSON_NAME]"
checkbox input "true"
type input "[PERSON_NAME]"
type input "200.000"
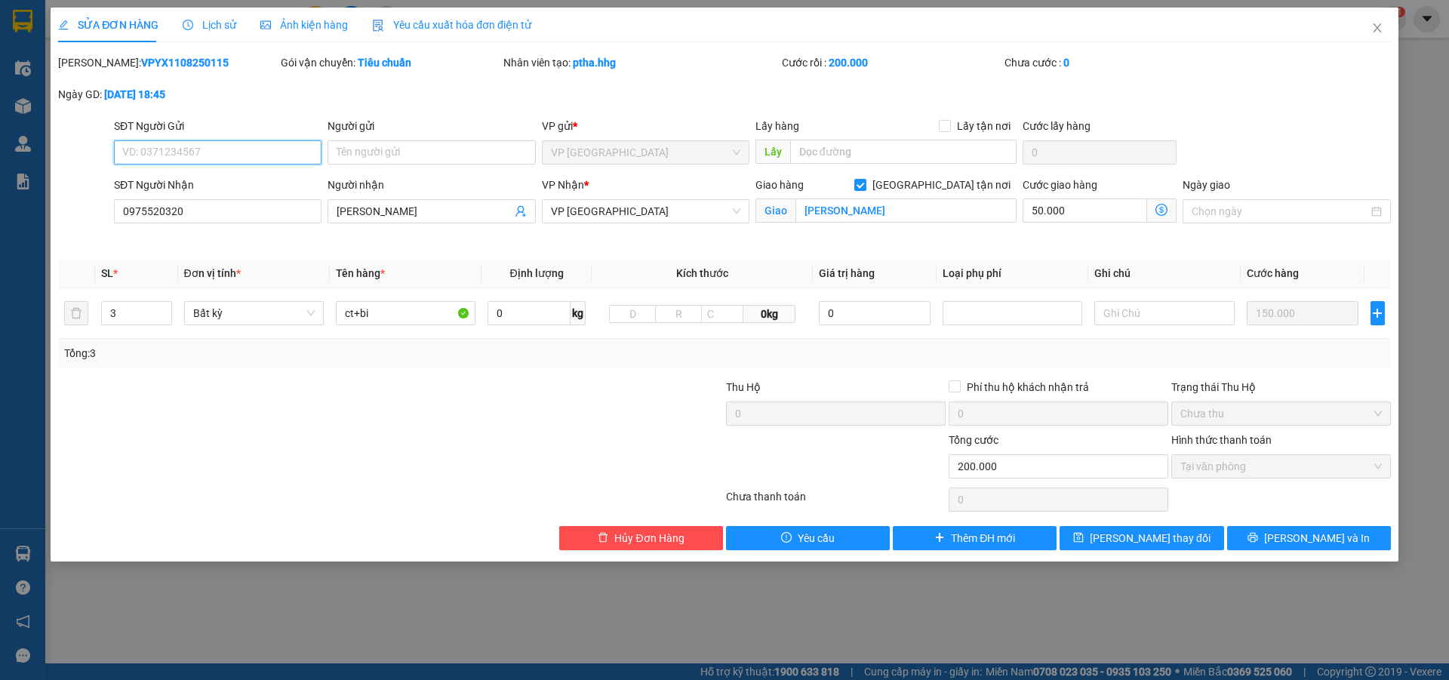
click at [1213, 474] on span "Tại văn phòng" at bounding box center [1280, 466] width 201 height 23
drag, startPoint x: 1243, startPoint y: 466, endPoint x: 1277, endPoint y: 467, distance: 33.2
click at [1260, 469] on span "Tại văn phòng" at bounding box center [1280, 466] width 201 height 23
click at [642, 539] on span "Hủy Đơn Hàng" at bounding box center [648, 538] width 69 height 17
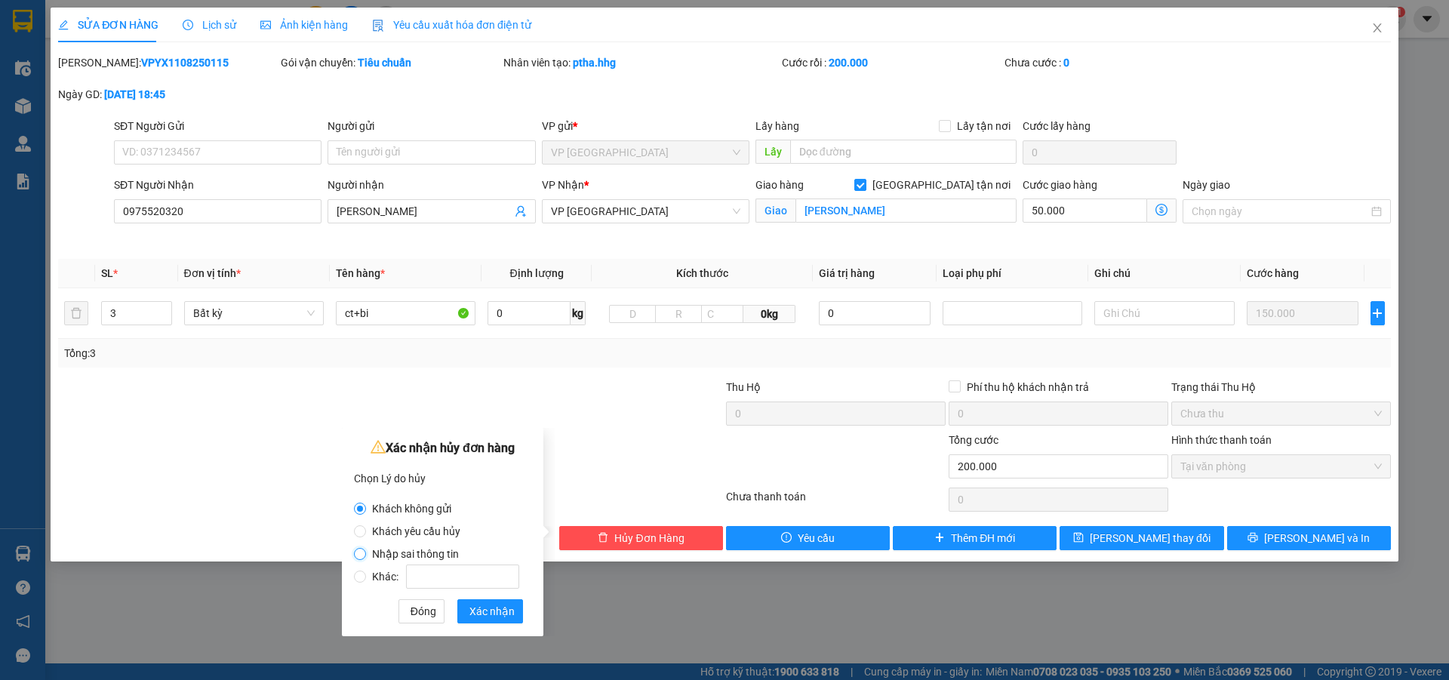
click at [357, 554] on input "Nhập sai thông tin" at bounding box center [360, 554] width 12 height 12
click at [480, 610] on span "Xác nhận" at bounding box center [491, 611] width 45 height 17
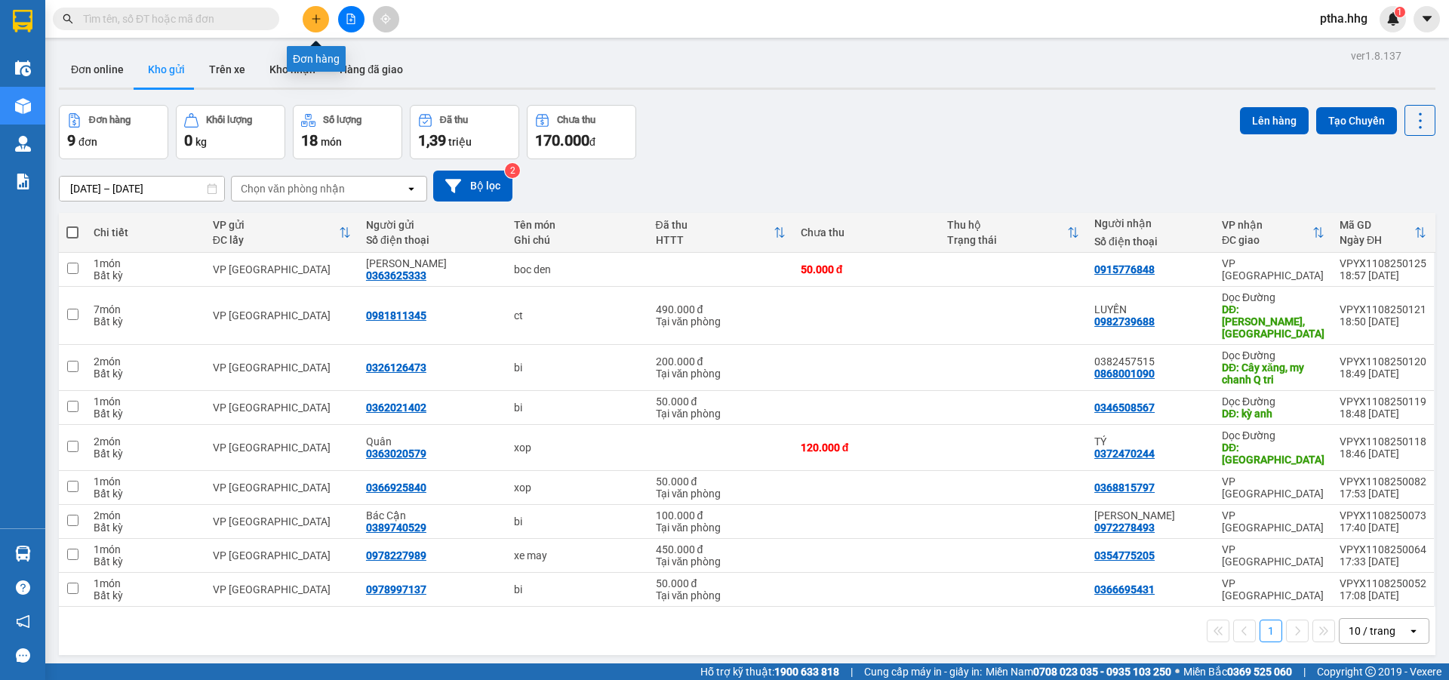
click at [315, 24] on button at bounding box center [316, 19] width 26 height 26
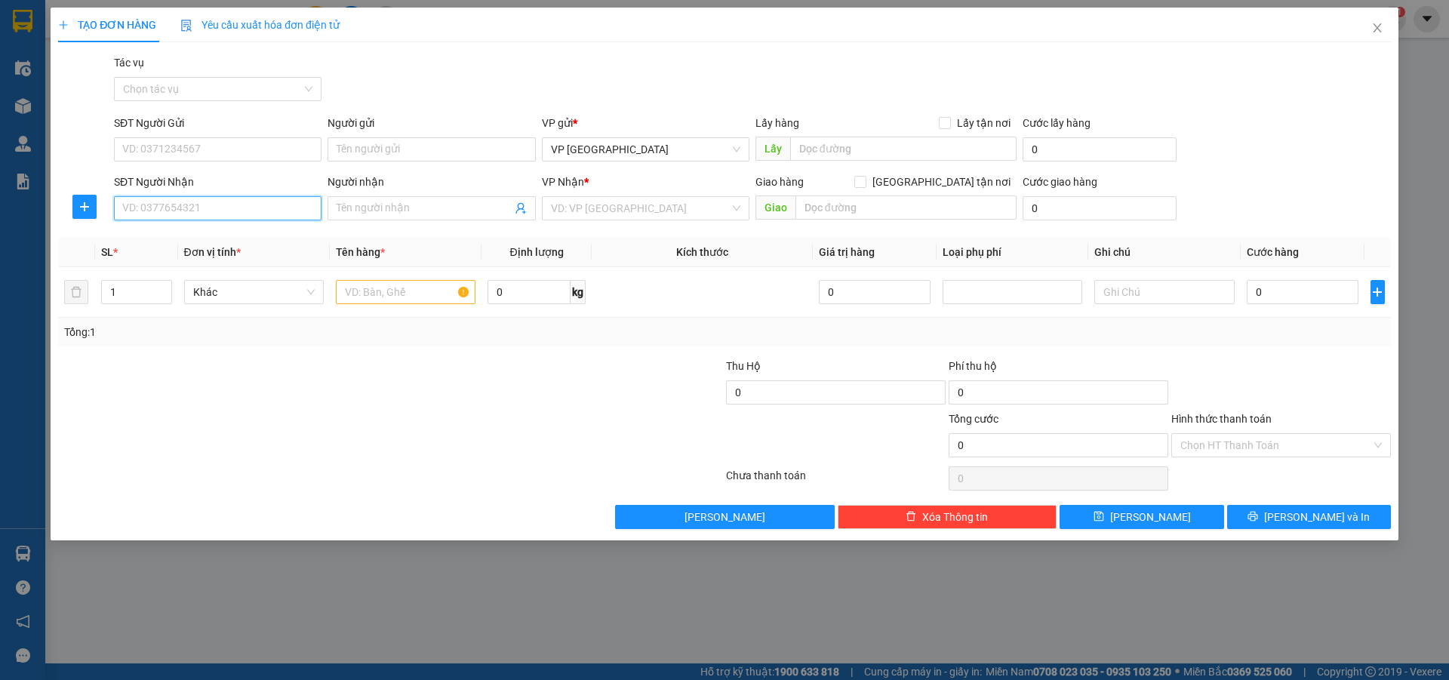
click at [192, 206] on input "SĐT Người Nhận" at bounding box center [217, 208] width 207 height 24
click at [146, 232] on div "0975520320 - Chị Quỳnh" at bounding box center [217, 238] width 189 height 17
type input "0975520320"
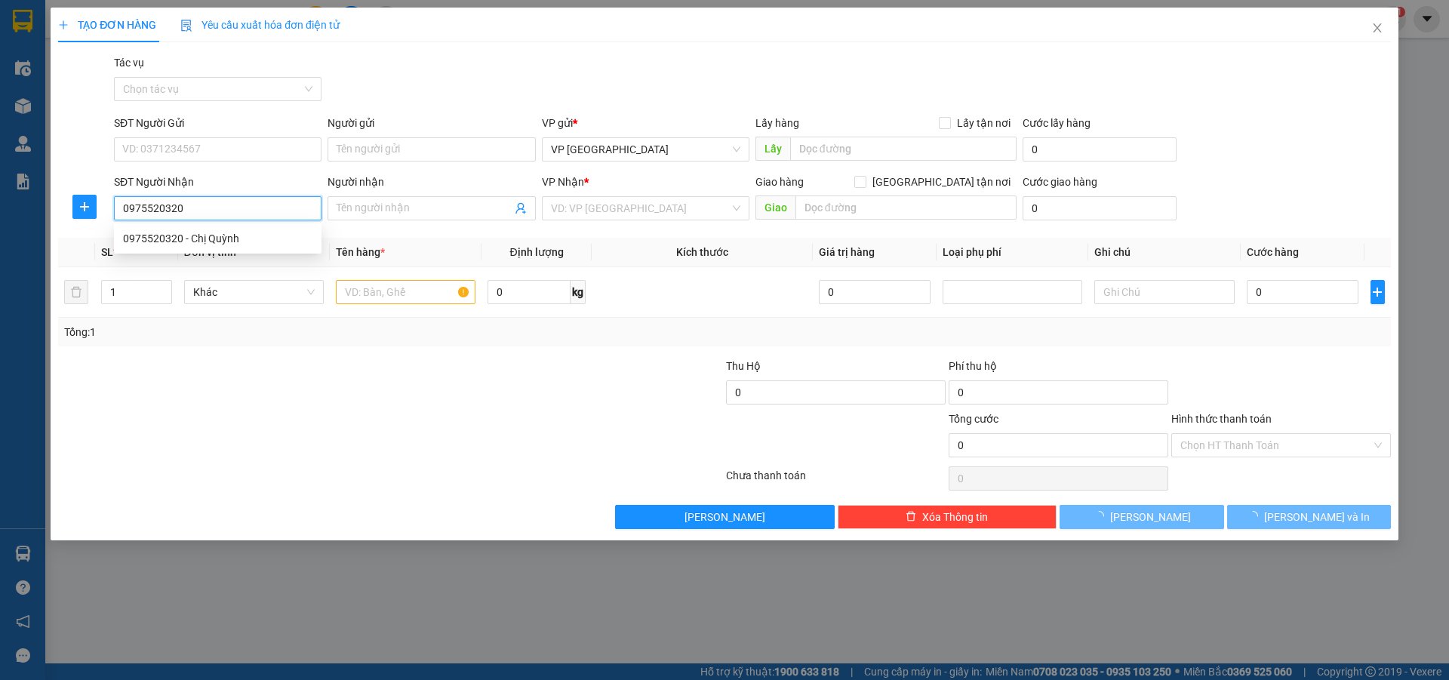
type input "[PERSON_NAME]"
checkbox input "true"
type input "[PERSON_NAME]"
type input "50.000"
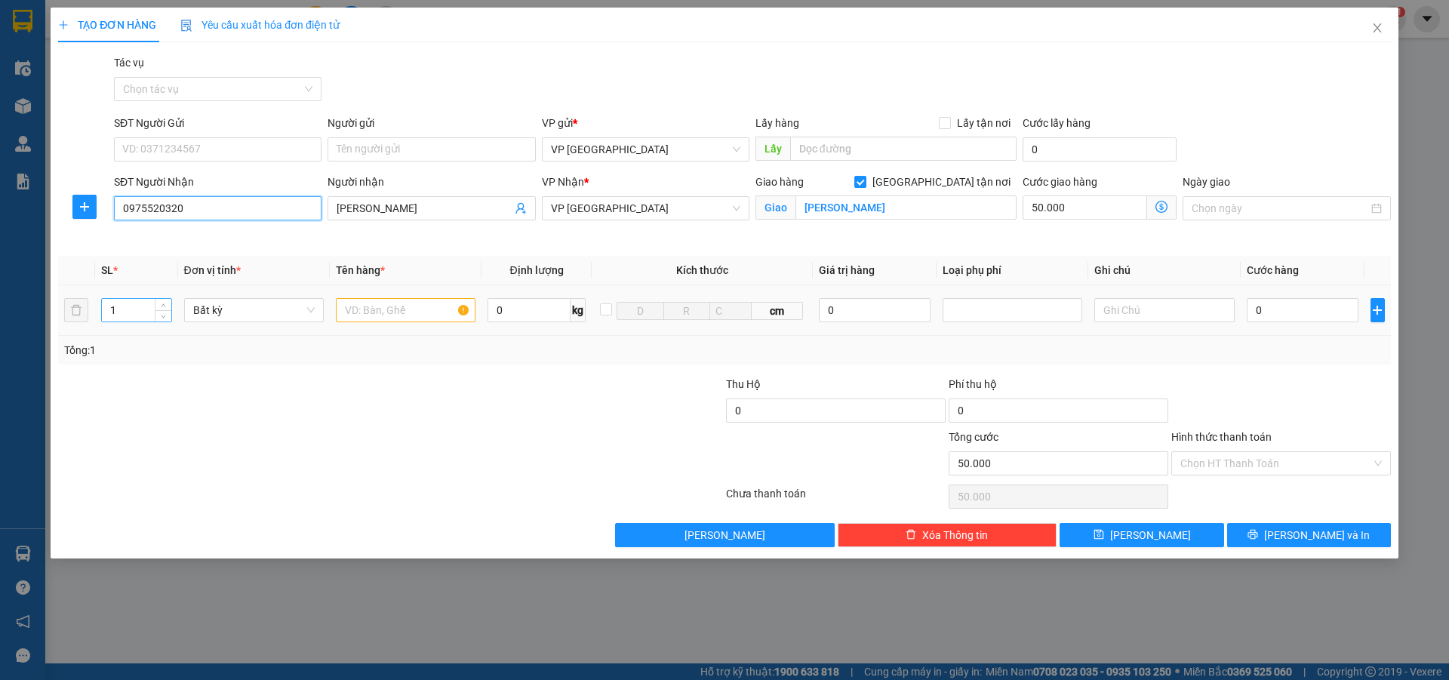
type input "0975520320"
click at [115, 309] on input "1" at bounding box center [136, 310] width 69 height 23
type input "3"
click at [358, 309] on input "text" at bounding box center [406, 310] width 140 height 24
type input "ct+bi"
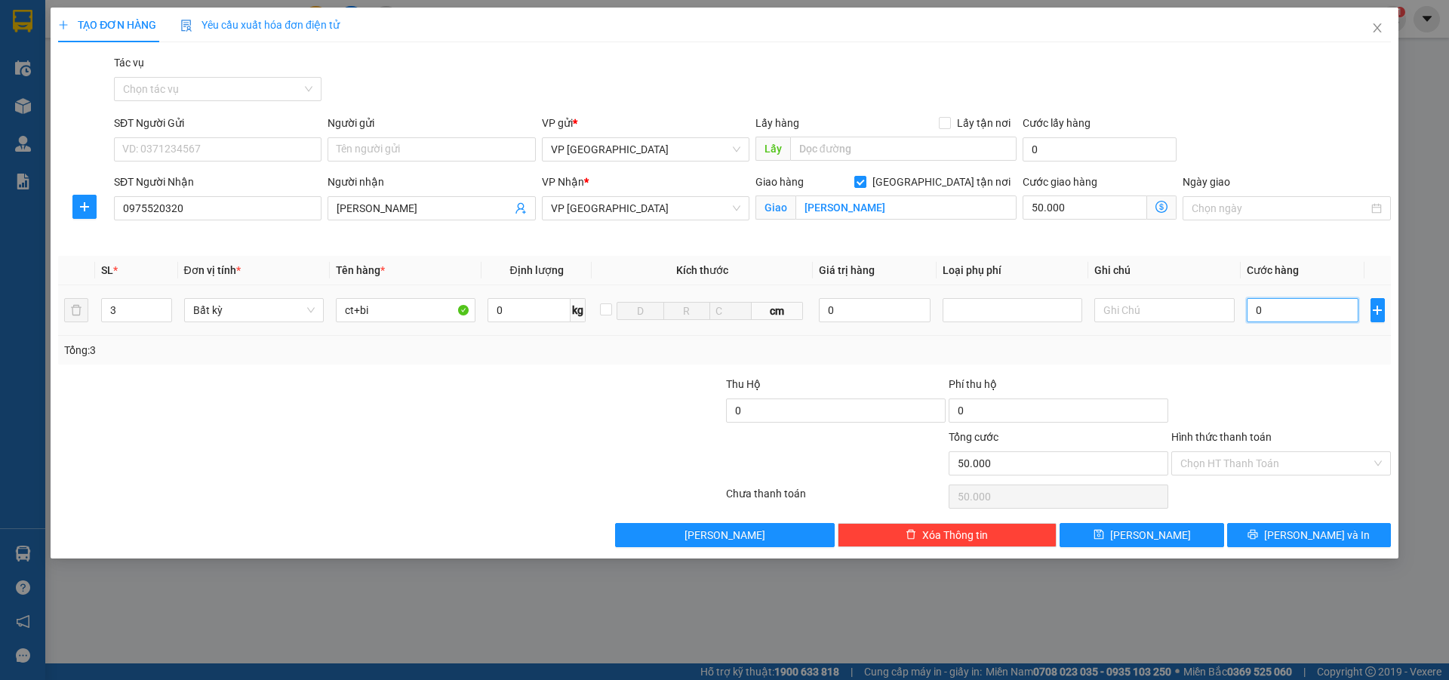
click at [1286, 307] on input "0" at bounding box center [1302, 310] width 112 height 24
type input "1"
type input "50.001"
type input "15"
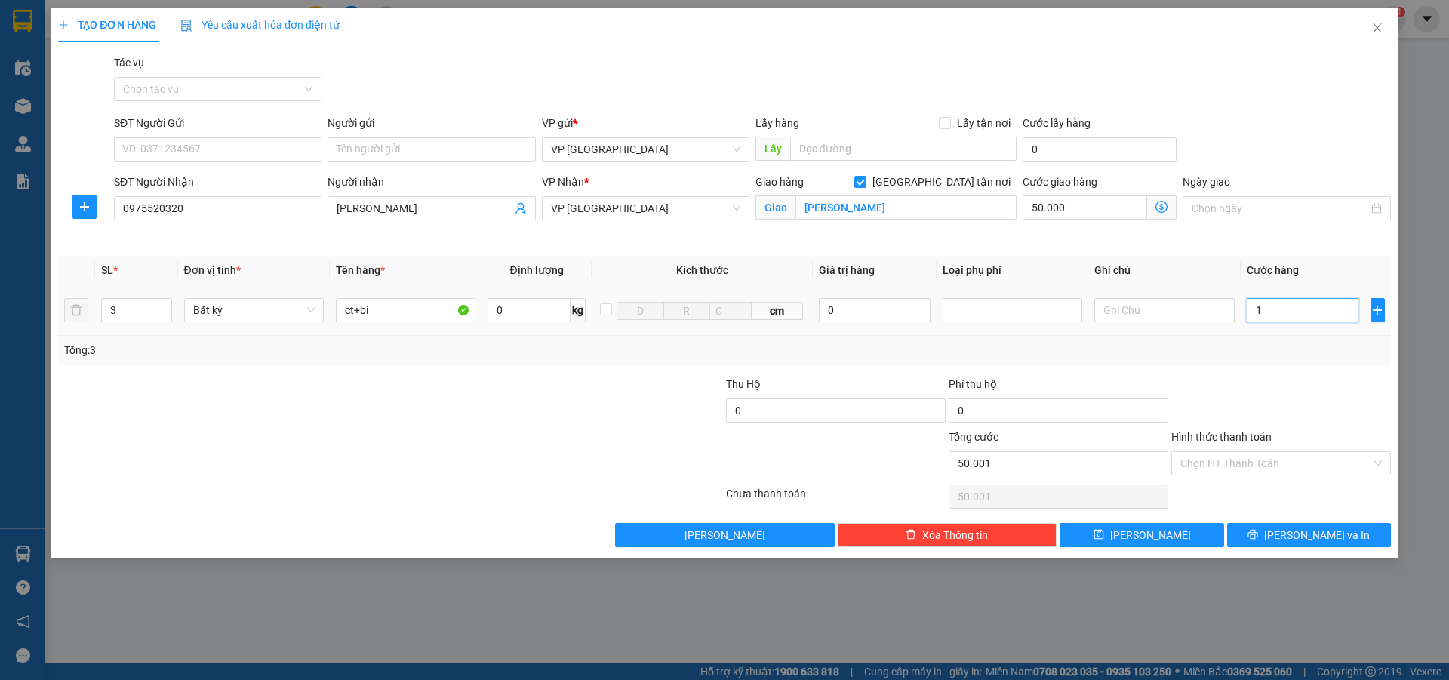
type input "50.015"
type input "150"
type input "50.150"
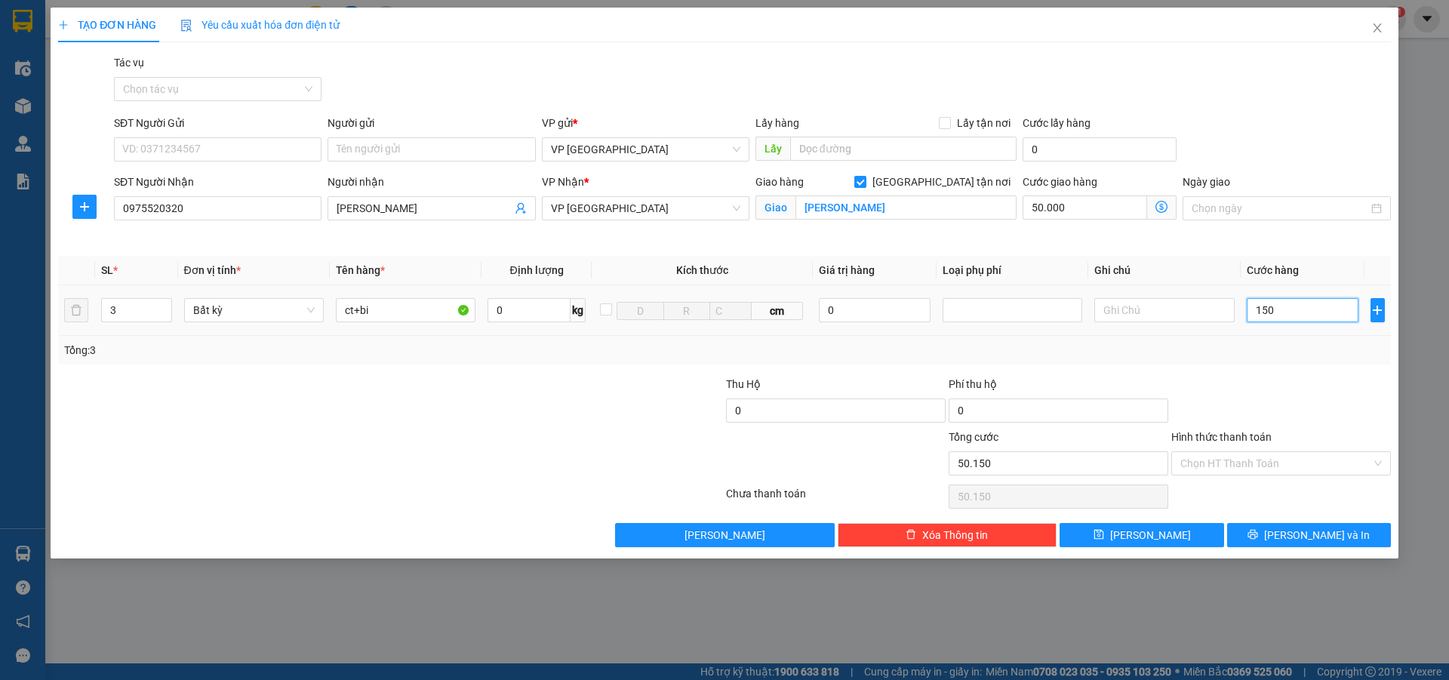
type input "1.500"
type input "51.500"
type input "15.000"
type input "65.000"
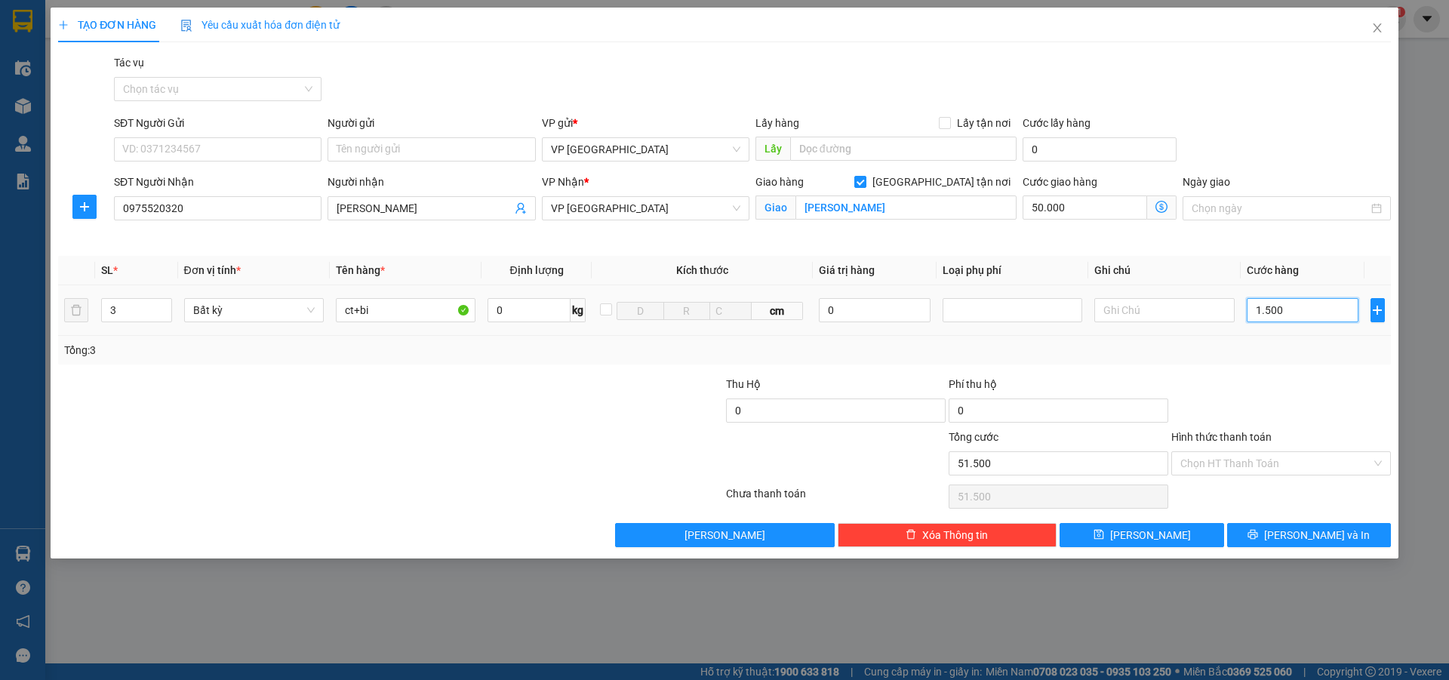
type input "65.000"
type input "150.000"
type input "200.000"
click at [1298, 536] on span "[PERSON_NAME] và In" at bounding box center [1317, 535] width 106 height 17
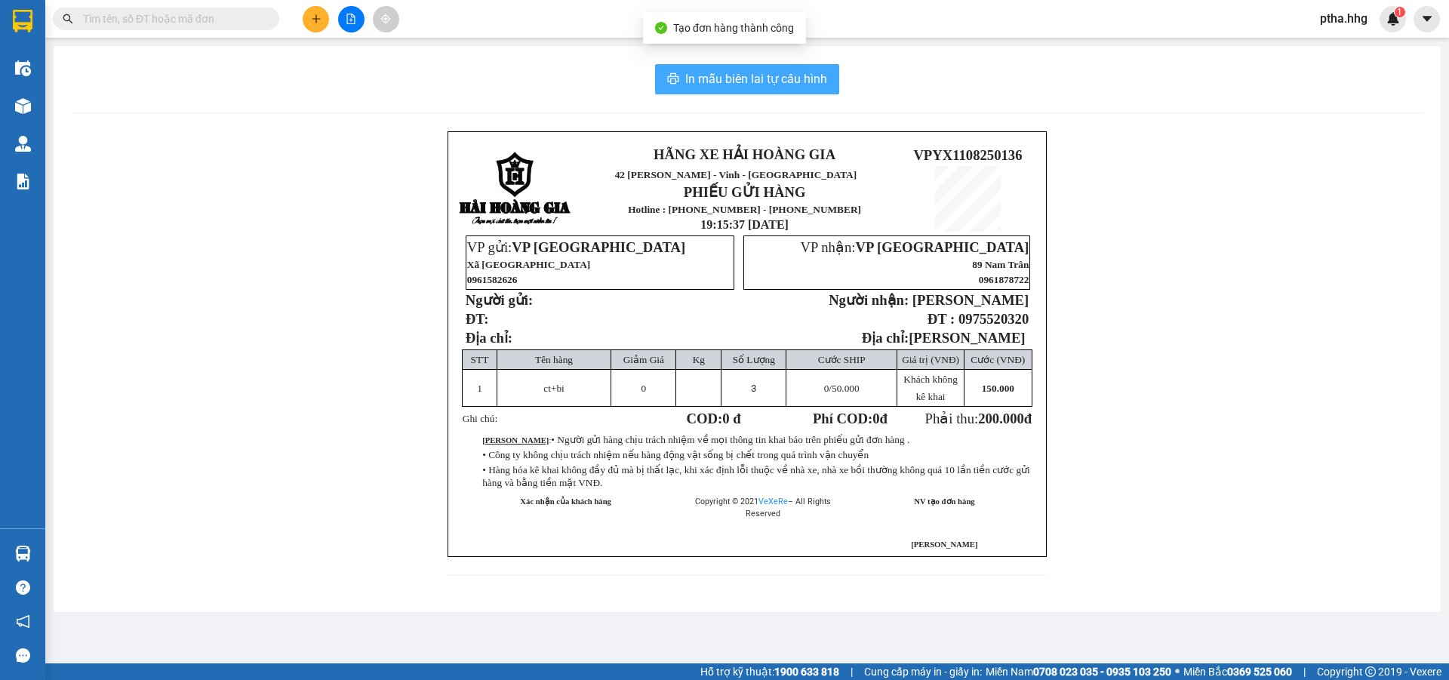
click at [764, 77] on span "In mẫu biên lai tự cấu hình" at bounding box center [756, 78] width 142 height 19
